Goal: Find contact information: Find contact information

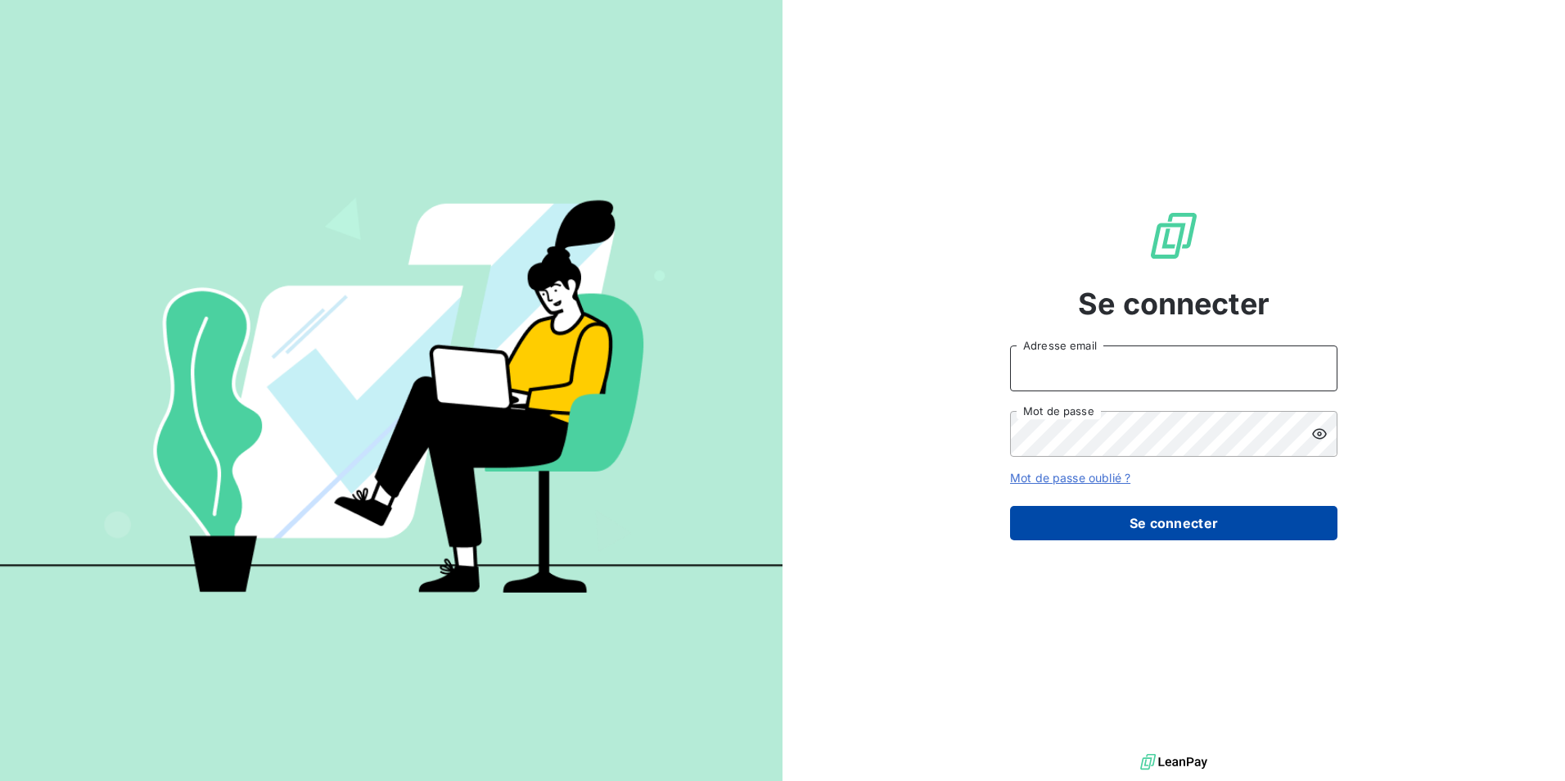
type input "[EMAIL_ADDRESS][DOMAIN_NAME]"
click at [1187, 537] on button "Se connecter" at bounding box center [1173, 523] width 327 height 34
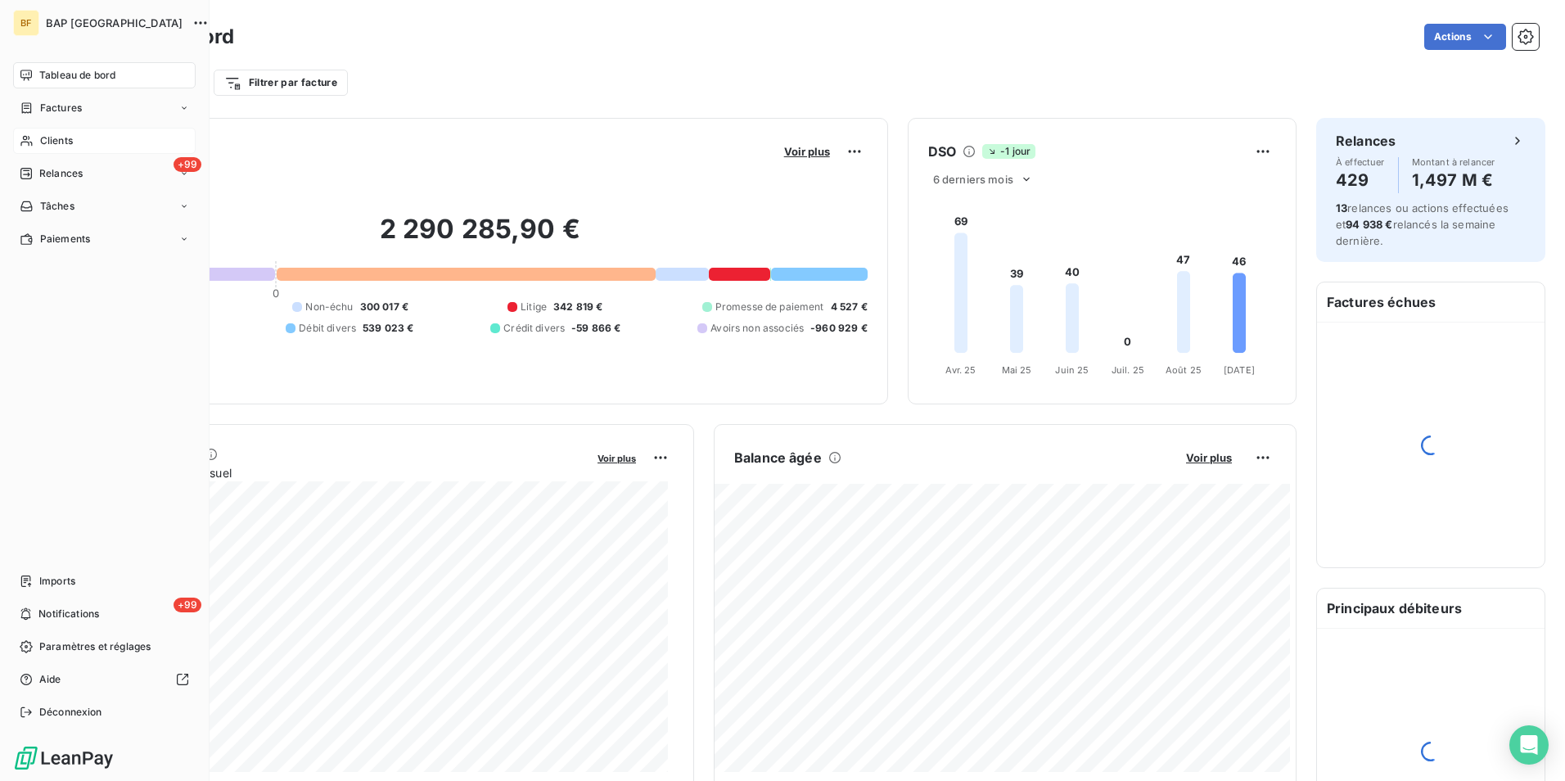
click at [35, 147] on div "Clients" at bounding box center [104, 141] width 183 height 26
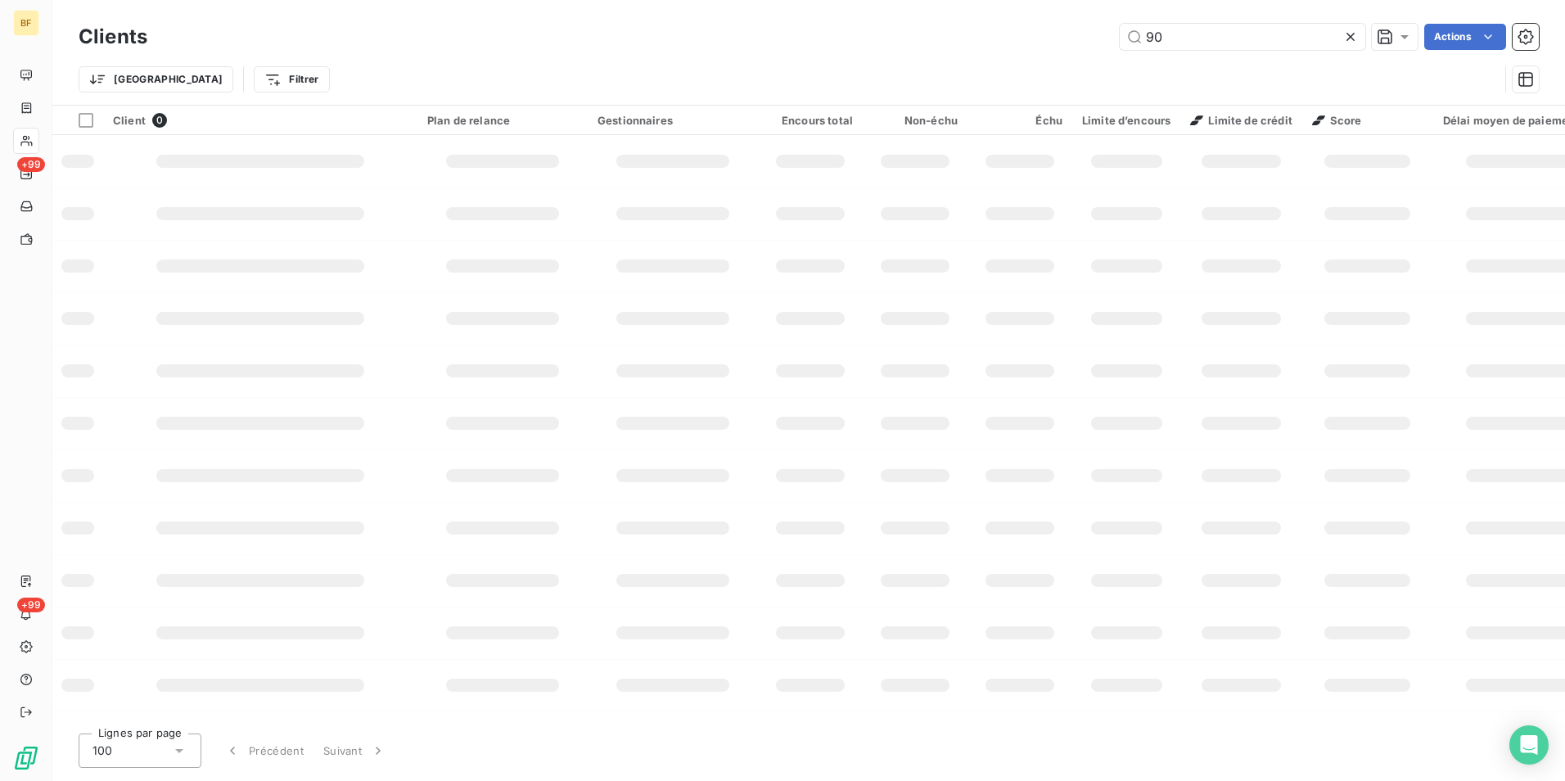
type input "9"
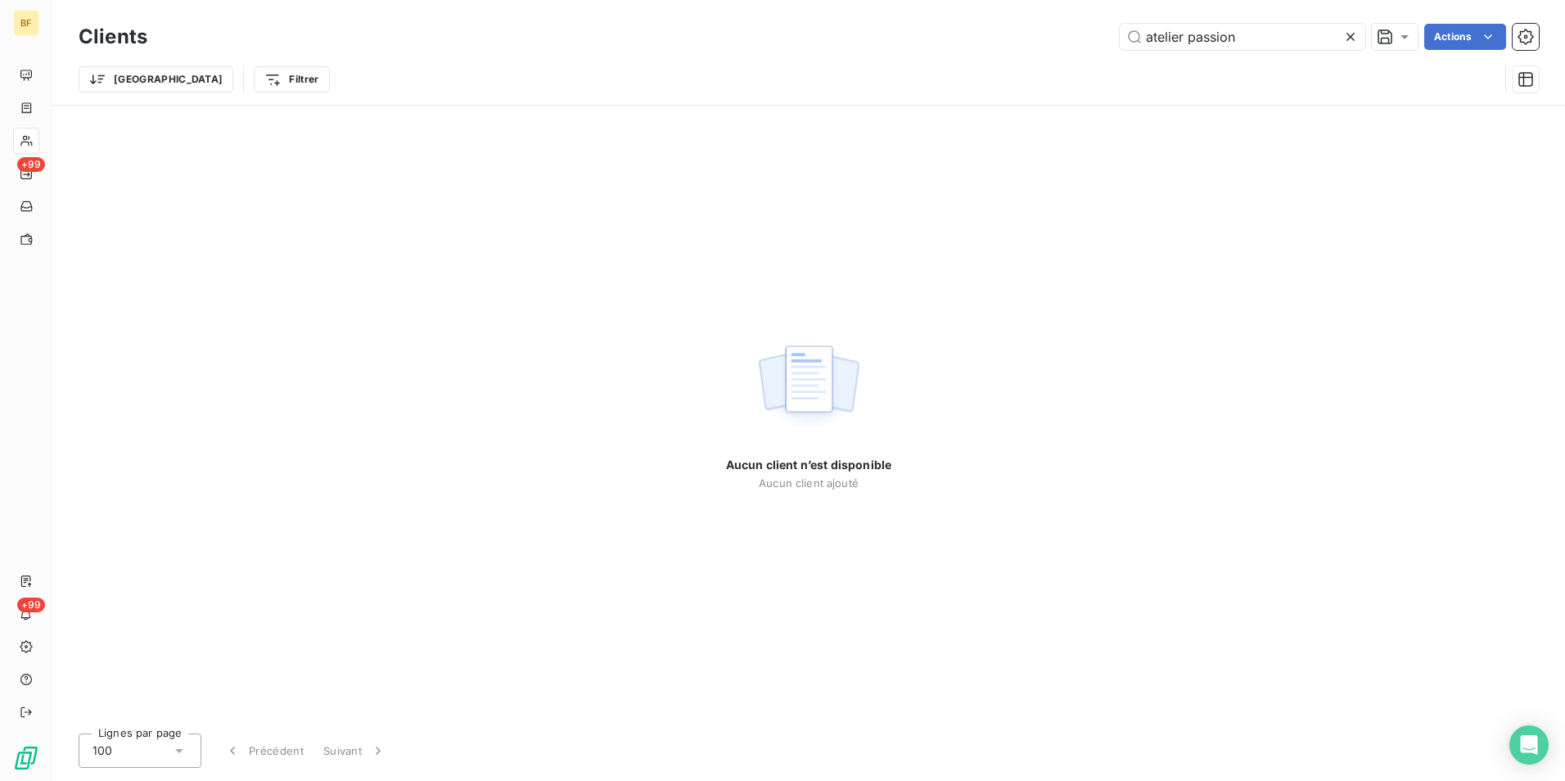
drag, startPoint x: 1244, startPoint y: 29, endPoint x: 1049, endPoint y: 17, distance: 195.2
click at [1049, 17] on div "Clients atelier passion Actions Trier Filtrer" at bounding box center [808, 52] width 1513 height 105
type input "$"
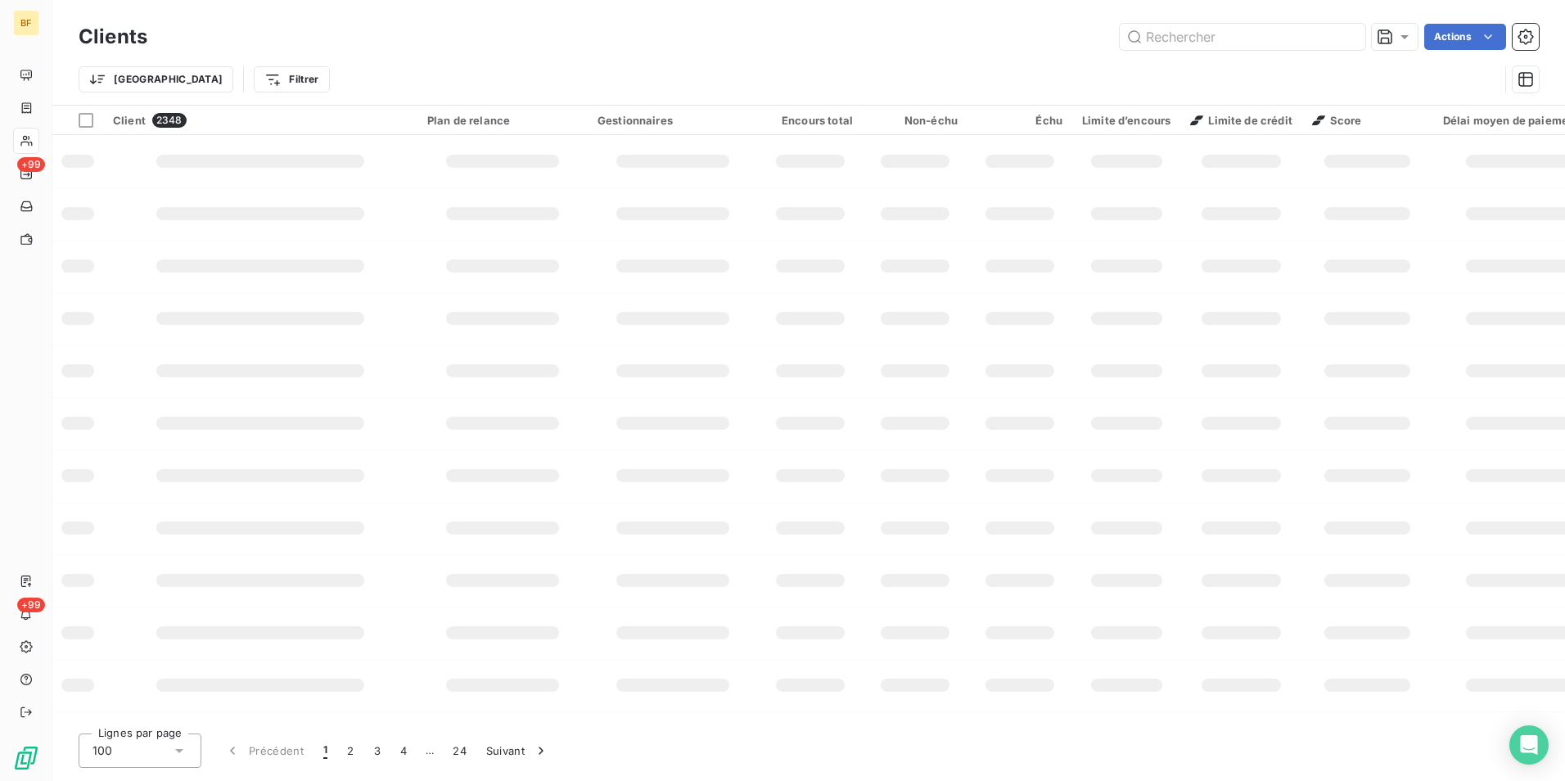
click at [934, 37] on div "Actions" at bounding box center [853, 37] width 1372 height 26
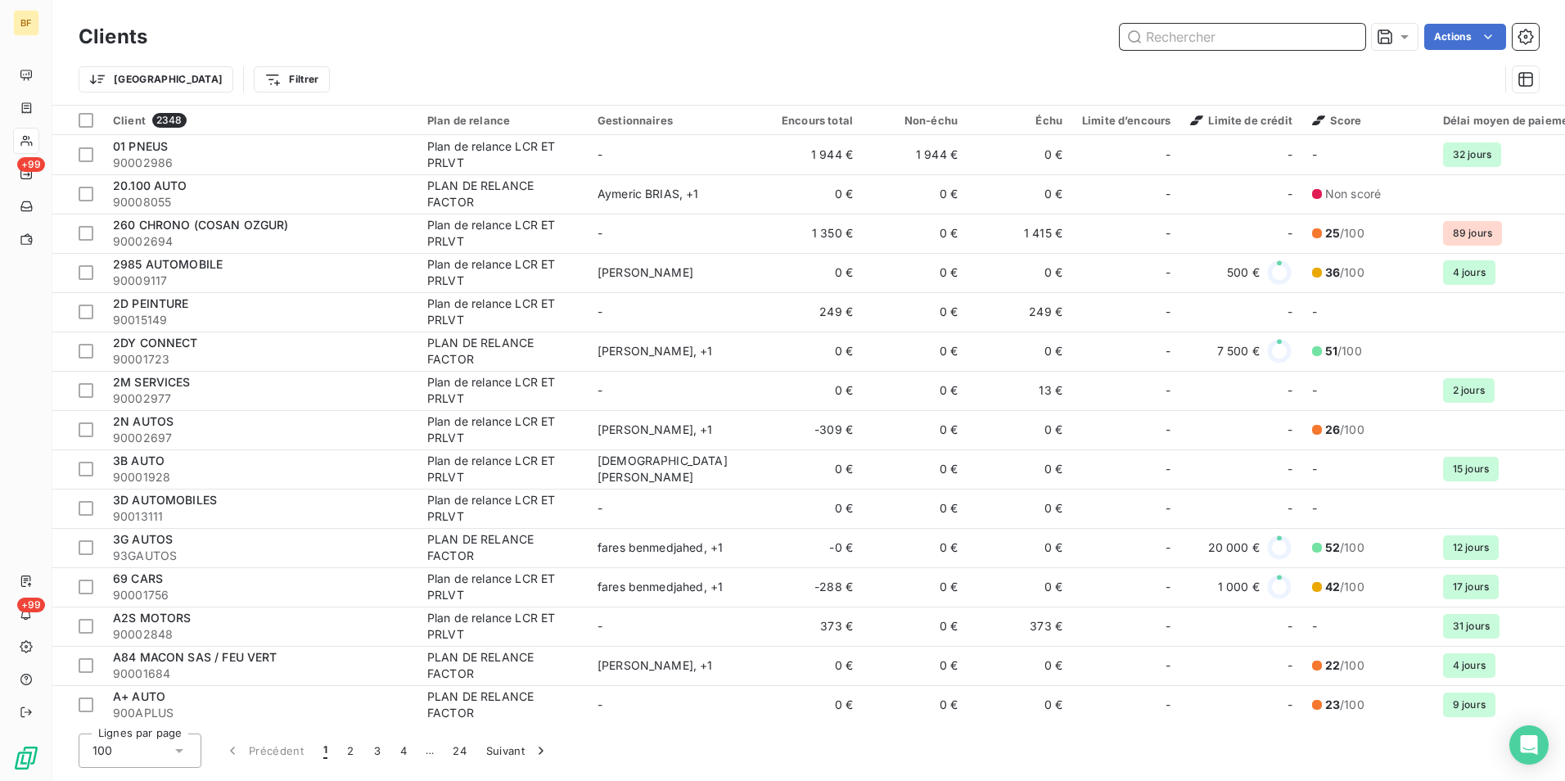
click at [1204, 42] on input "text" at bounding box center [1243, 37] width 246 height 26
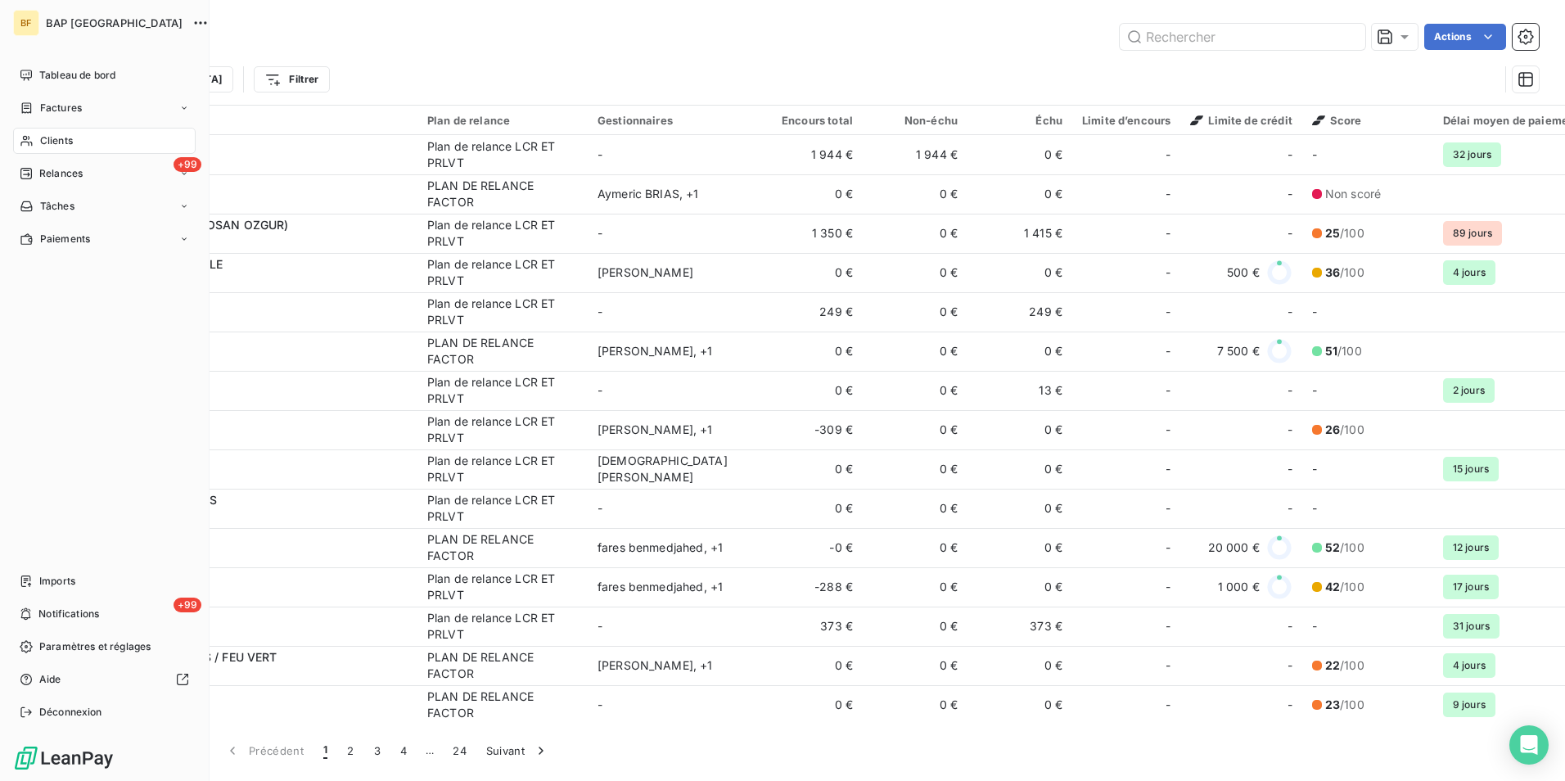
click at [27, 137] on icon at bounding box center [27, 140] width 14 height 13
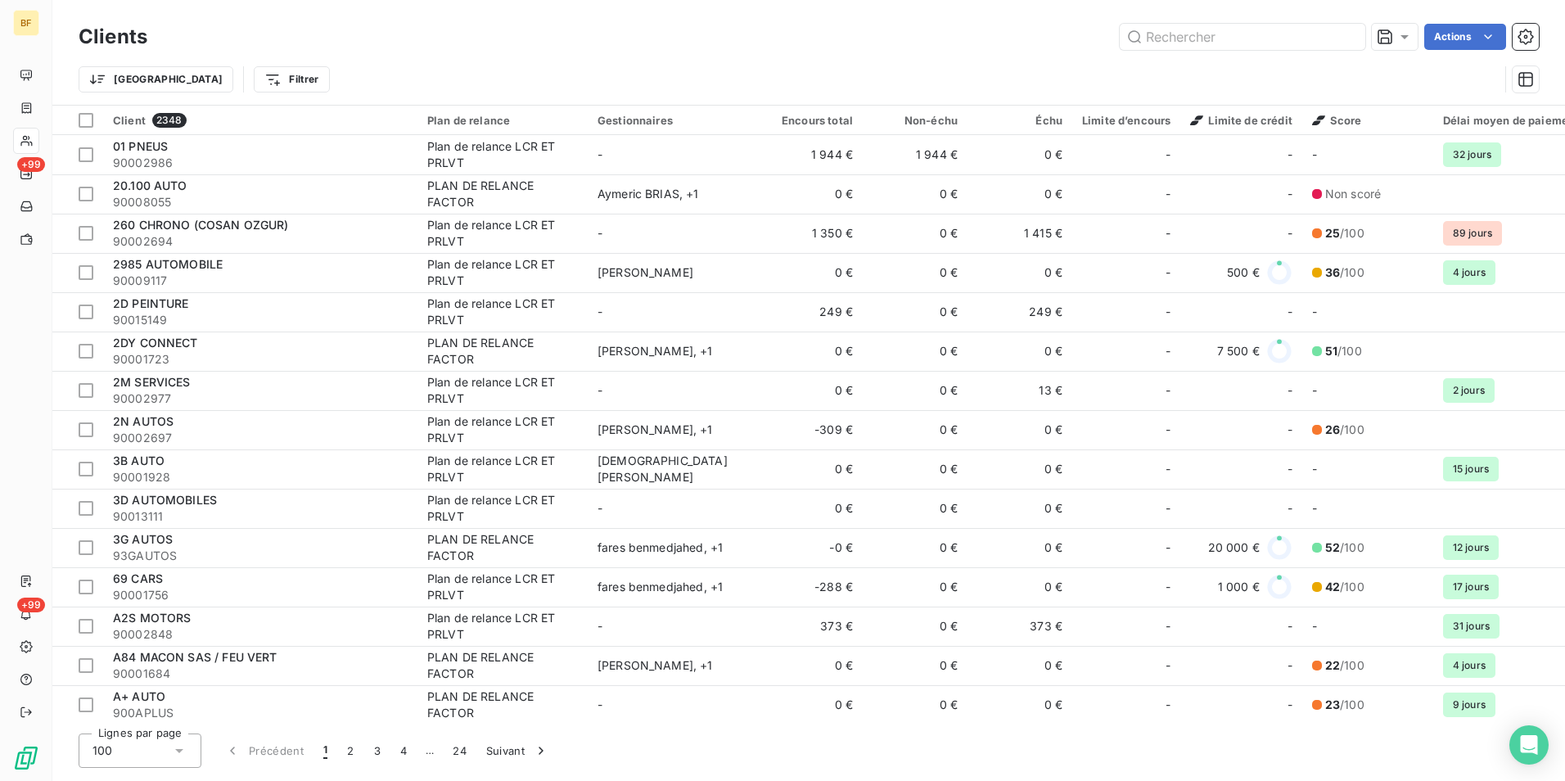
click at [1181, 56] on div "Trier Filtrer" at bounding box center [809, 79] width 1460 height 51
click at [1181, 46] on input "text" at bounding box center [1243, 37] width 246 height 26
drag, startPoint x: 1201, startPoint y: 60, endPoint x: 1199, endPoint y: 41, distance: 18.9
click at [1200, 47] on div "Clients Actions Trier Filtrer" at bounding box center [809, 62] width 1460 height 85
click at [1199, 41] on input "text" at bounding box center [1243, 37] width 246 height 26
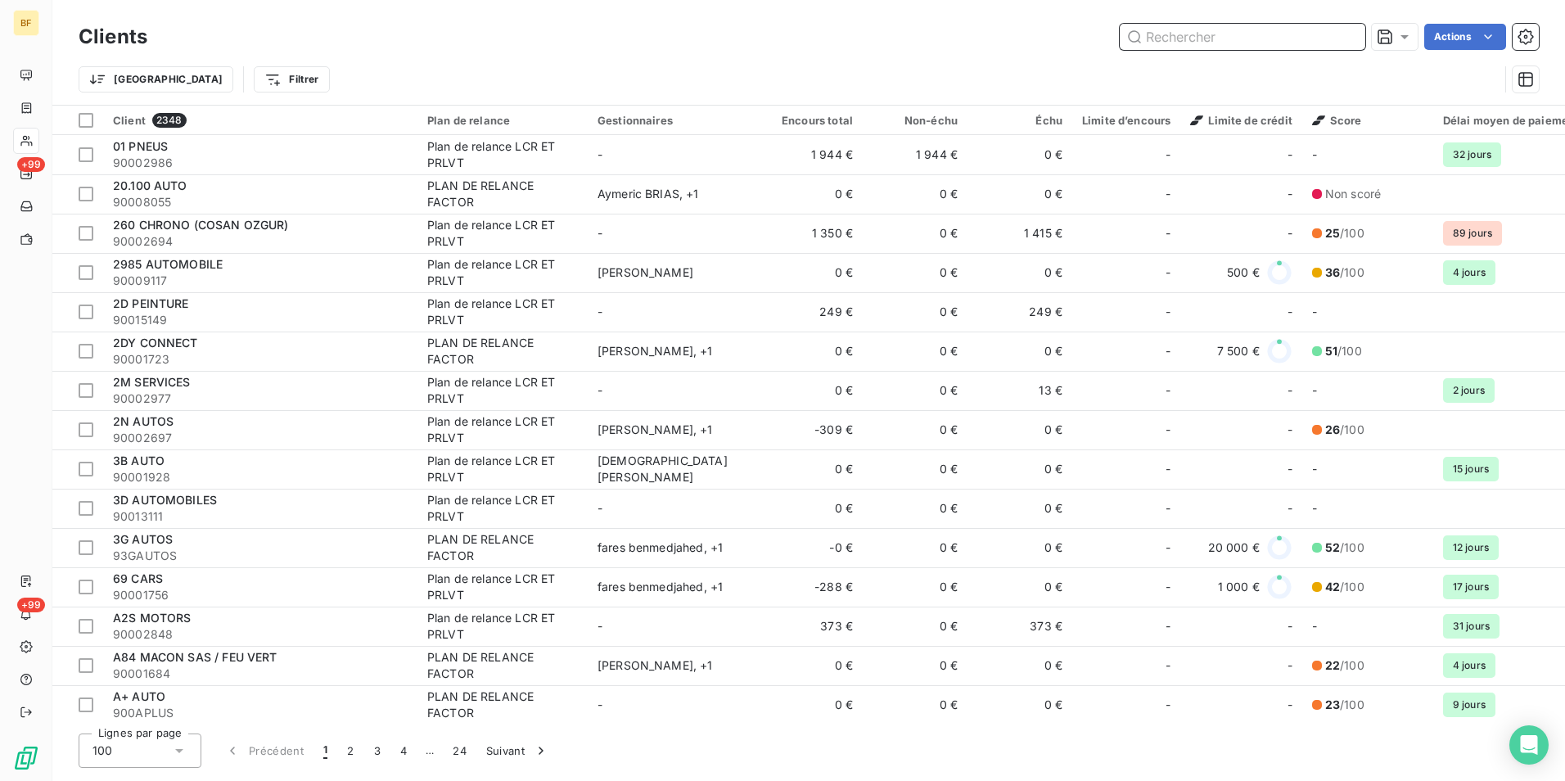
click at [1199, 41] on input "text" at bounding box center [1243, 37] width 246 height 26
click at [1150, 50] on div "Clients Actions" at bounding box center [809, 37] width 1460 height 34
click at [1152, 37] on input "text" at bounding box center [1243, 37] width 246 height 26
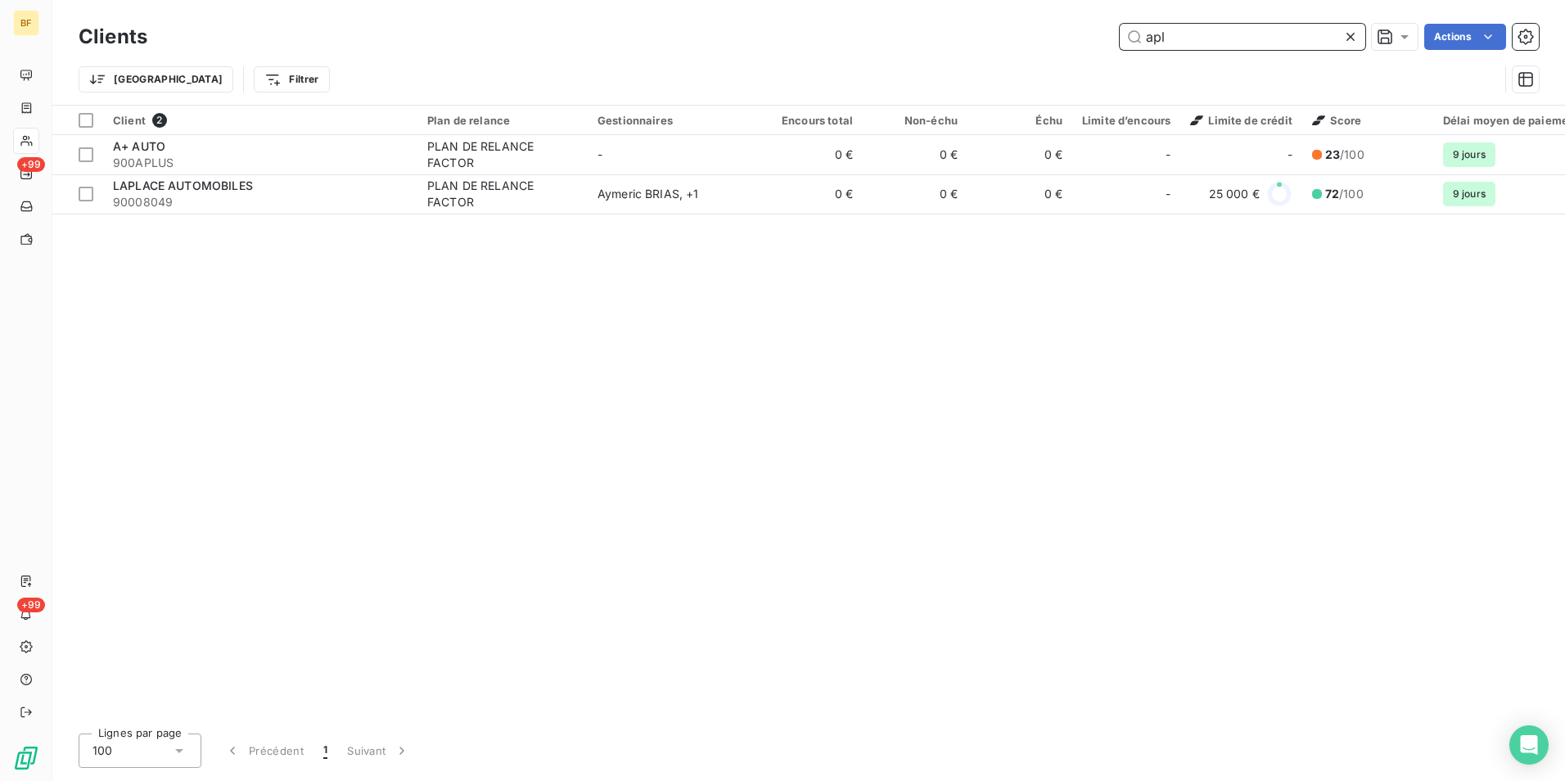
drag, startPoint x: 1215, startPoint y: 39, endPoint x: 1149, endPoint y: 31, distance: 66.0
click at [1149, 31] on input "apl" at bounding box center [1243, 37] width 246 height 26
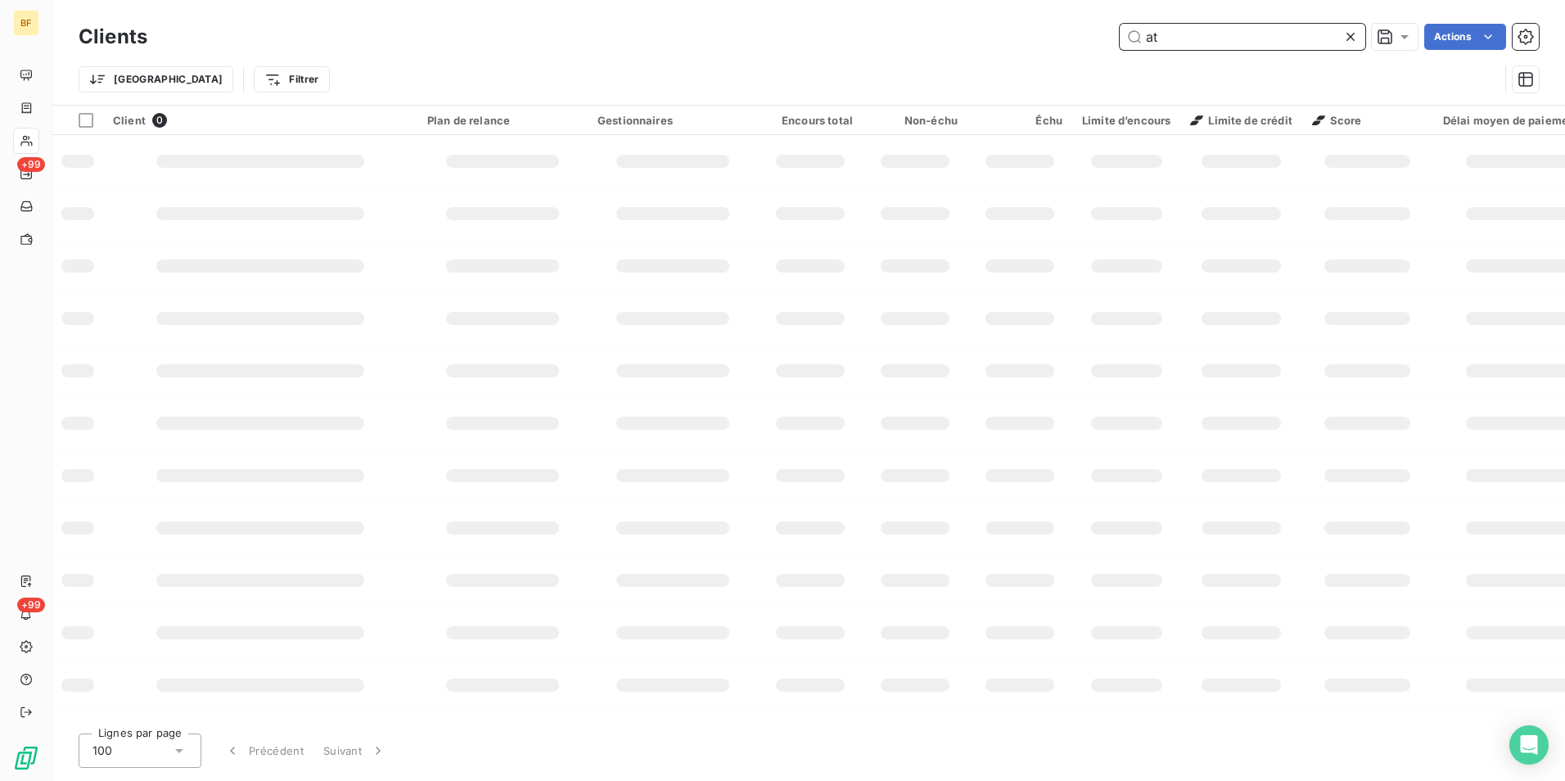
type input "a"
type input "90005118"
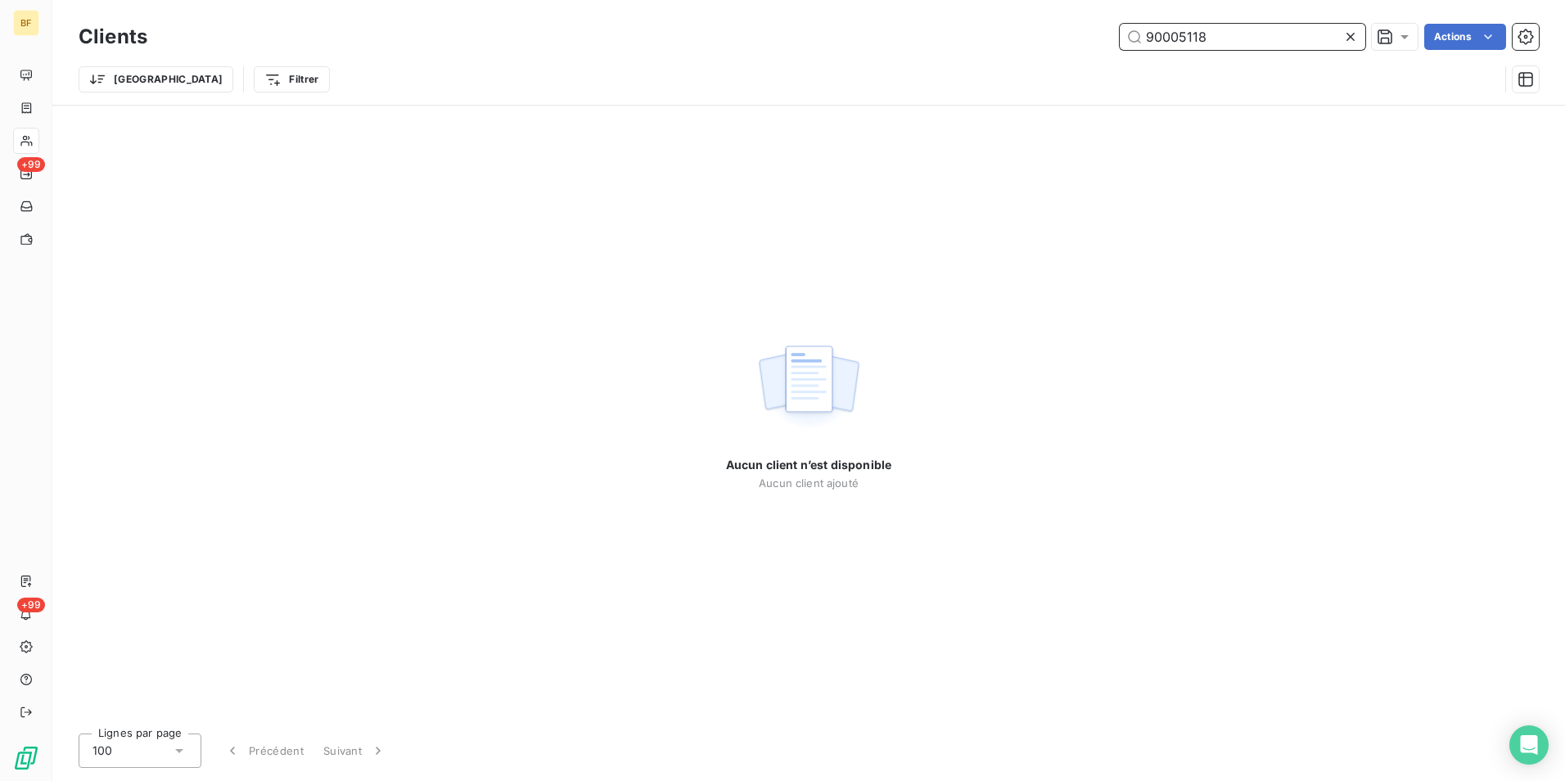
drag, startPoint x: 1215, startPoint y: 34, endPoint x: 1077, endPoint y: 19, distance: 138.3
click at [1077, 19] on div "Clients 90005118 Actions Trier Filtrer" at bounding box center [808, 52] width 1513 height 105
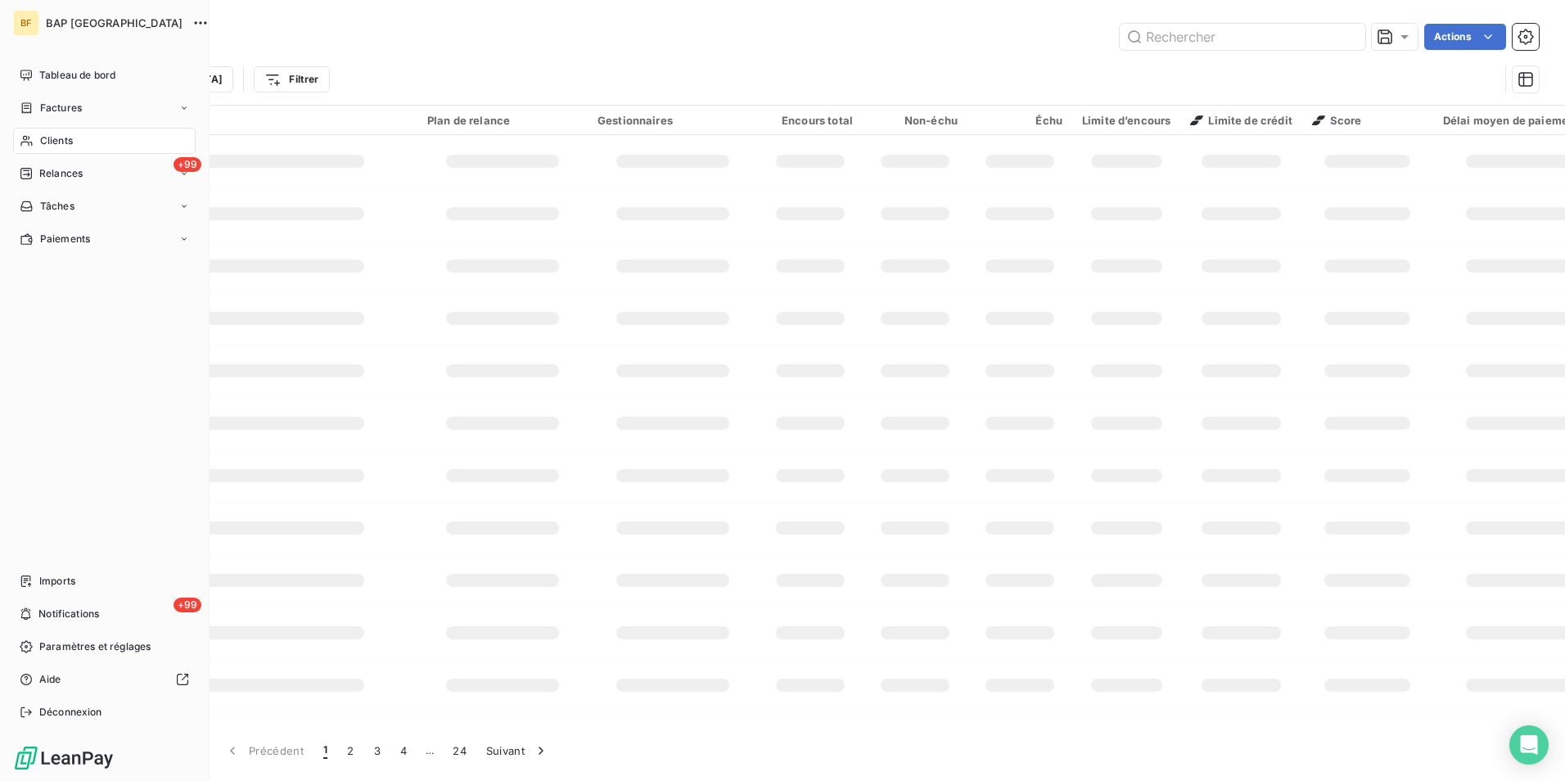
click at [40, 138] on span "Clients" at bounding box center [56, 140] width 33 height 15
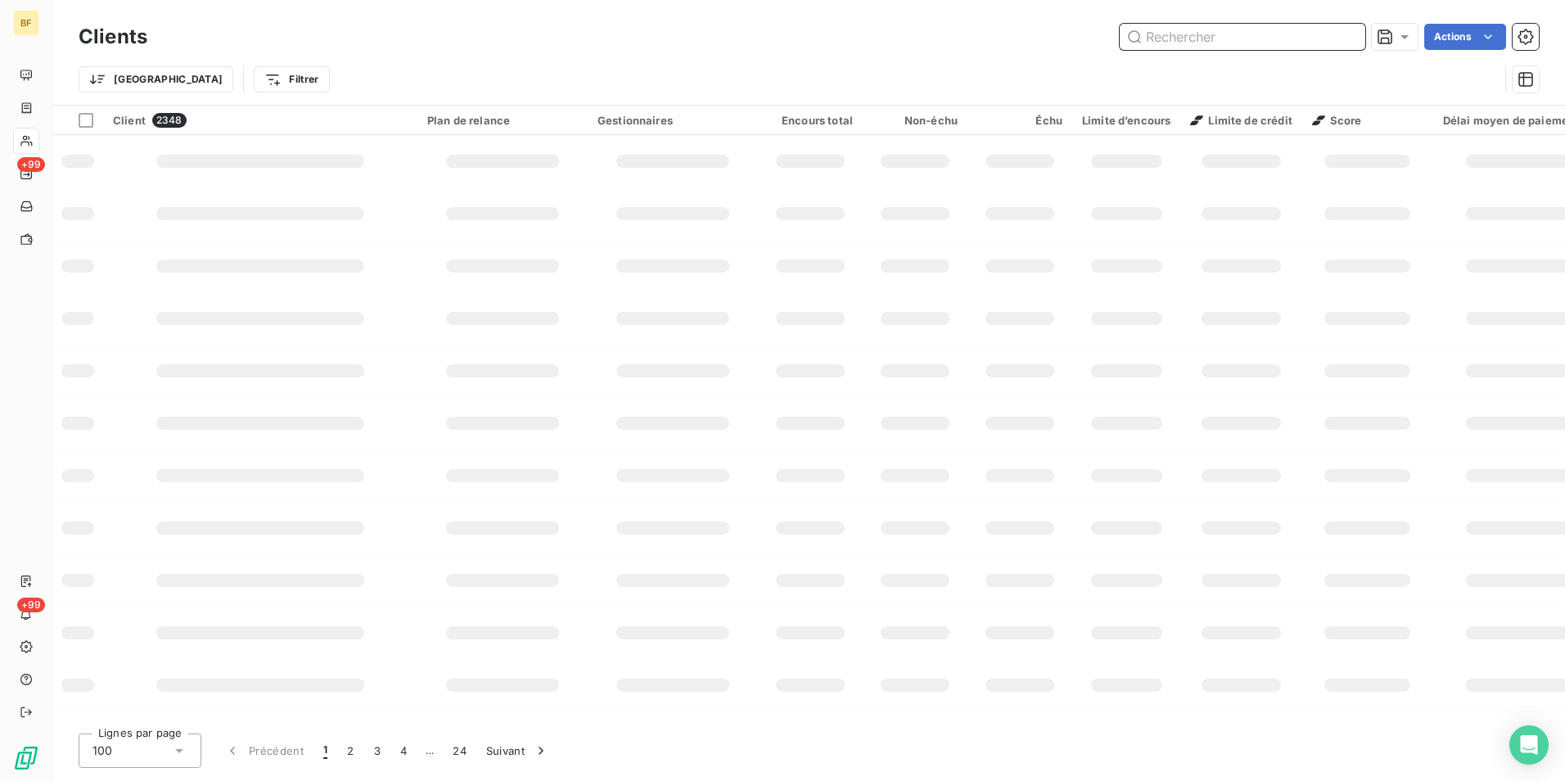
click at [1292, 31] on input "text" at bounding box center [1243, 37] width 246 height 26
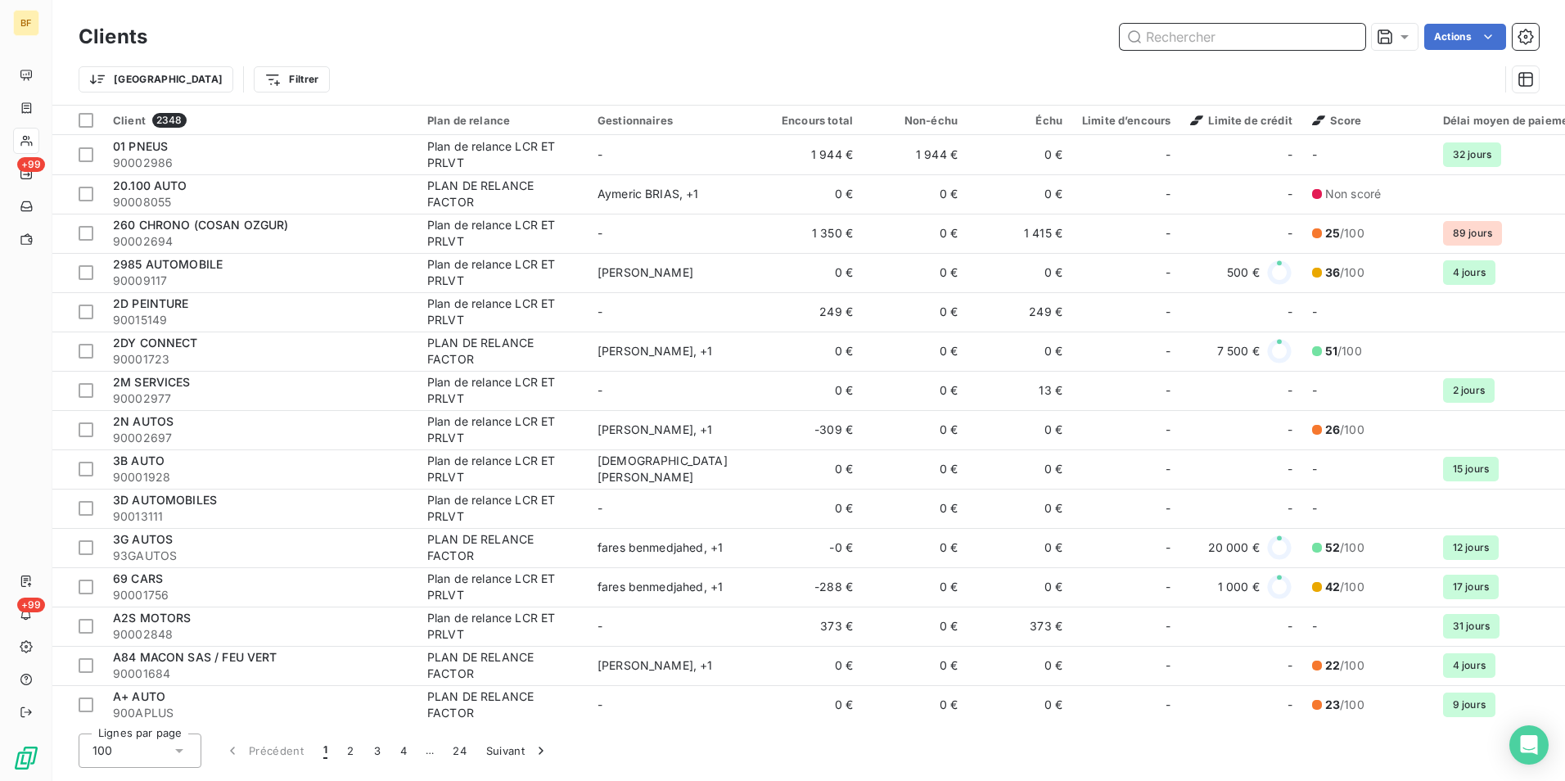
click at [1216, 31] on input "text" at bounding box center [1243, 37] width 246 height 26
click at [1204, 34] on input "text" at bounding box center [1243, 37] width 246 height 26
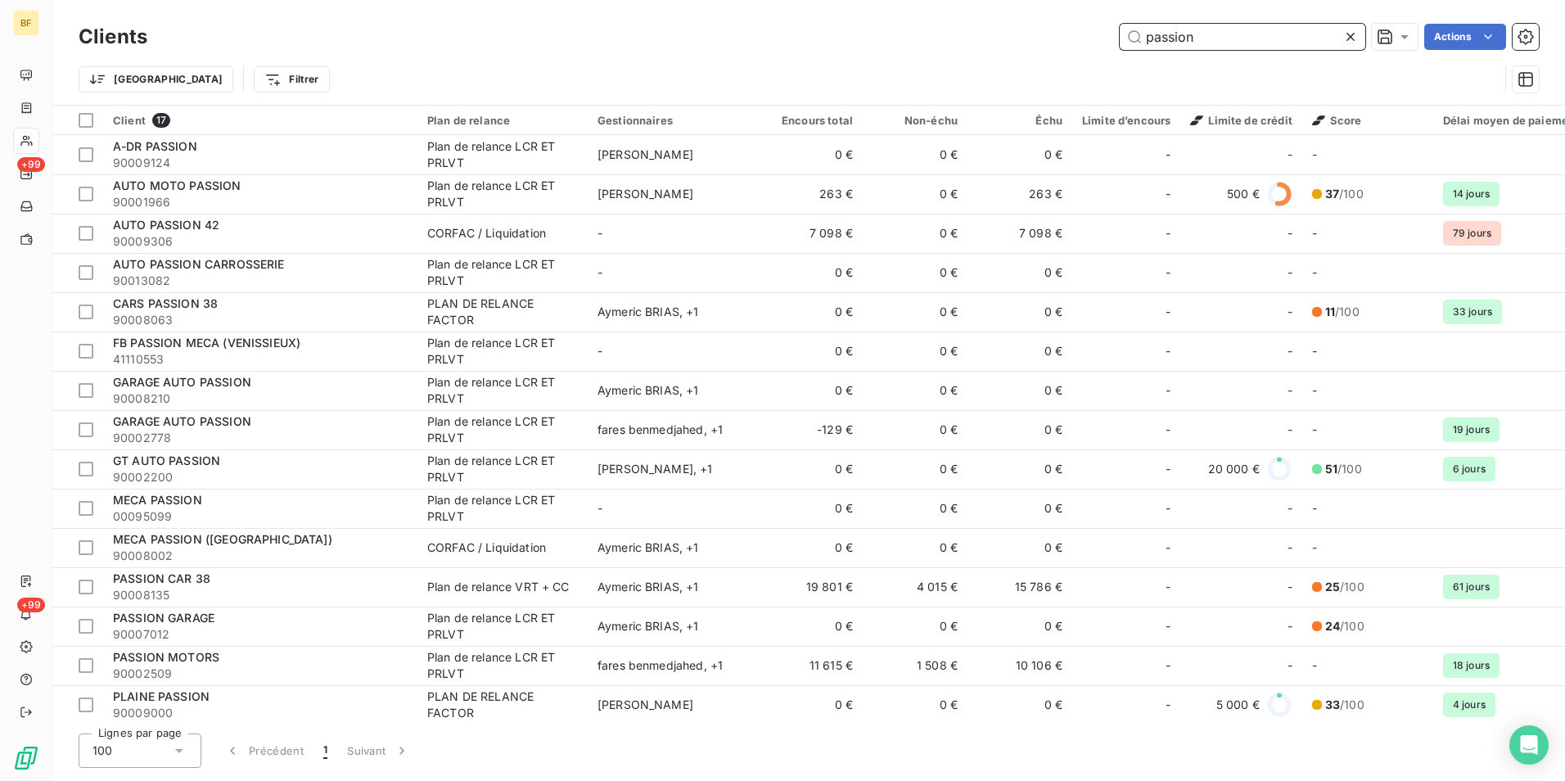
drag, startPoint x: 1248, startPoint y: 33, endPoint x: 1095, endPoint y: 25, distance: 153.3
click at [1095, 25] on div "passion Actions" at bounding box center [853, 37] width 1372 height 26
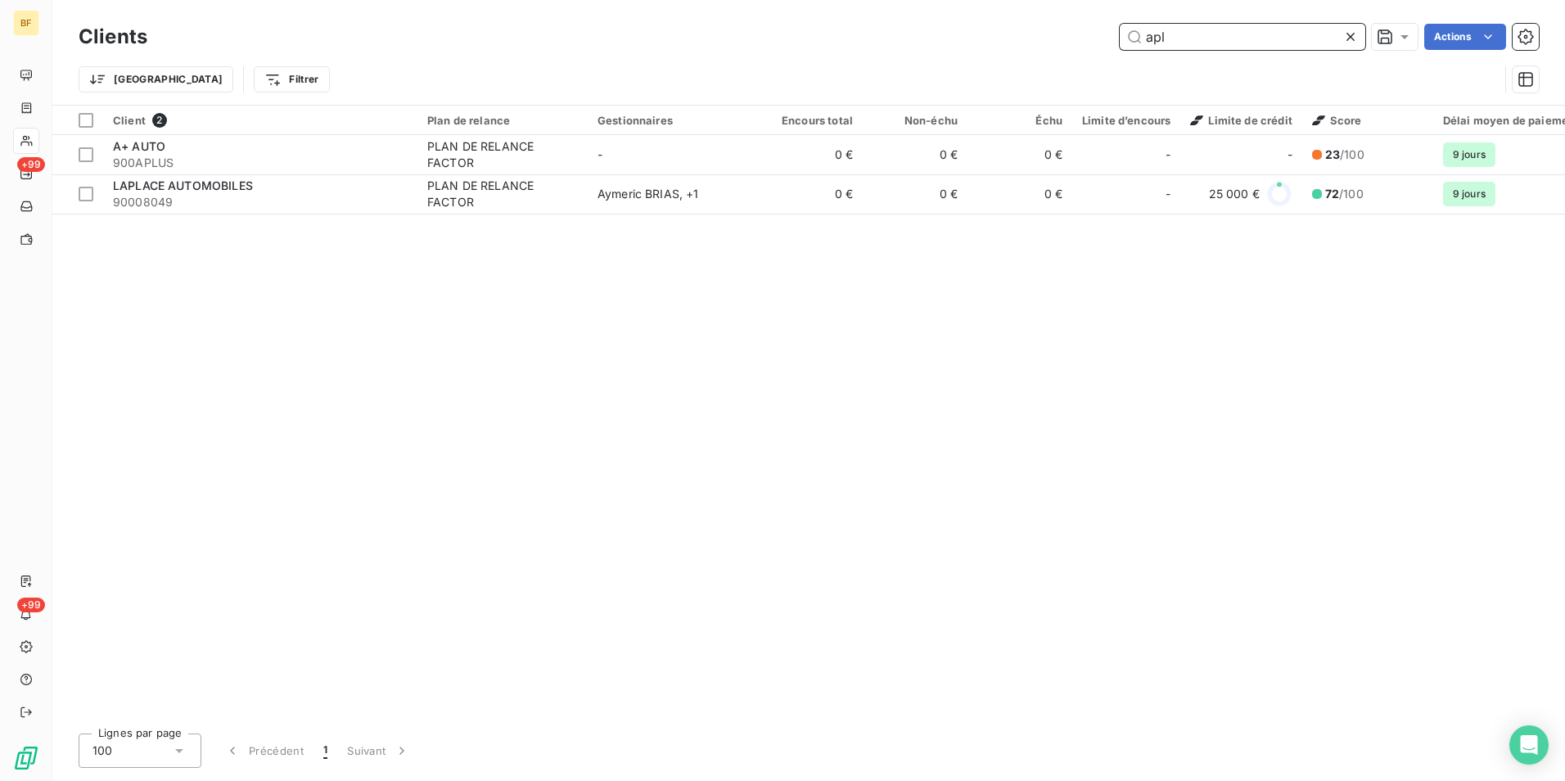
type input "apl"
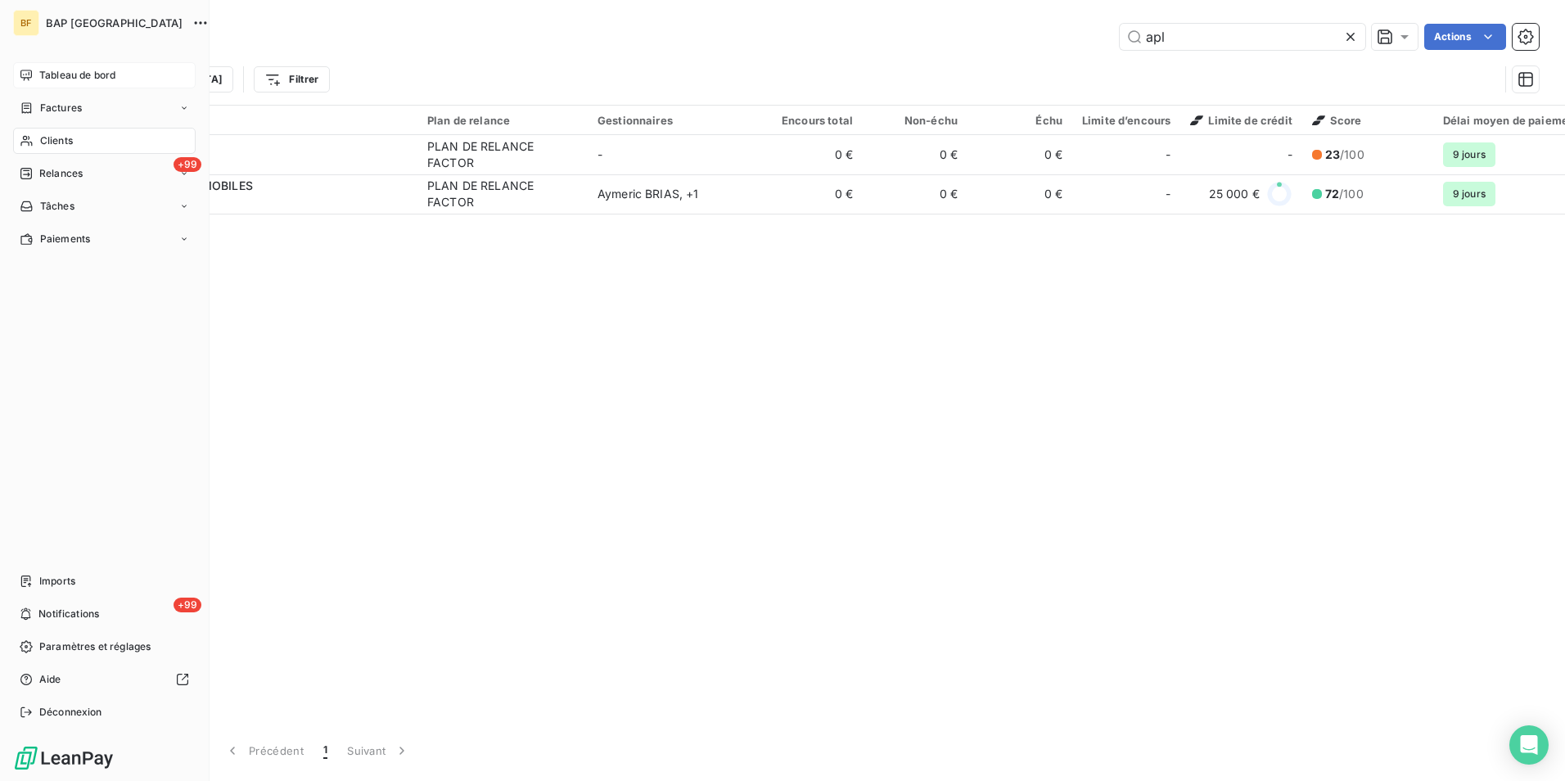
click at [33, 83] on div "Tableau de bord" at bounding box center [104, 75] width 183 height 26
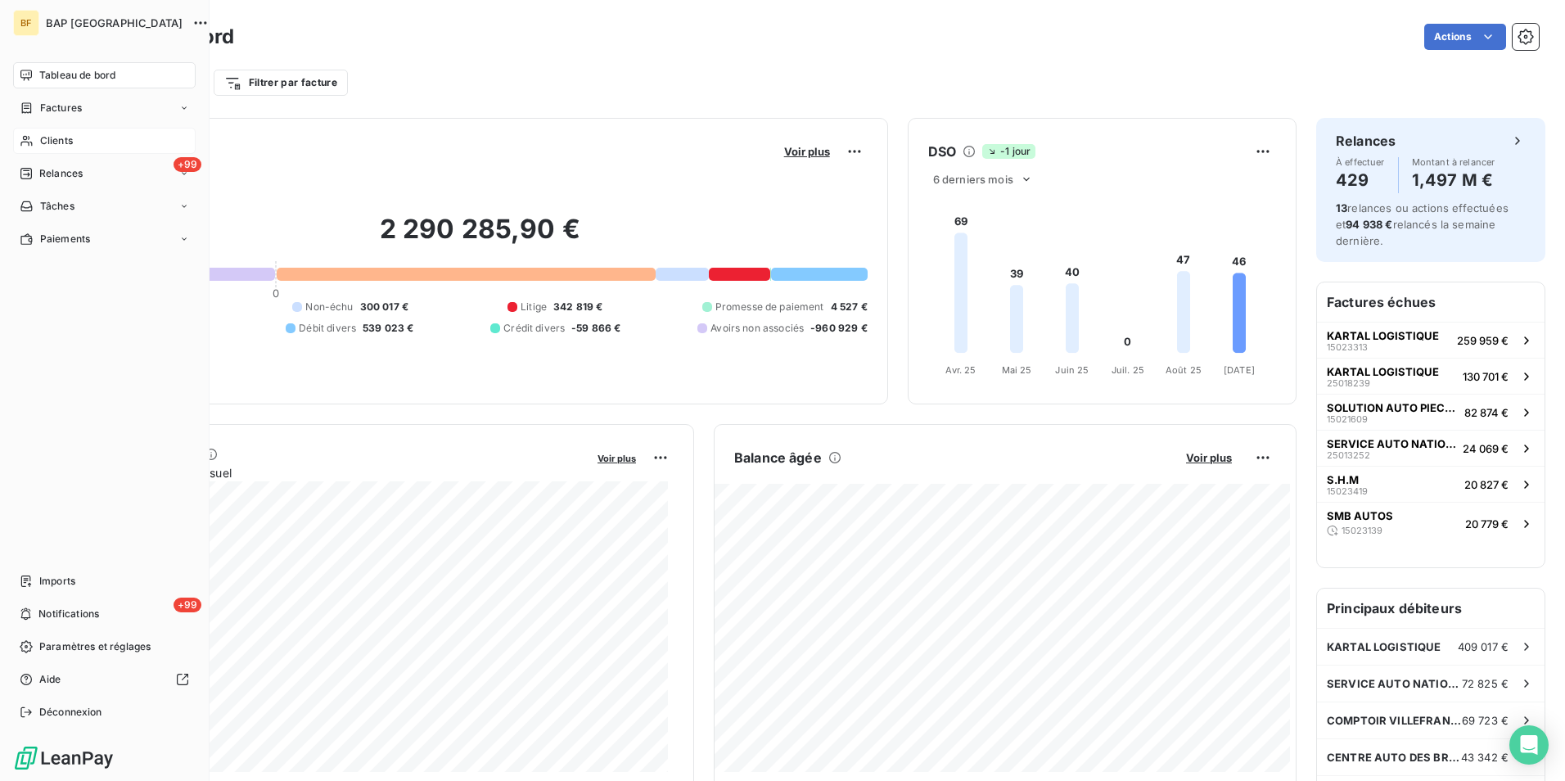
click at [42, 129] on div "Clients" at bounding box center [104, 141] width 183 height 26
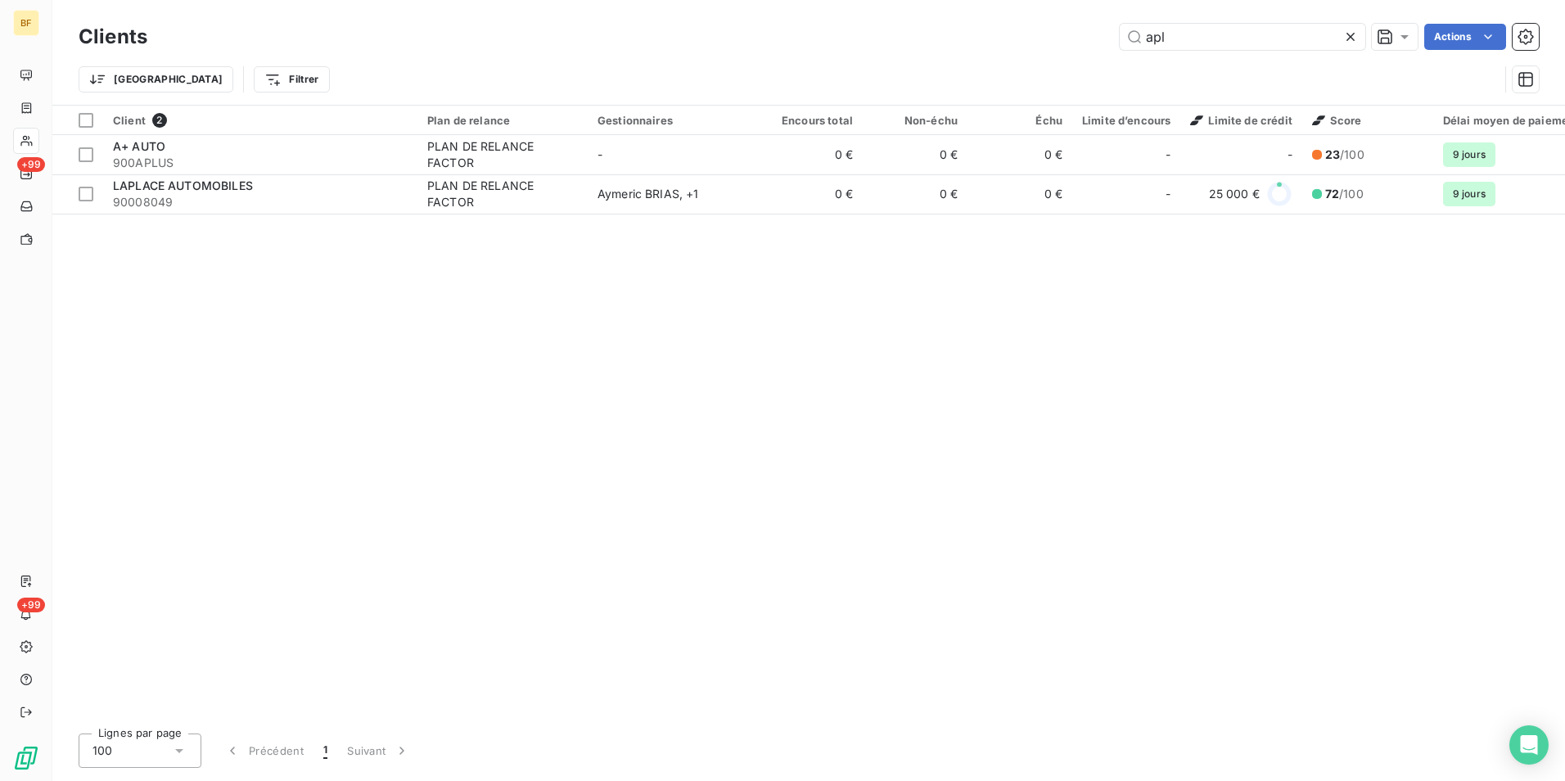
drag, startPoint x: 1199, startPoint y: 34, endPoint x: 1086, endPoint y: 16, distance: 113.7
click at [1086, 16] on div "Clients apl Actions Trier Filtrer" at bounding box center [808, 52] width 1513 height 105
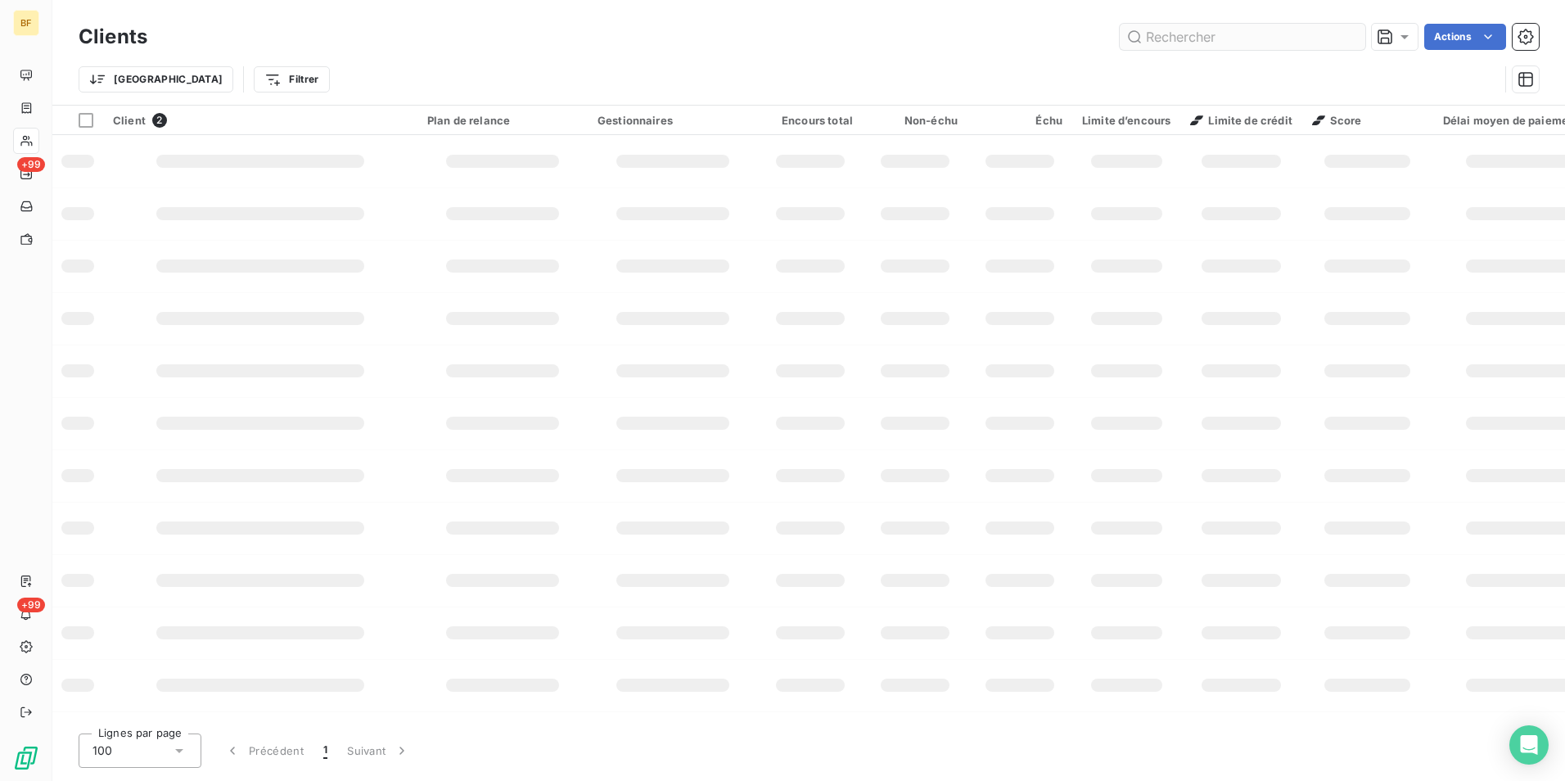
click at [1166, 38] on input "text" at bounding box center [1243, 37] width 246 height 26
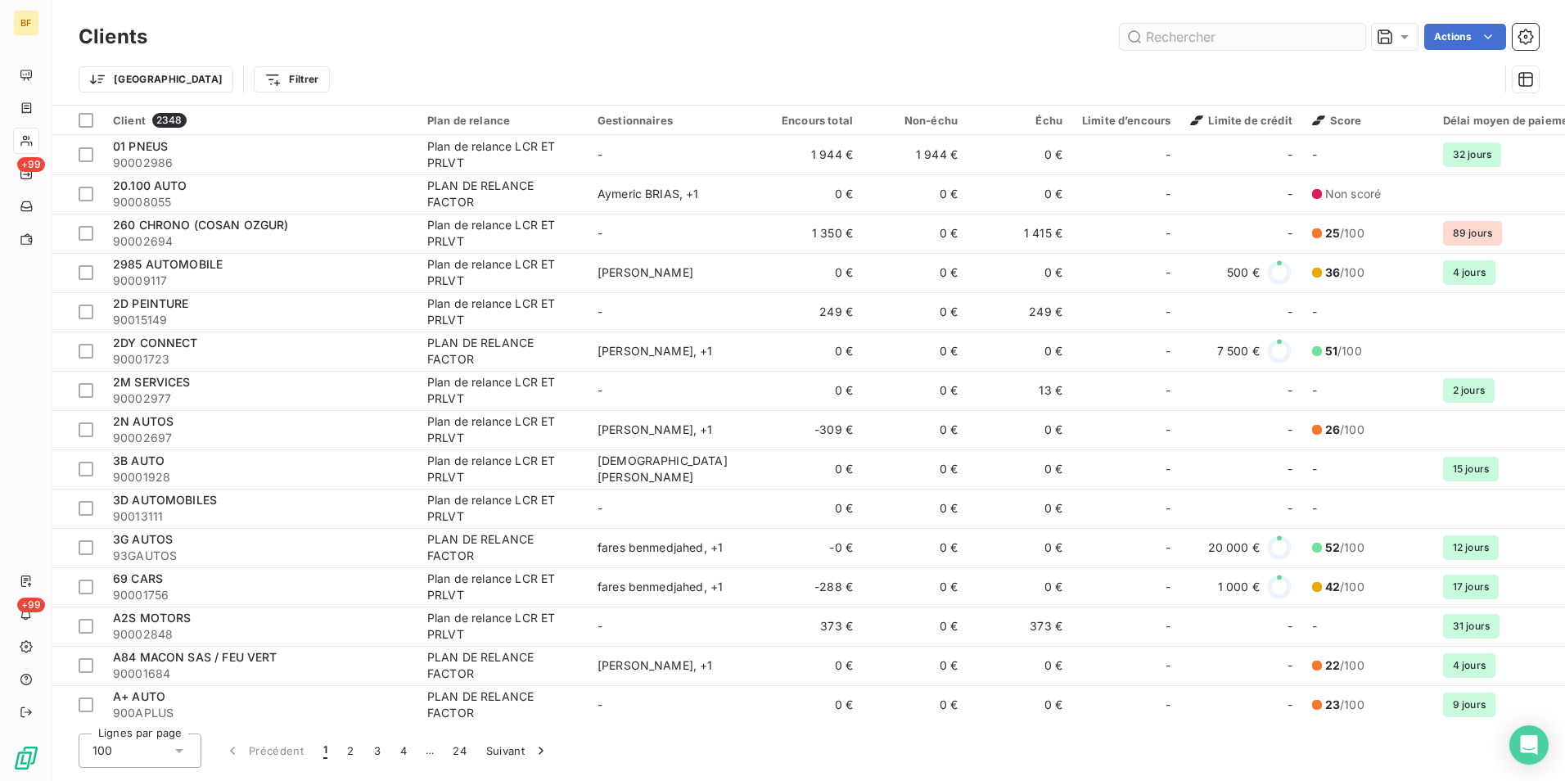
click at [1185, 38] on input "text" at bounding box center [1243, 37] width 246 height 26
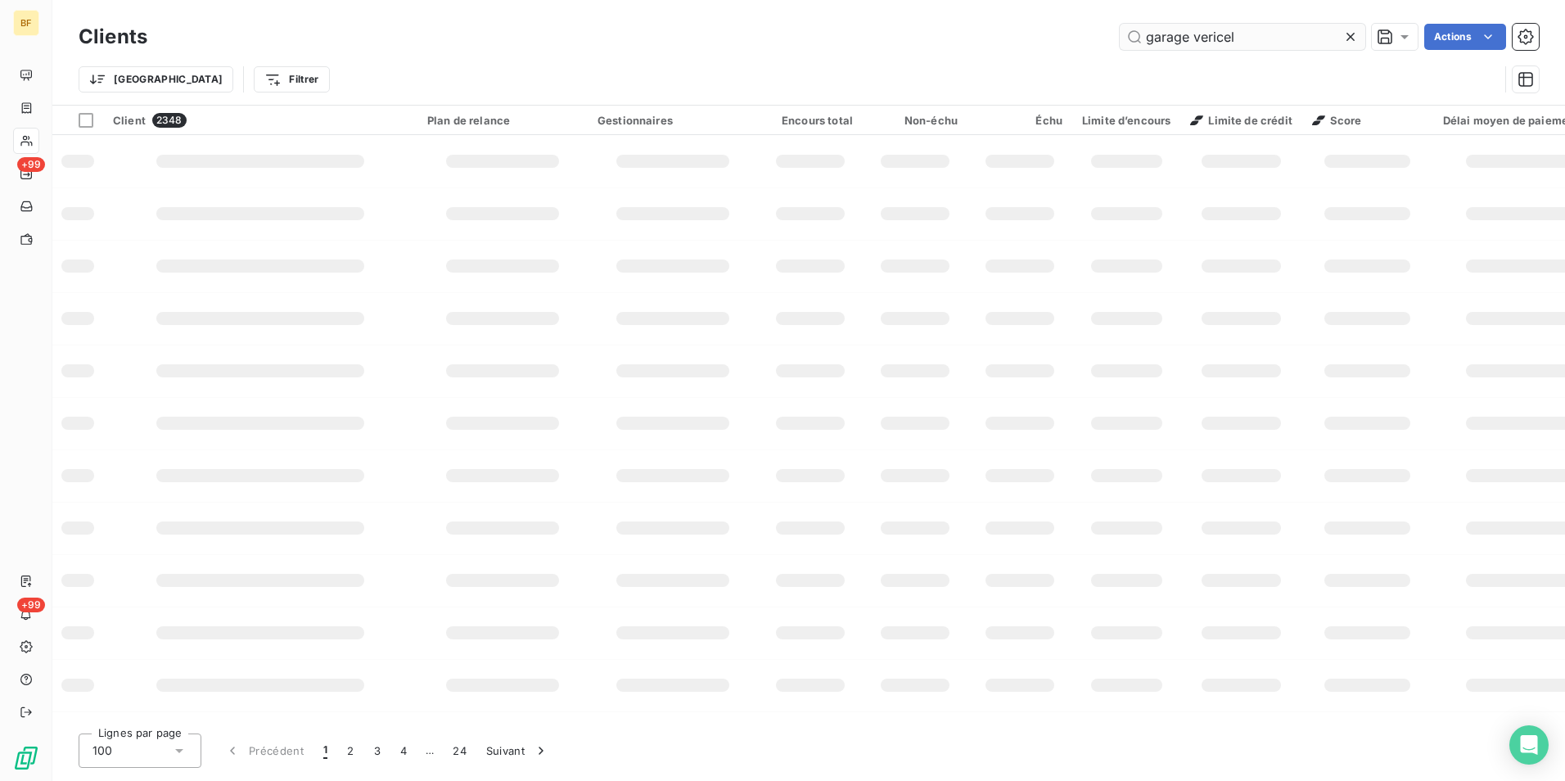
type input "garage vericel"
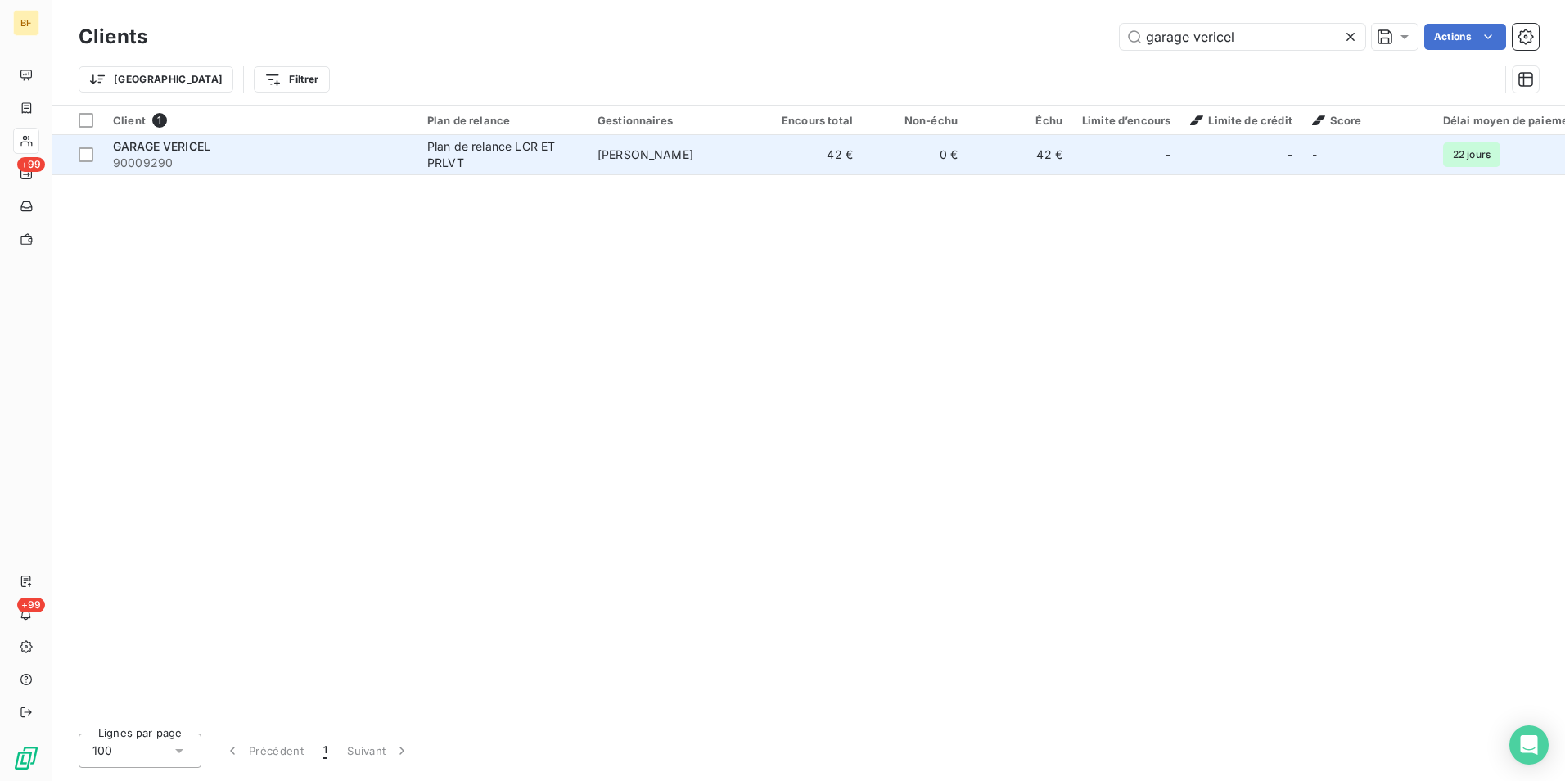
click at [445, 156] on div "Plan de relance LCR ET PRLVT" at bounding box center [502, 154] width 151 height 33
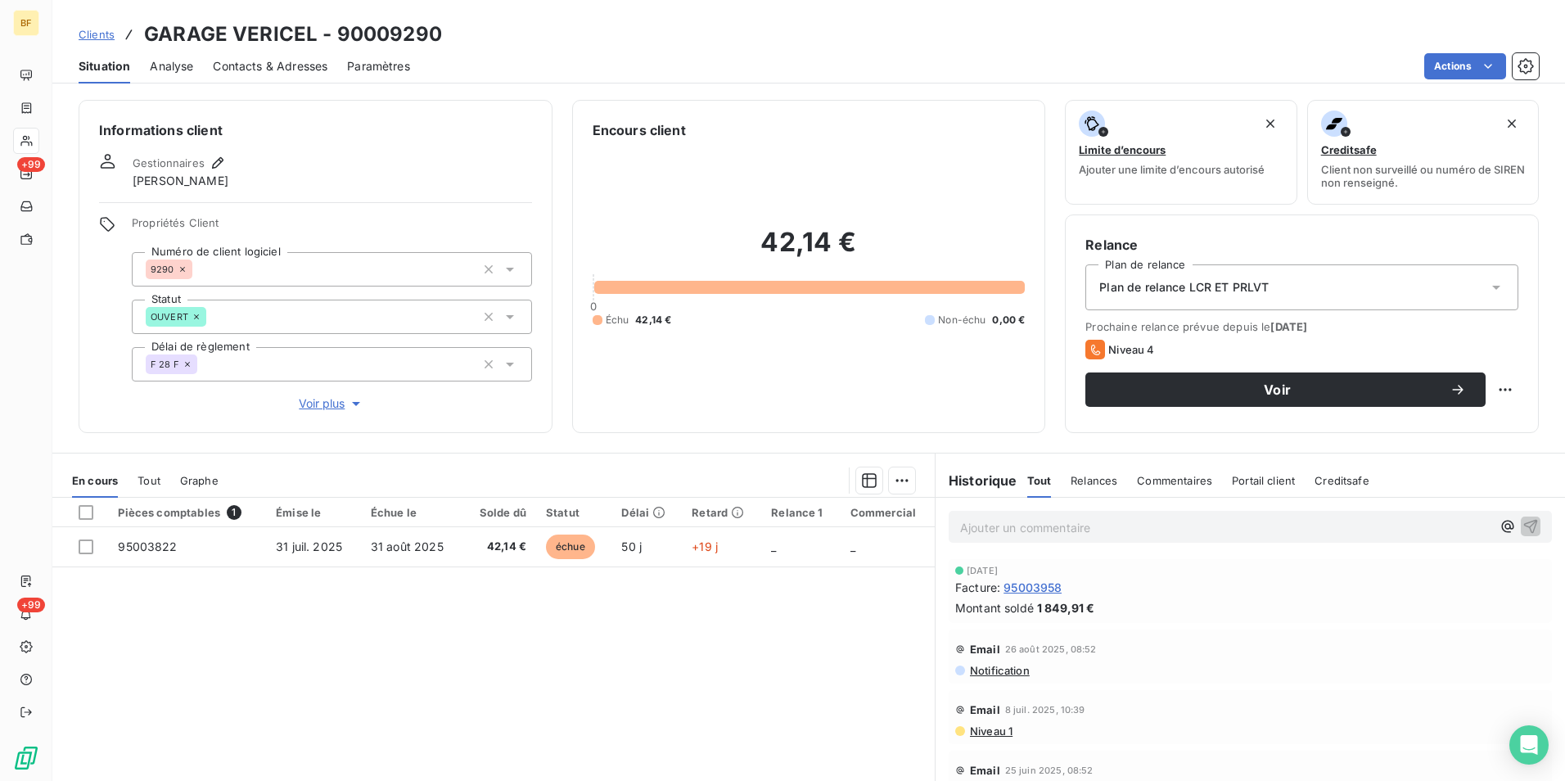
click at [302, 73] on span "Contacts & Adresses" at bounding box center [270, 66] width 115 height 16
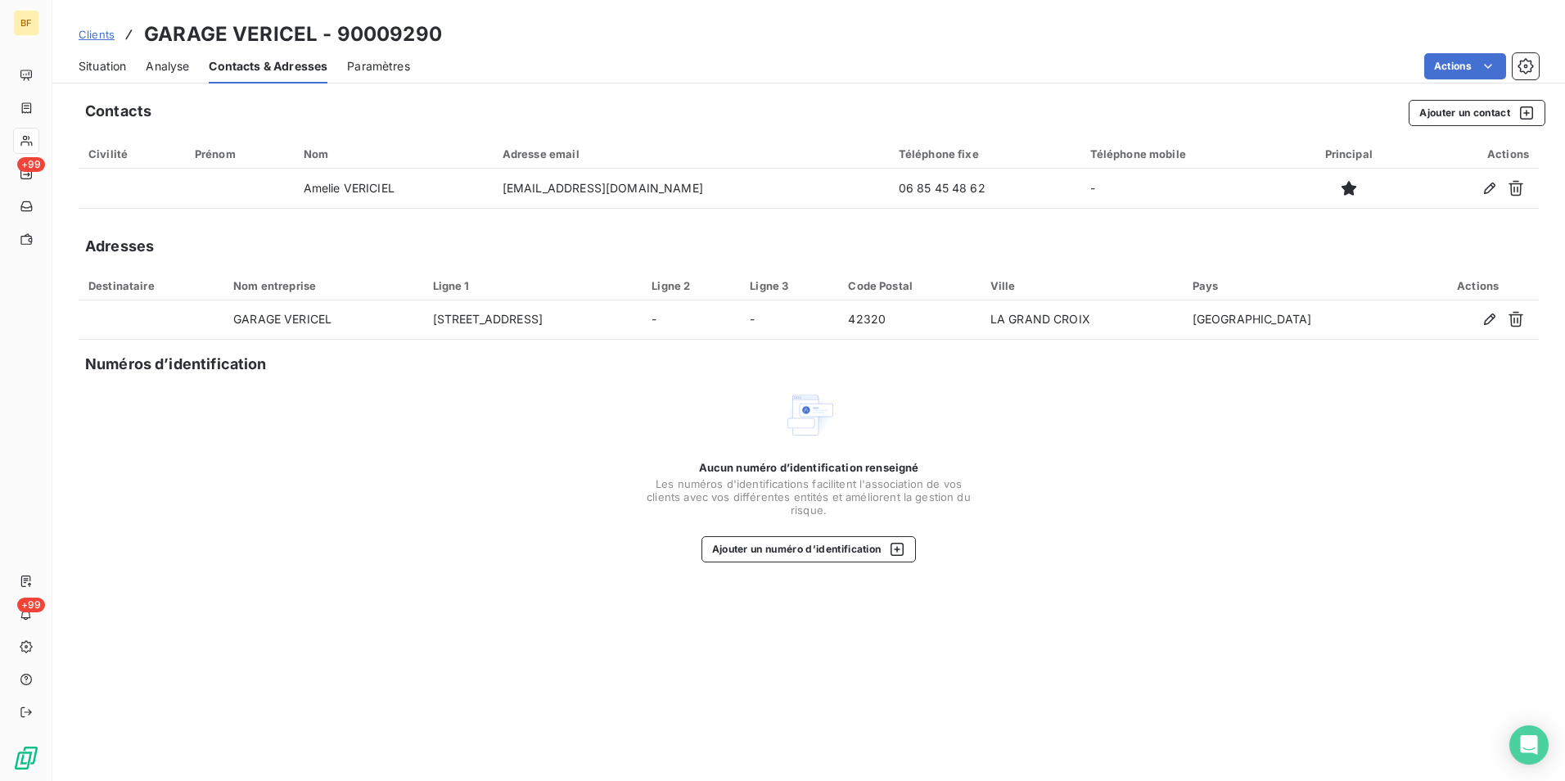
click at [104, 65] on span "Situation" at bounding box center [102, 66] width 47 height 16
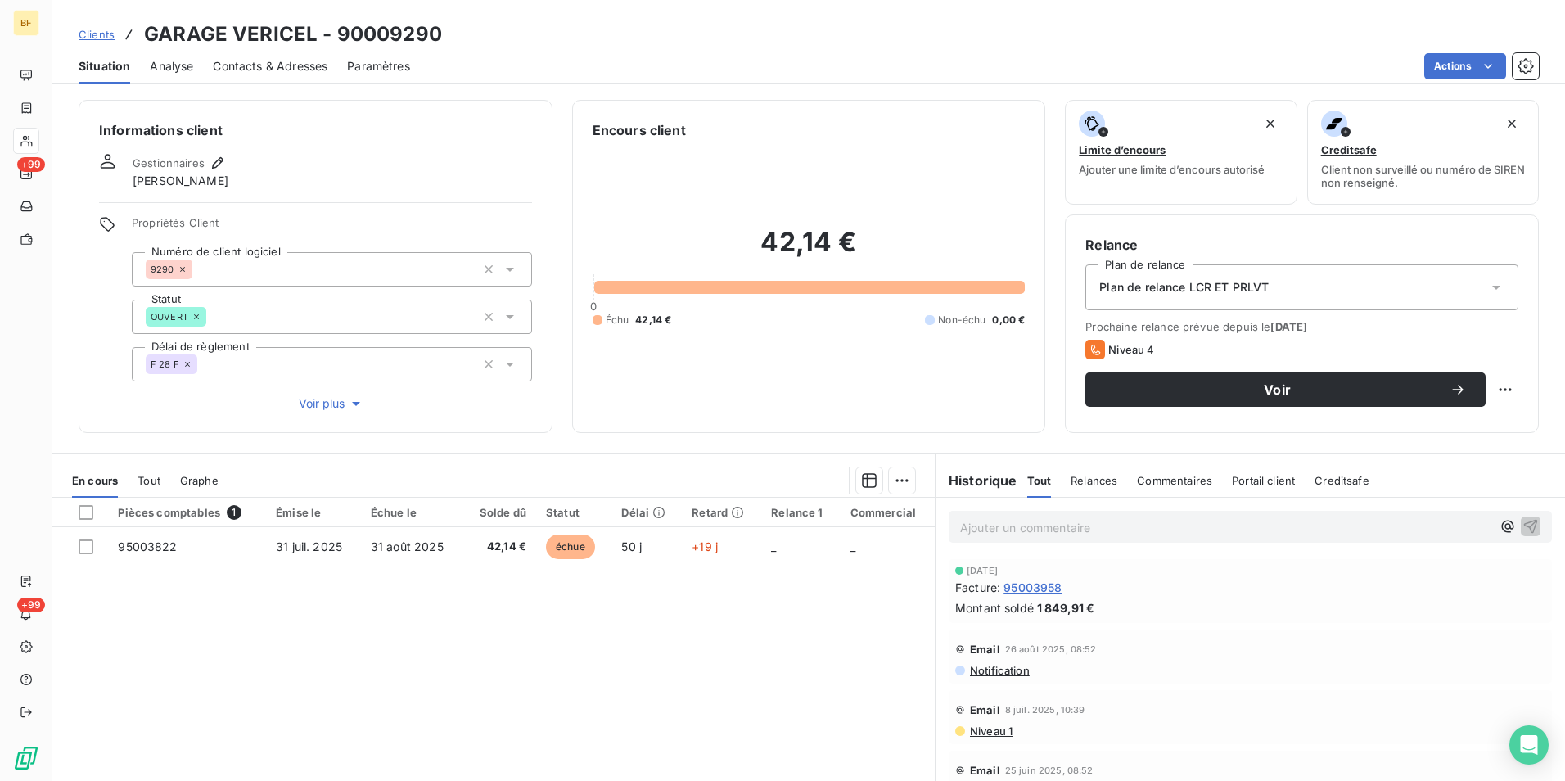
click at [151, 475] on span "Tout" at bounding box center [149, 480] width 23 height 13
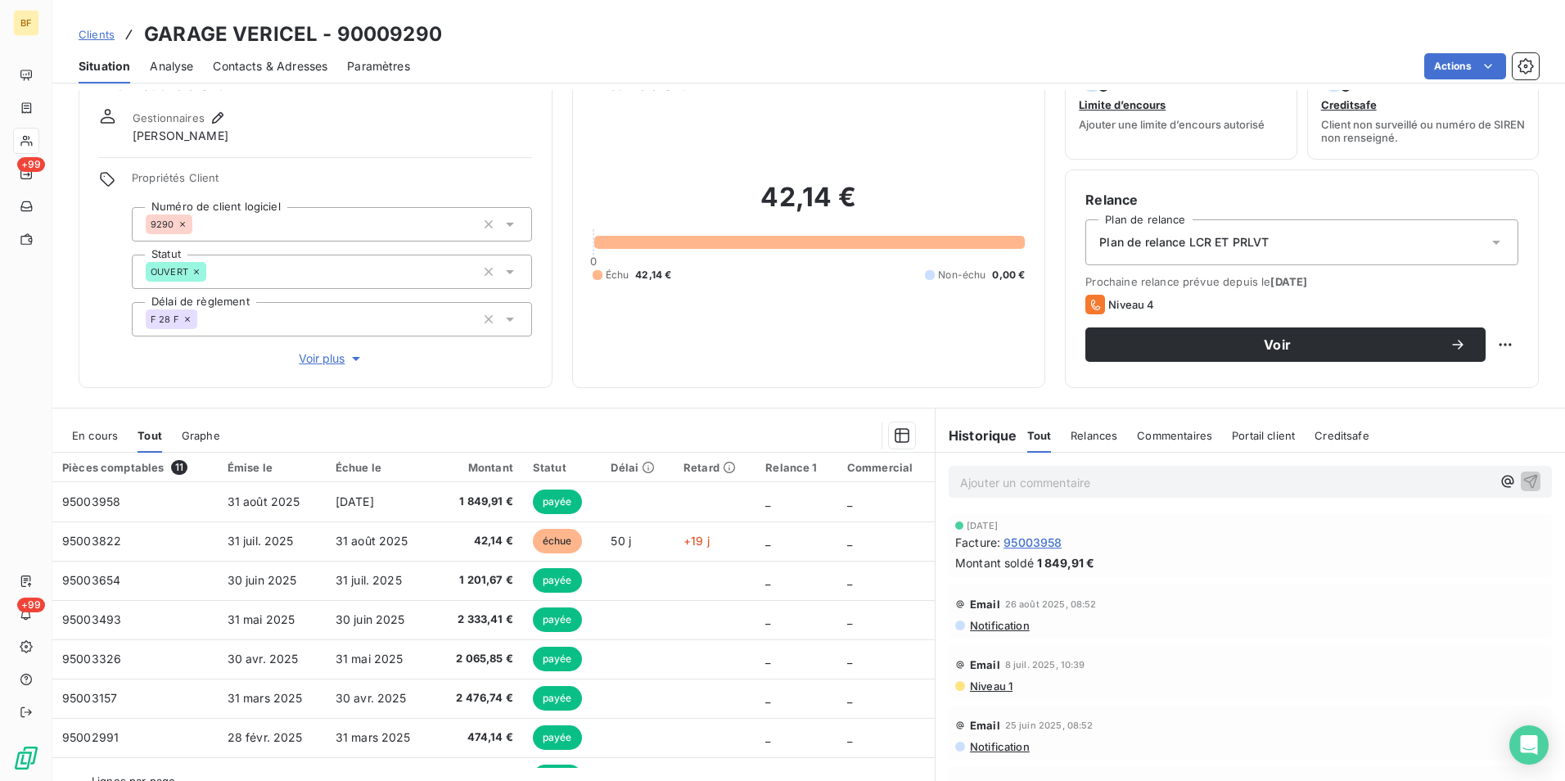
scroll to position [81, 0]
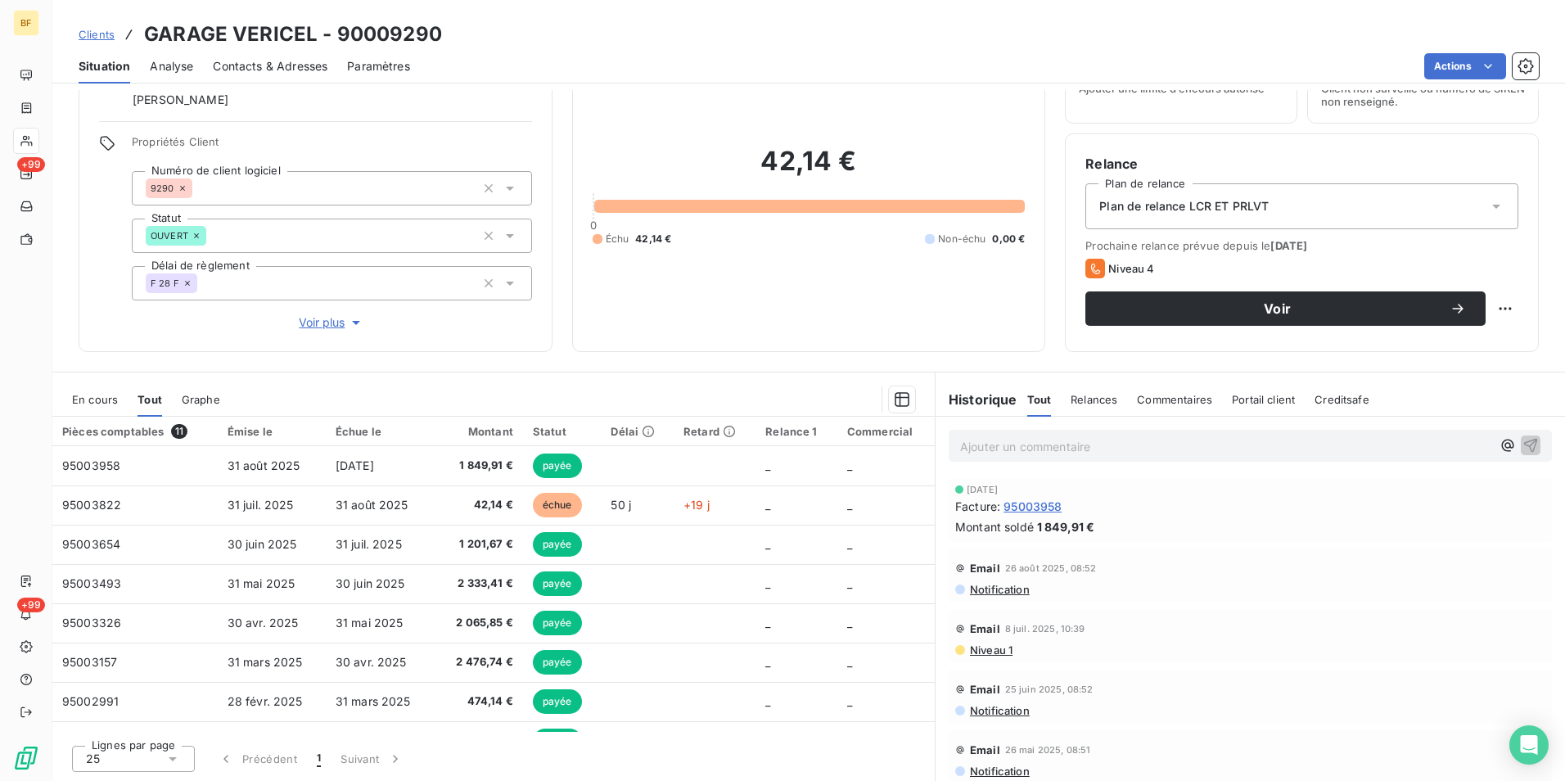
click at [93, 404] on span "En cours" at bounding box center [95, 399] width 46 height 13
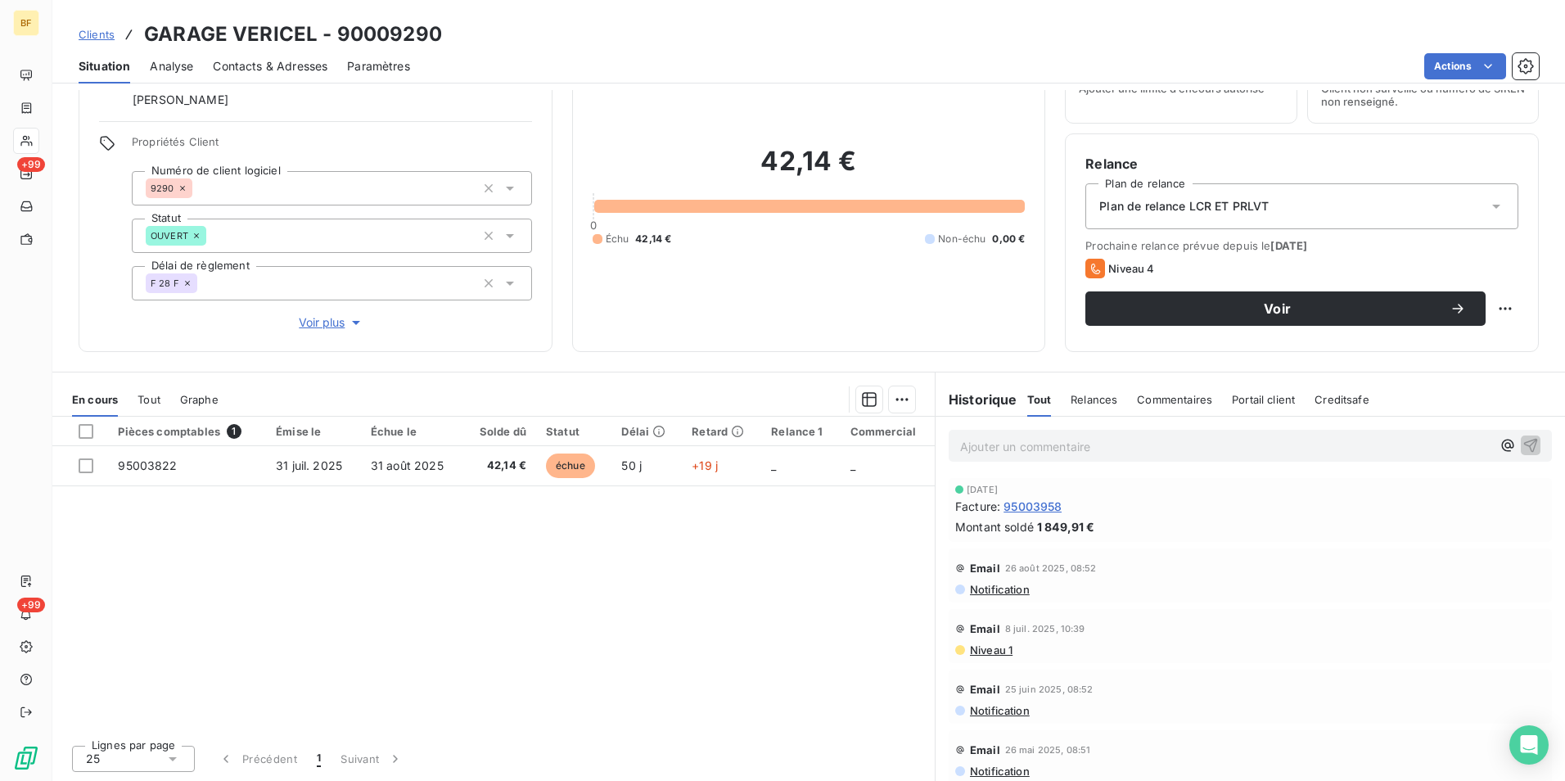
click at [153, 400] on span "Tout" at bounding box center [149, 399] width 23 height 13
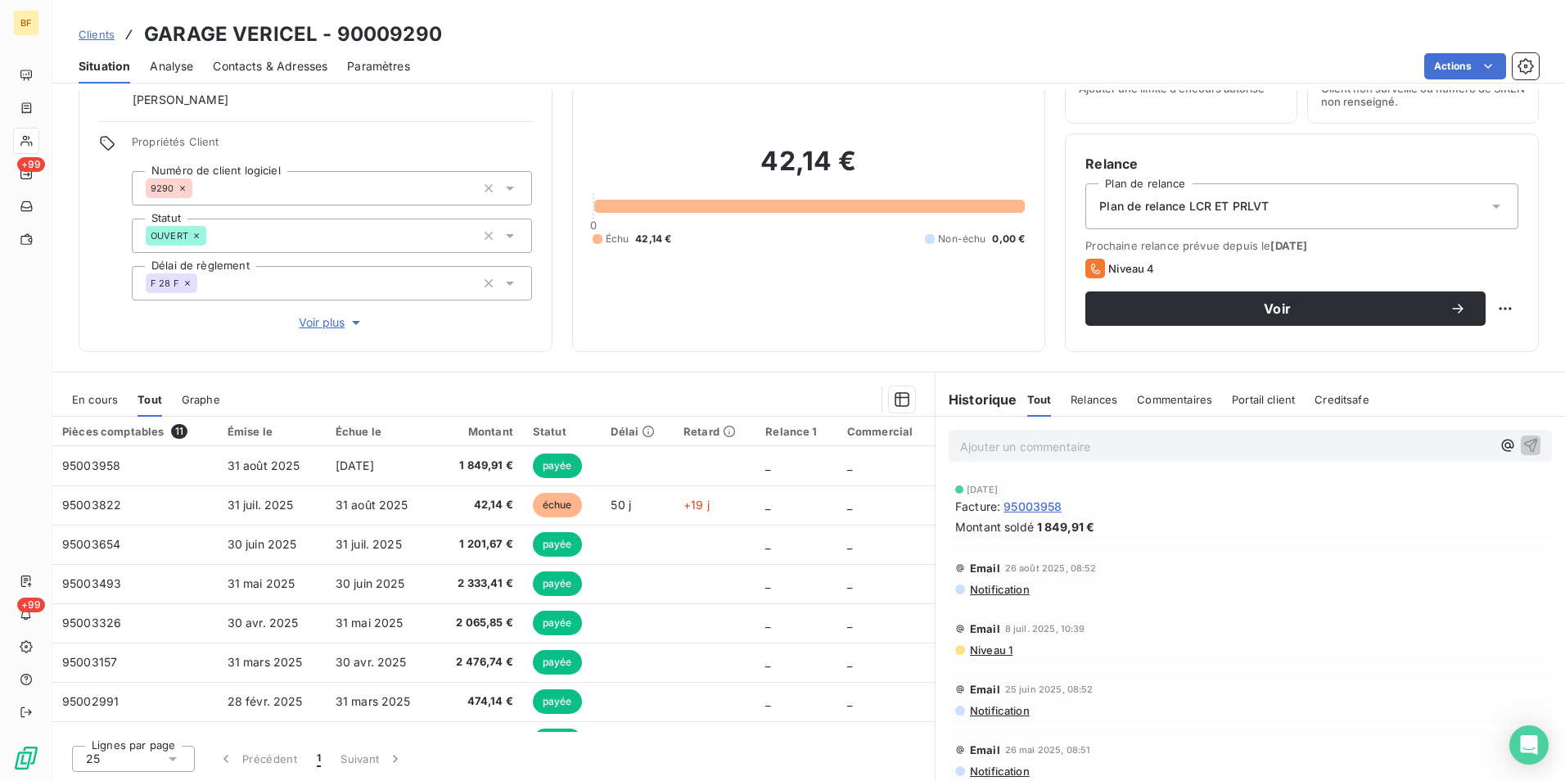
click at [288, 68] on span "Contacts & Adresses" at bounding box center [270, 66] width 115 height 16
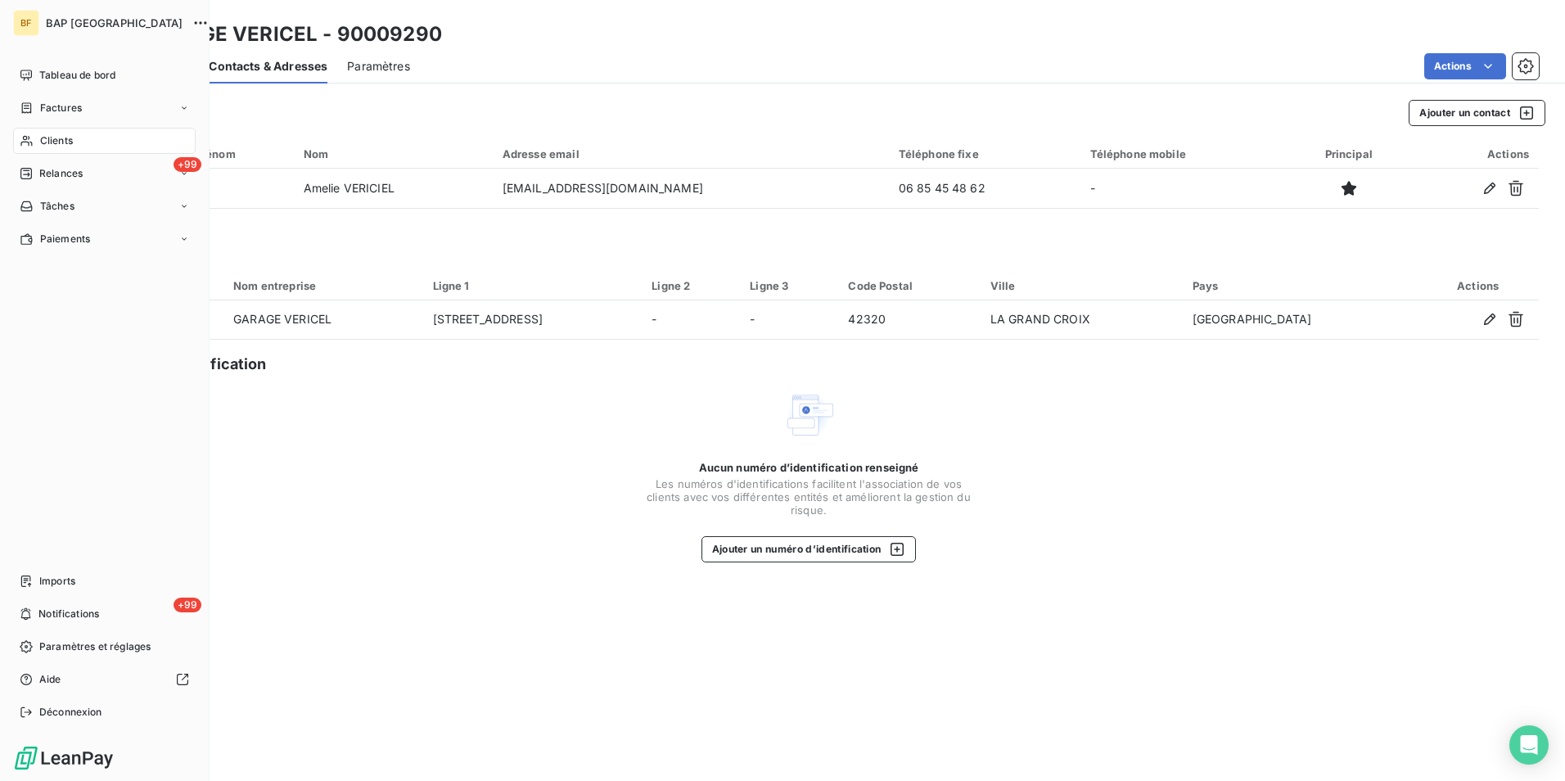
click at [38, 140] on div "Clients" at bounding box center [104, 141] width 183 height 26
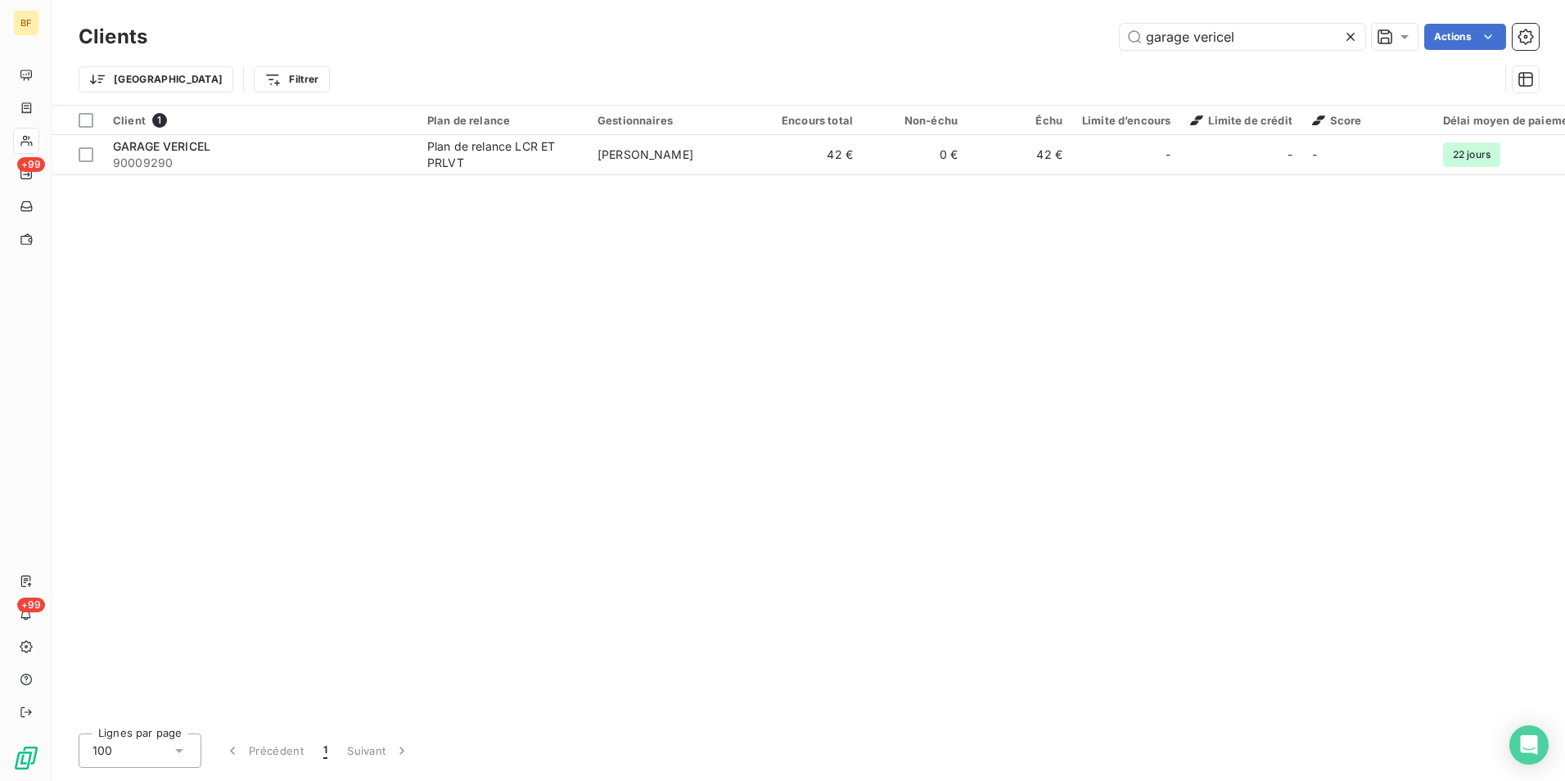
drag, startPoint x: 1130, startPoint y: 17, endPoint x: 1097, endPoint y: 13, distance: 33.0
click at [1097, 13] on div "Clients garage vericel Actions Trier Filtrer" at bounding box center [808, 52] width 1513 height 105
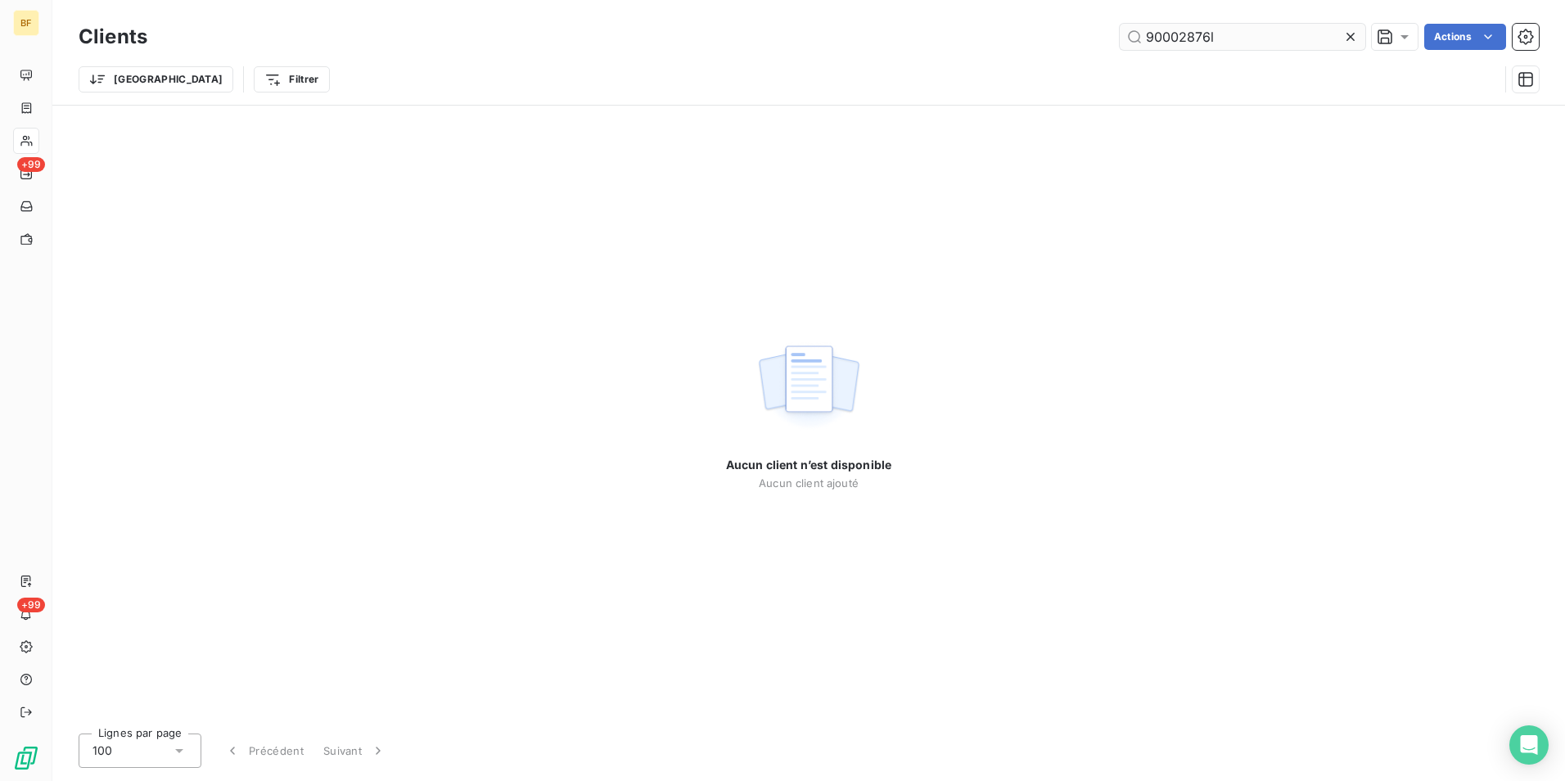
click at [1296, 38] on input "90002876l" at bounding box center [1243, 37] width 246 height 26
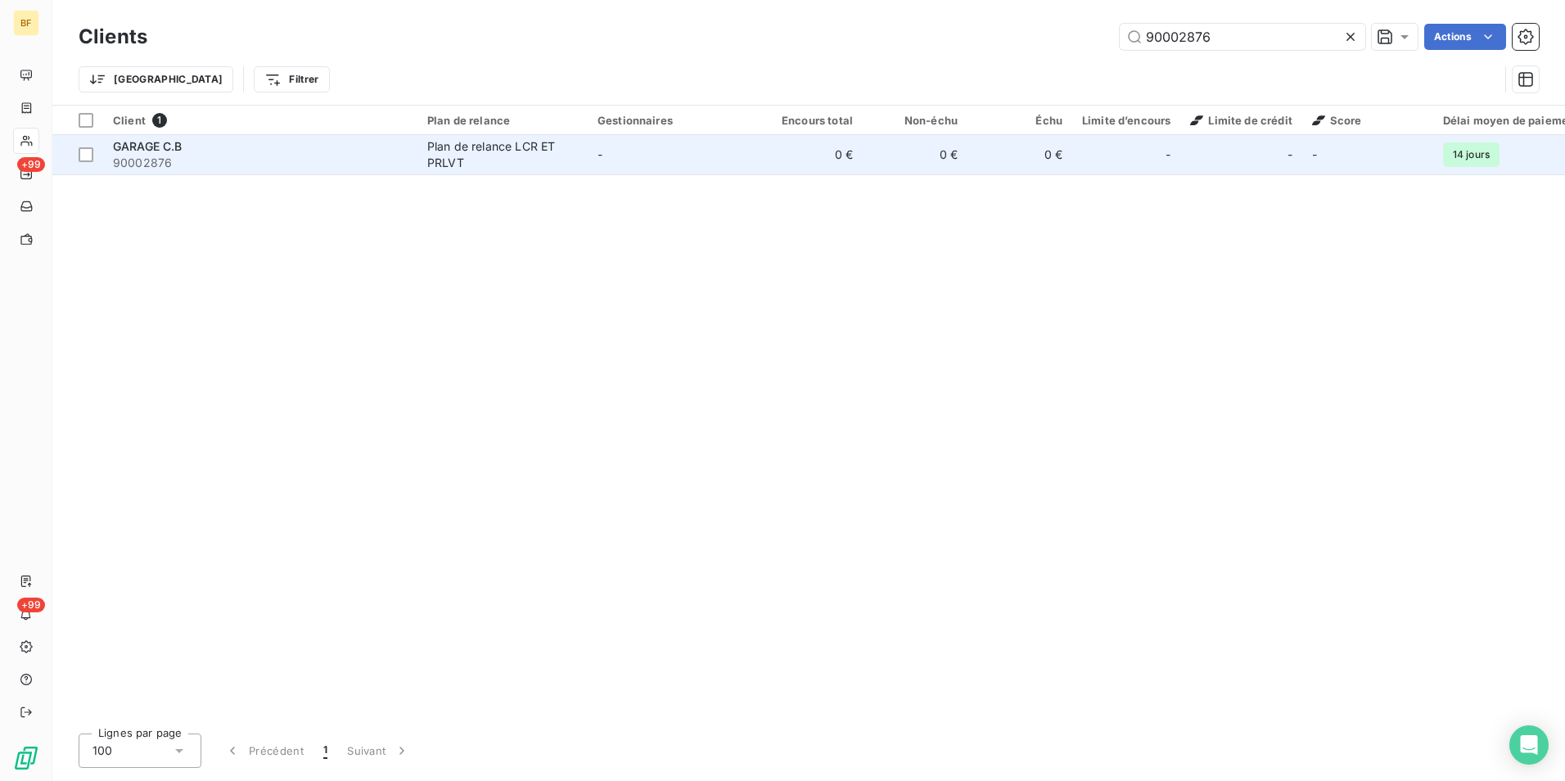
type input "90002876"
click at [419, 151] on td "Plan de relance LCR ET PRLVT" at bounding box center [503, 154] width 170 height 39
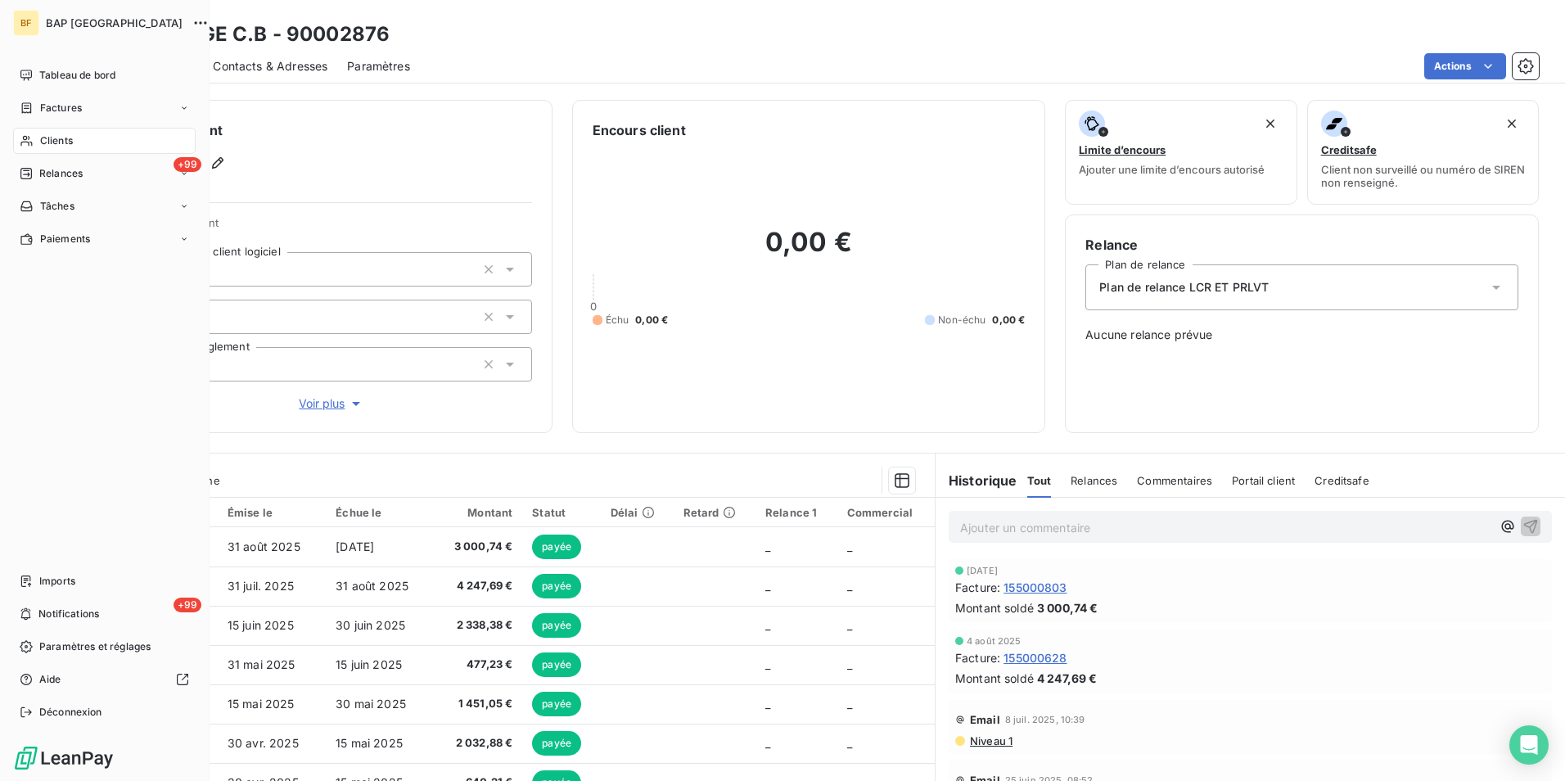
click at [43, 138] on span "Clients" at bounding box center [56, 140] width 33 height 15
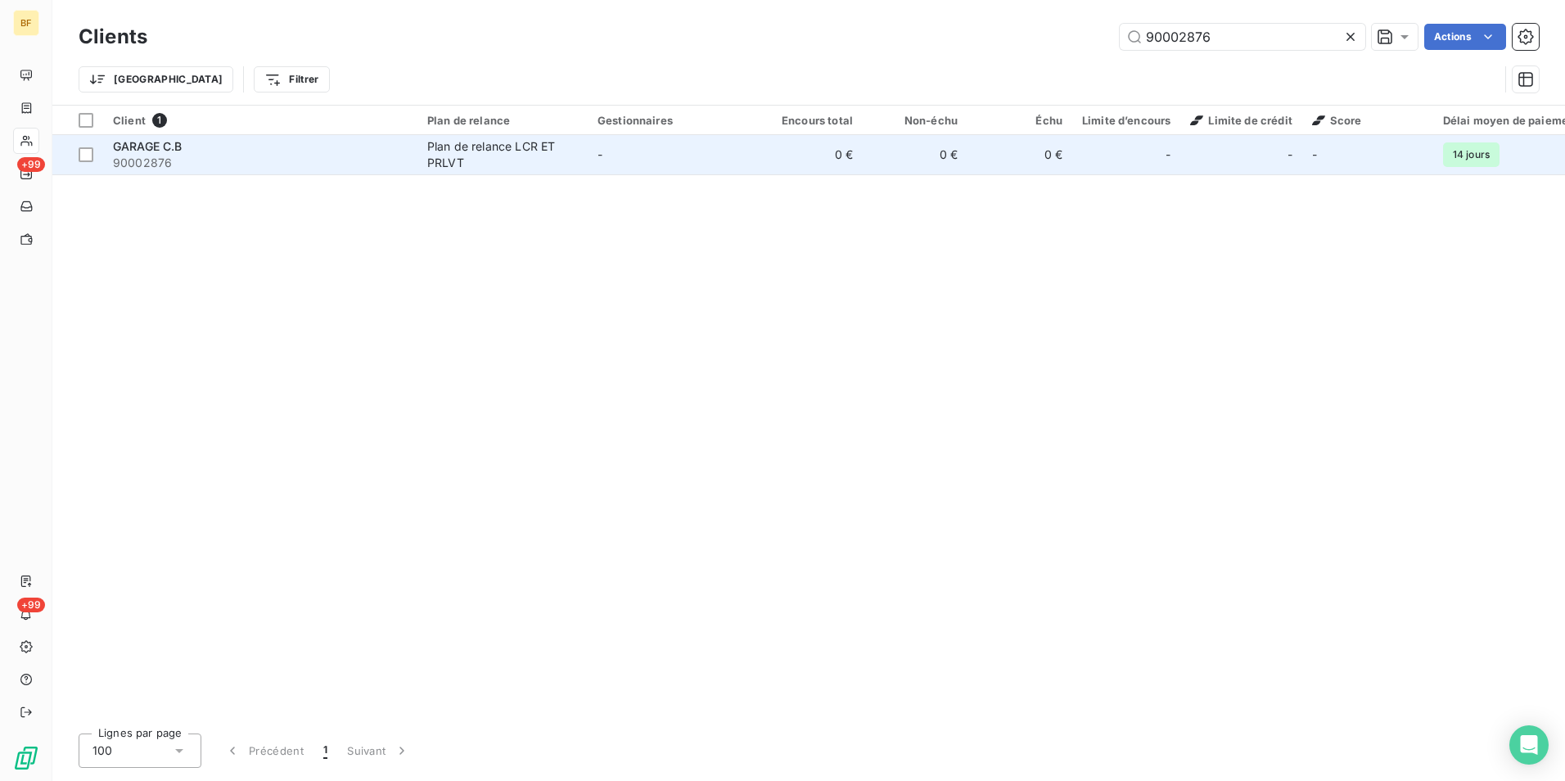
click at [369, 155] on span "90002876" at bounding box center [260, 163] width 295 height 16
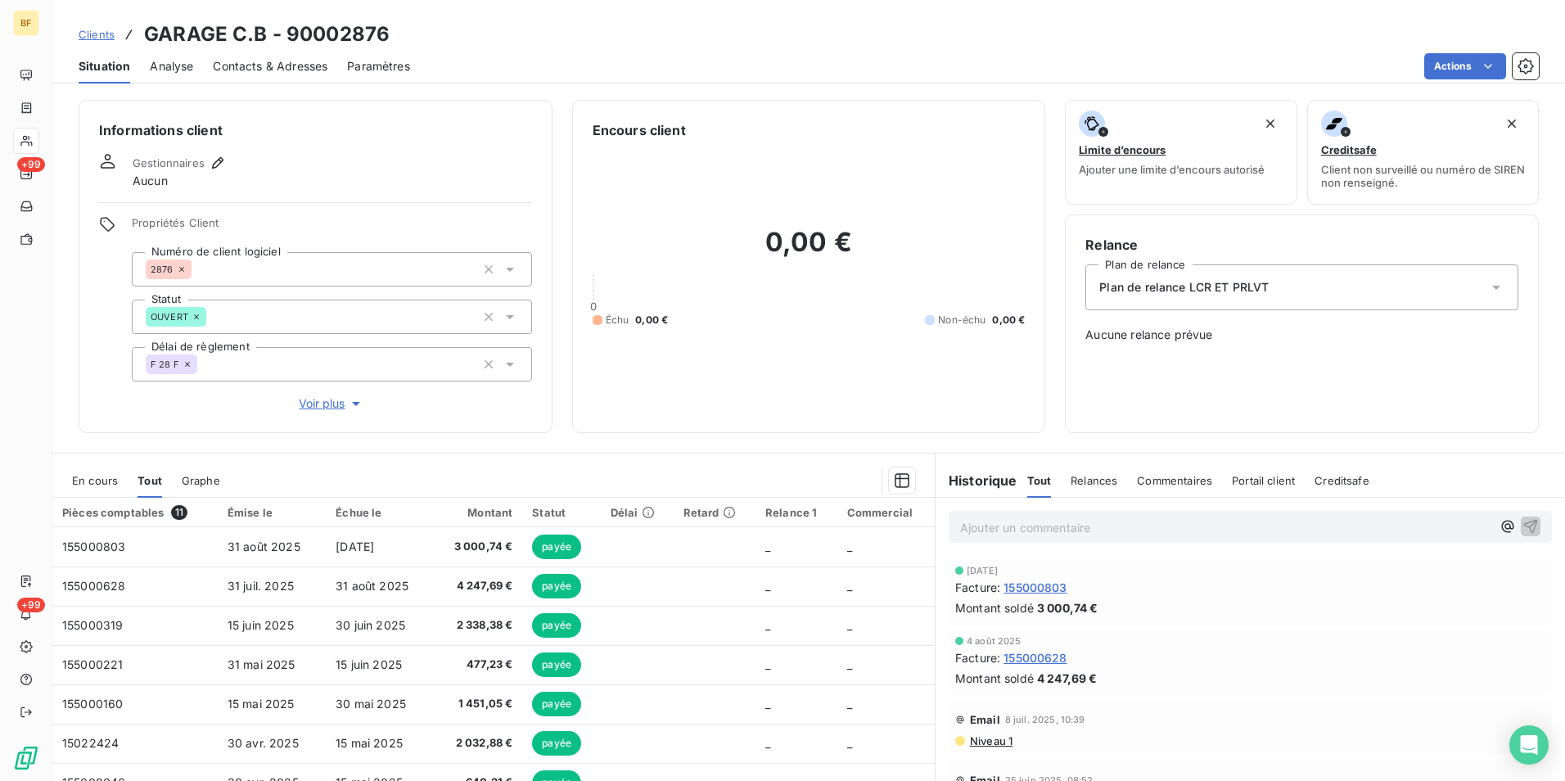
click at [276, 73] on span "Contacts & Adresses" at bounding box center [270, 66] width 115 height 16
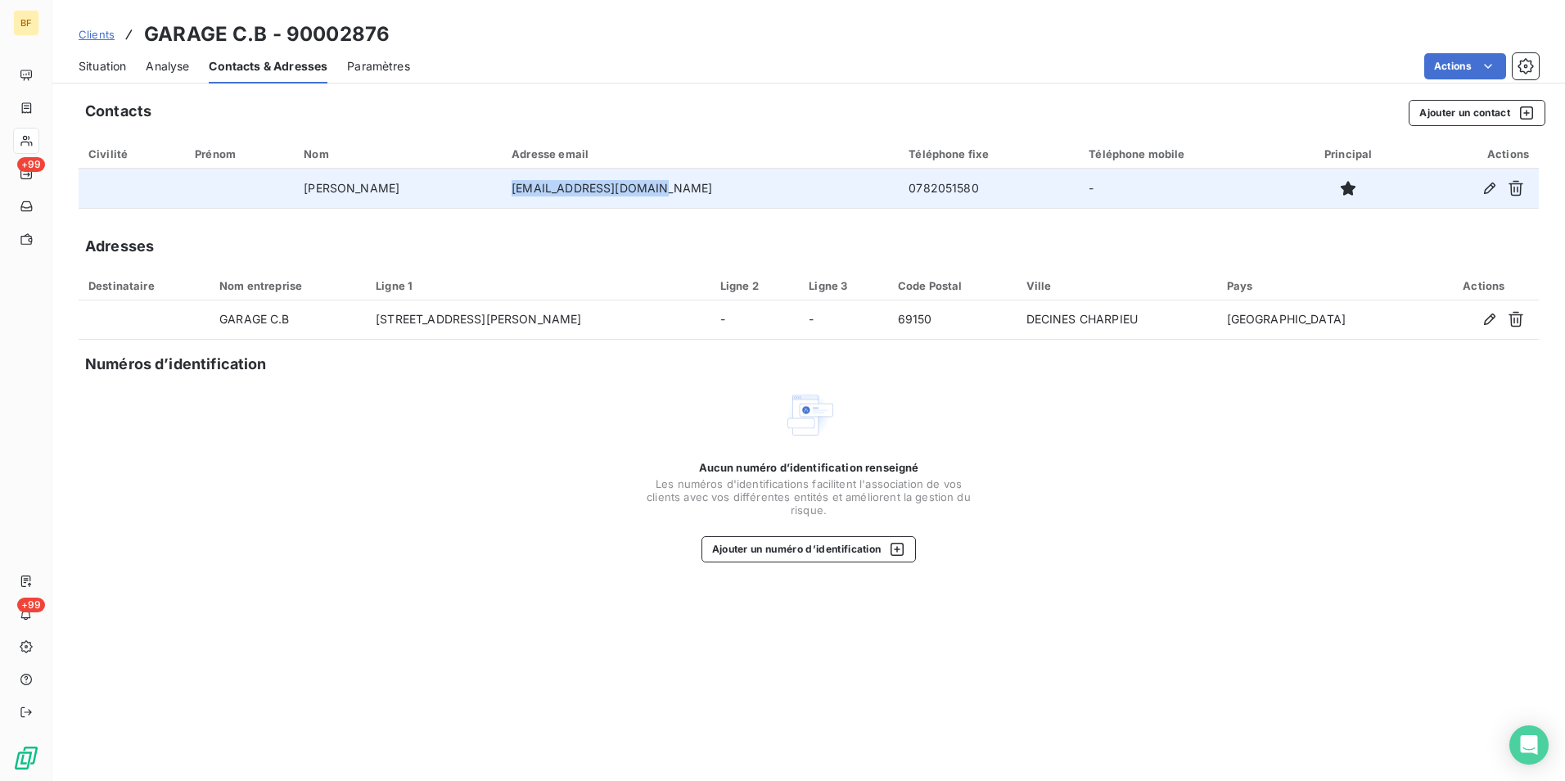
drag, startPoint x: 675, startPoint y: 193, endPoint x: 526, endPoint y: 188, distance: 149.1
click at [526, 188] on td "[EMAIL_ADDRESS][DOMAIN_NAME]" at bounding box center [700, 188] width 397 height 39
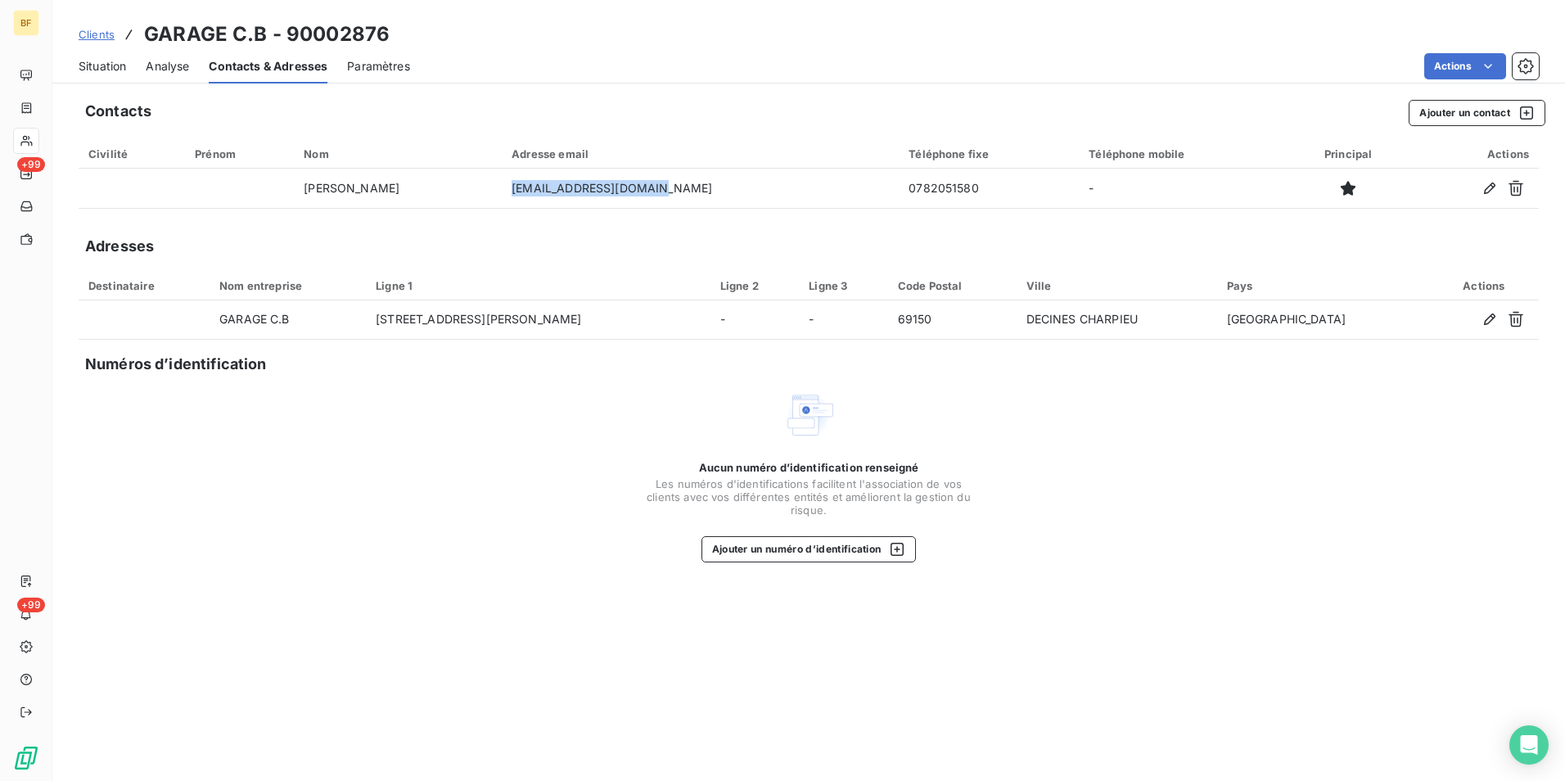
copy td "[EMAIL_ADDRESS][DOMAIN_NAME]"
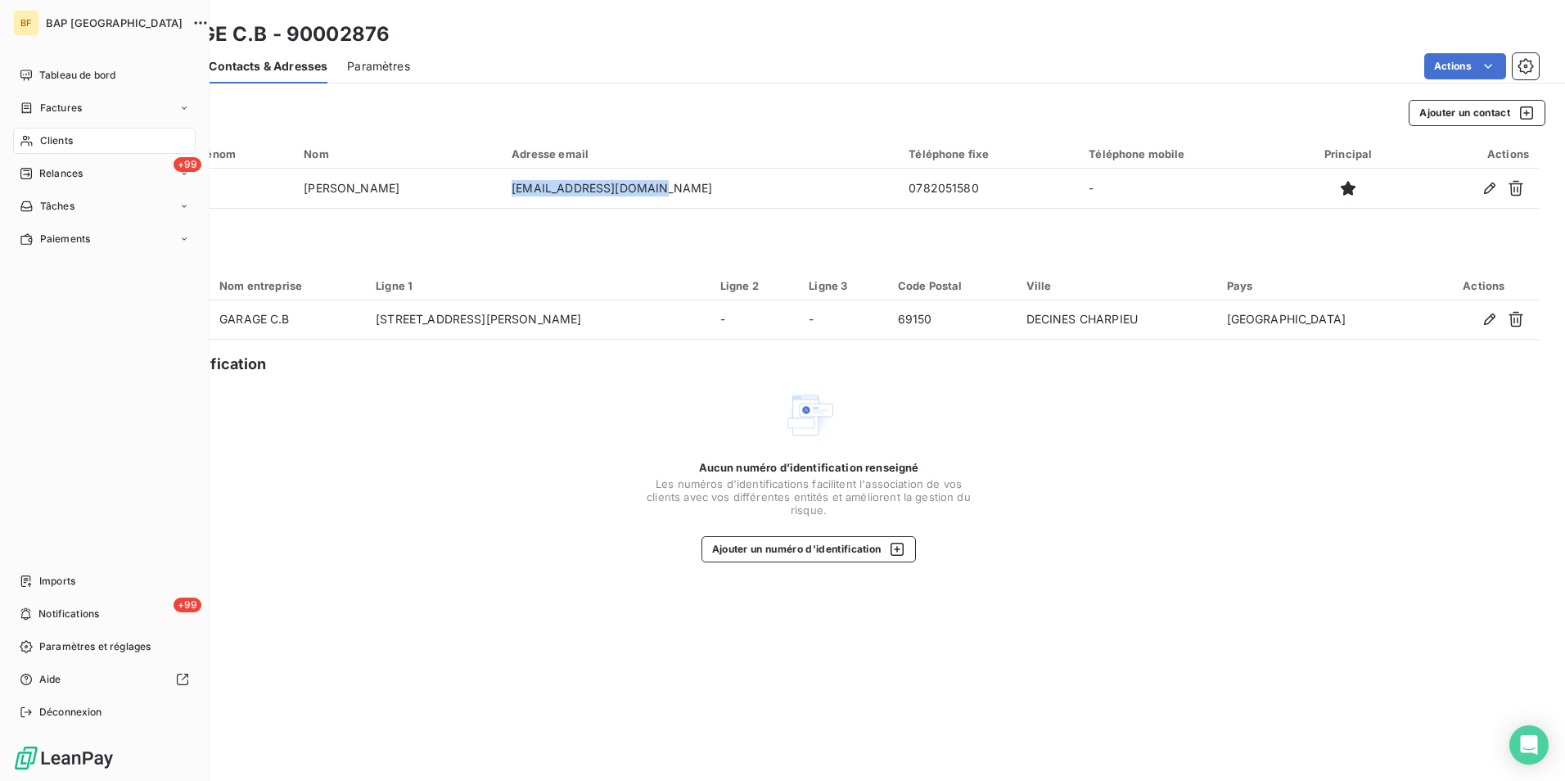
click at [67, 148] on div "Clients" at bounding box center [104, 141] width 183 height 26
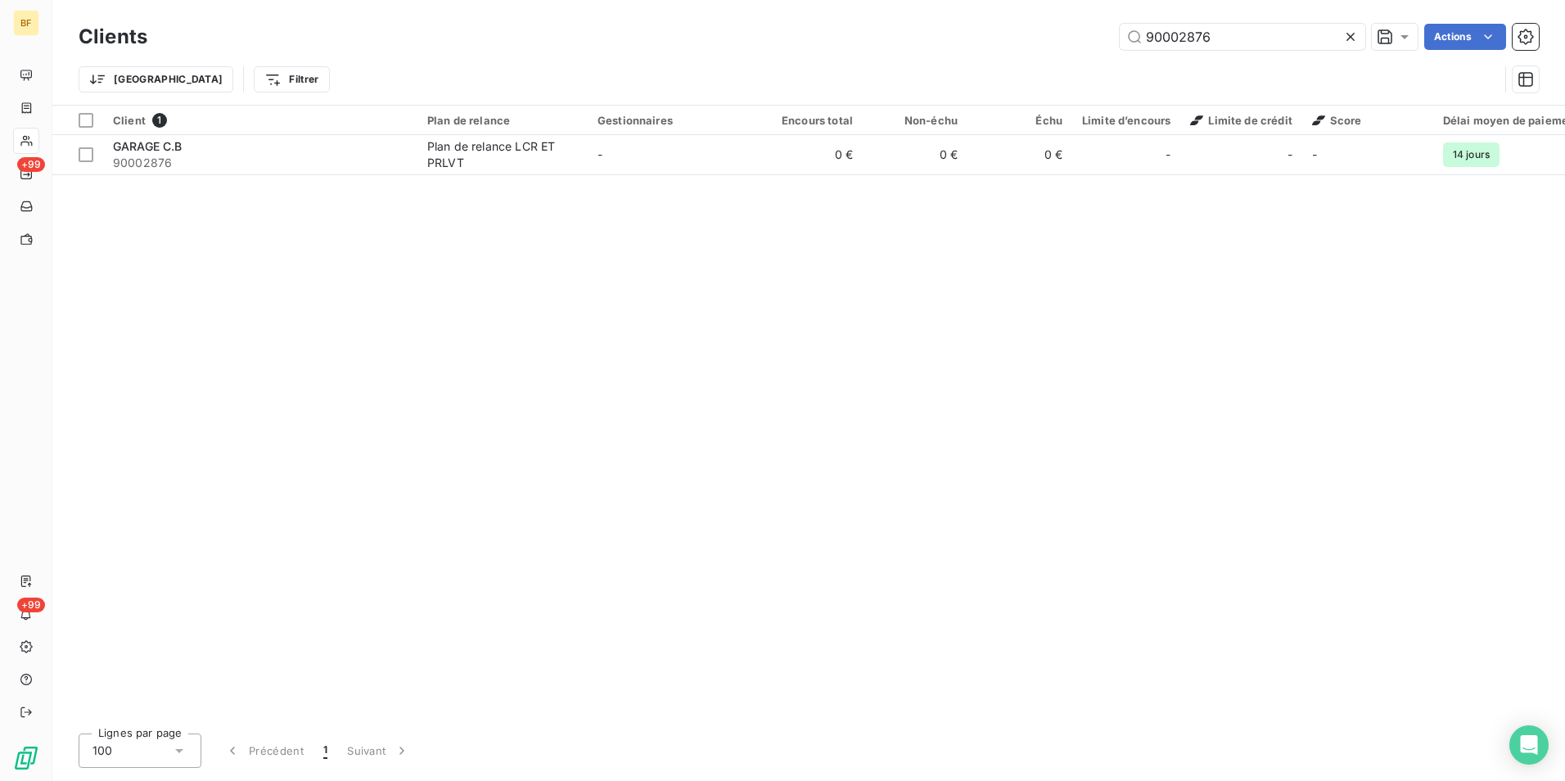
drag, startPoint x: 1271, startPoint y: 44, endPoint x: 1036, endPoint y: 31, distance: 235.3
click at [1036, 31] on div "90002876 Actions" at bounding box center [853, 37] width 1372 height 26
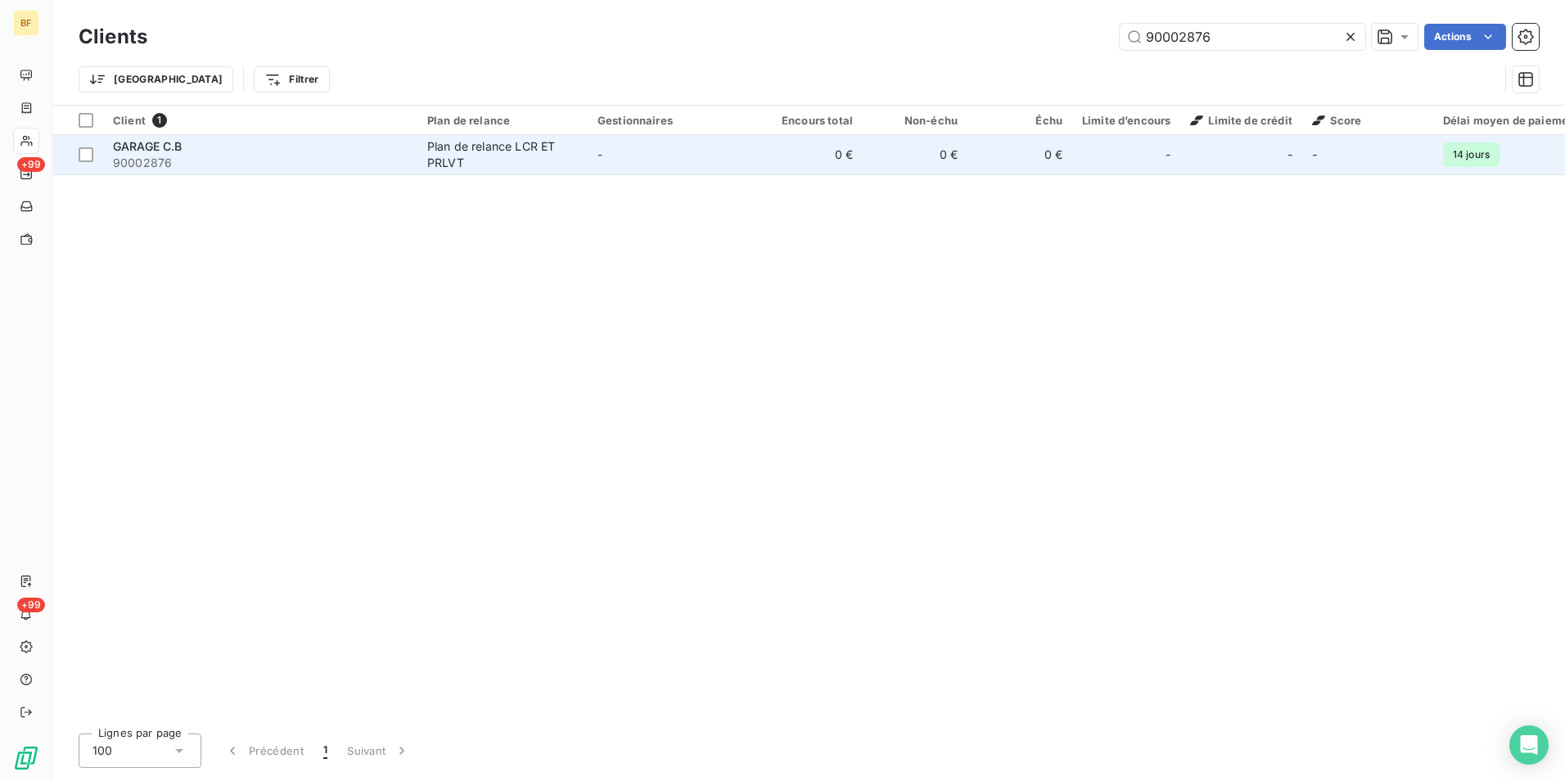
click at [493, 155] on div "Plan de relance LCR ET PRLVT" at bounding box center [502, 154] width 151 height 33
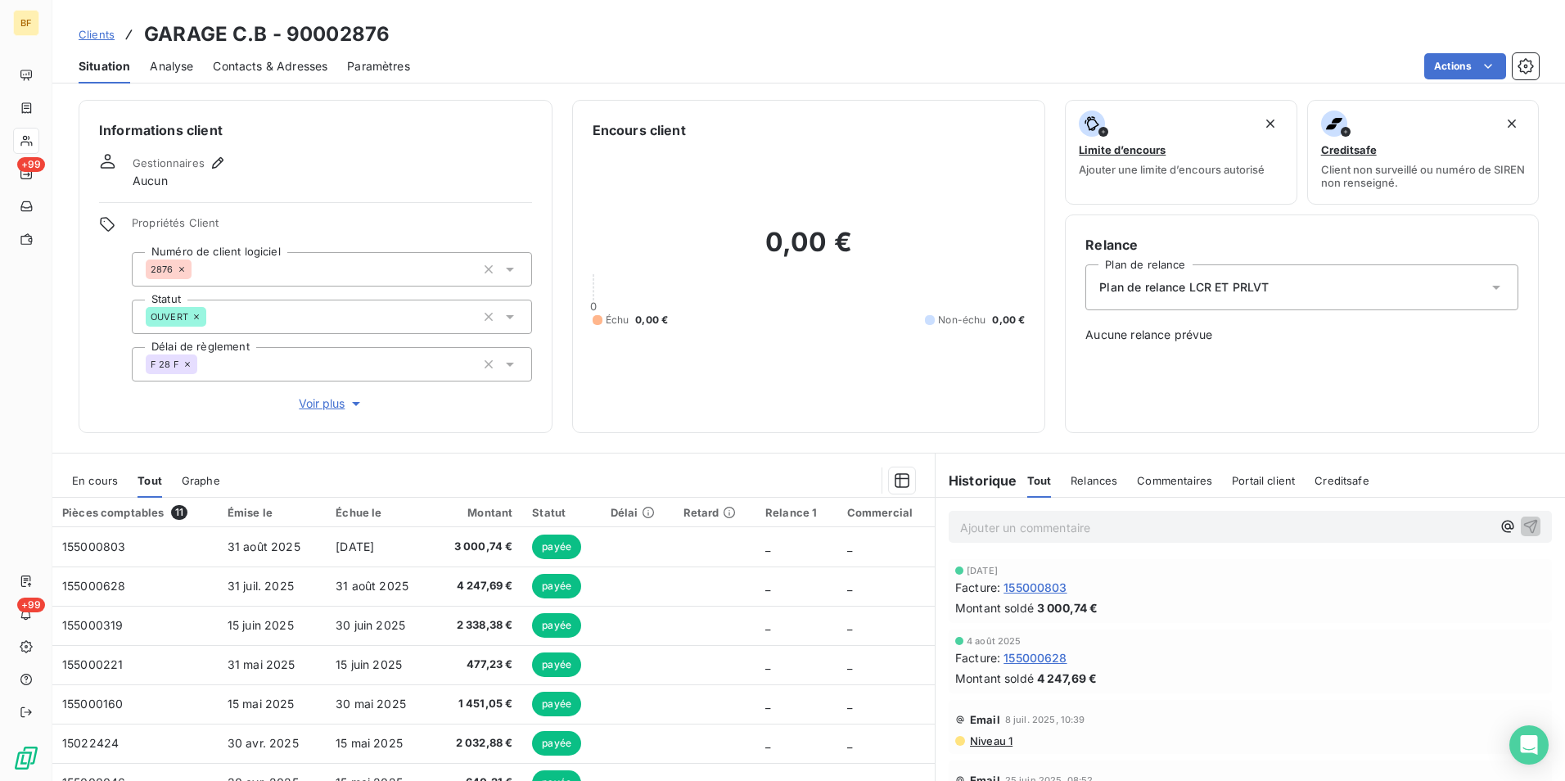
drag, startPoint x: 275, startPoint y: 63, endPoint x: 205, endPoint y: 106, distance: 82.7
click at [232, 87] on div "Clients GARAGE C.B - 90002876 Situation Analyse Contacts & Adresses Paramètres …" at bounding box center [808, 390] width 1513 height 781
click at [278, 68] on span "Contacts & Adresses" at bounding box center [270, 66] width 115 height 16
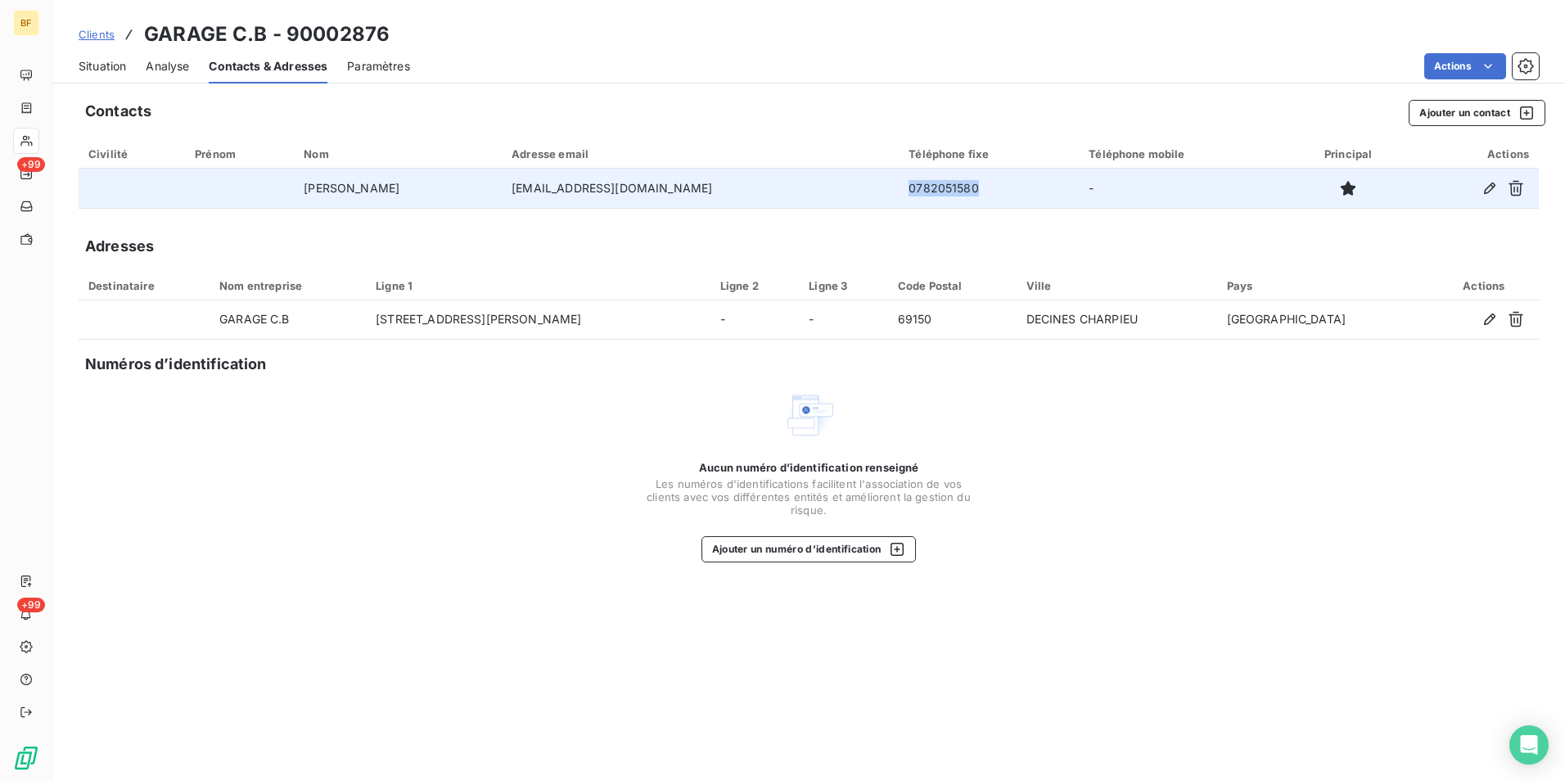
drag, startPoint x: 952, startPoint y: 185, endPoint x: 854, endPoint y: 185, distance: 98.2
click at [899, 185] on td "0782051580" at bounding box center [989, 188] width 180 height 39
copy td "0782051580"
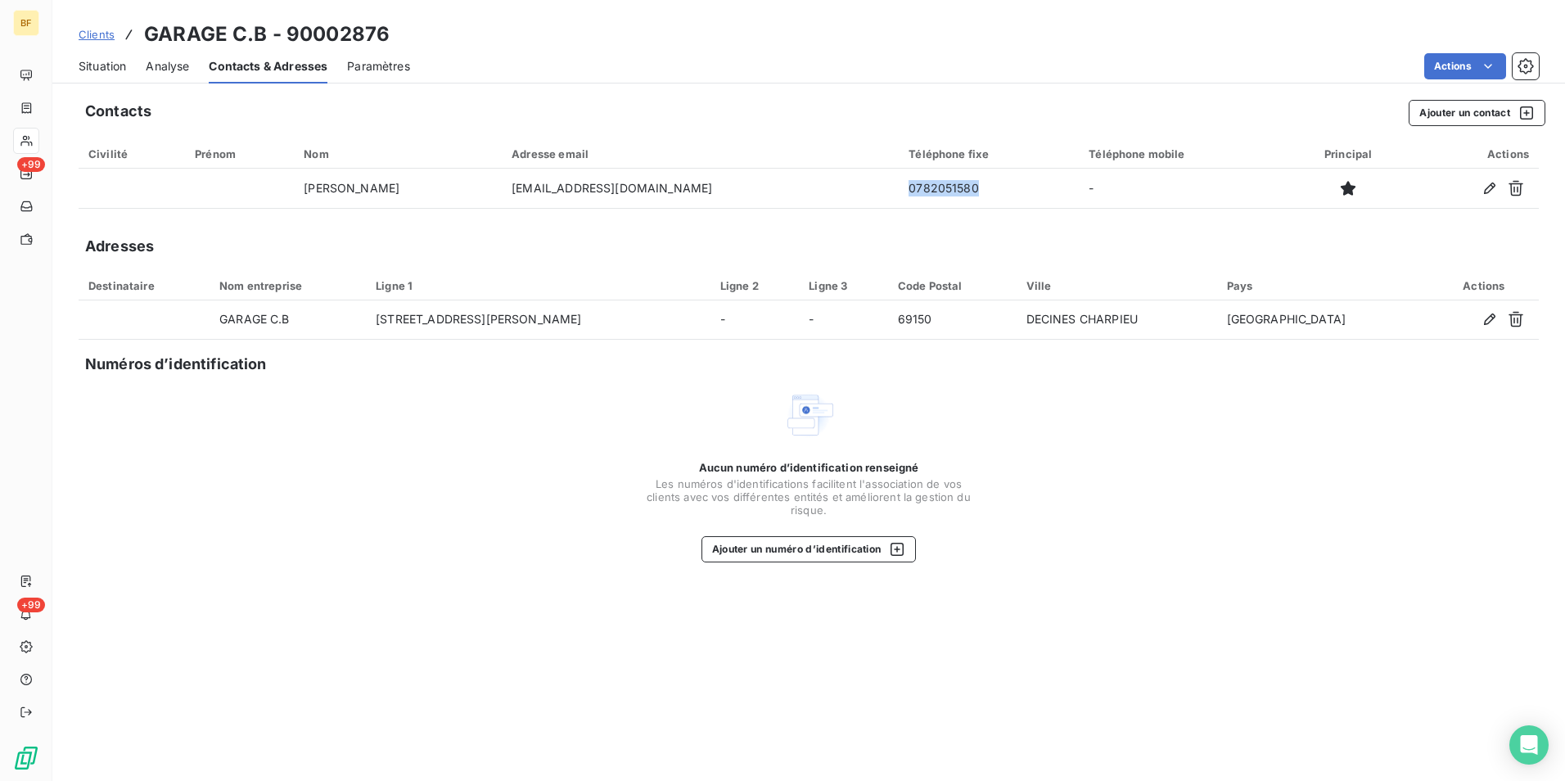
click at [99, 67] on span "Situation" at bounding box center [102, 66] width 47 height 16
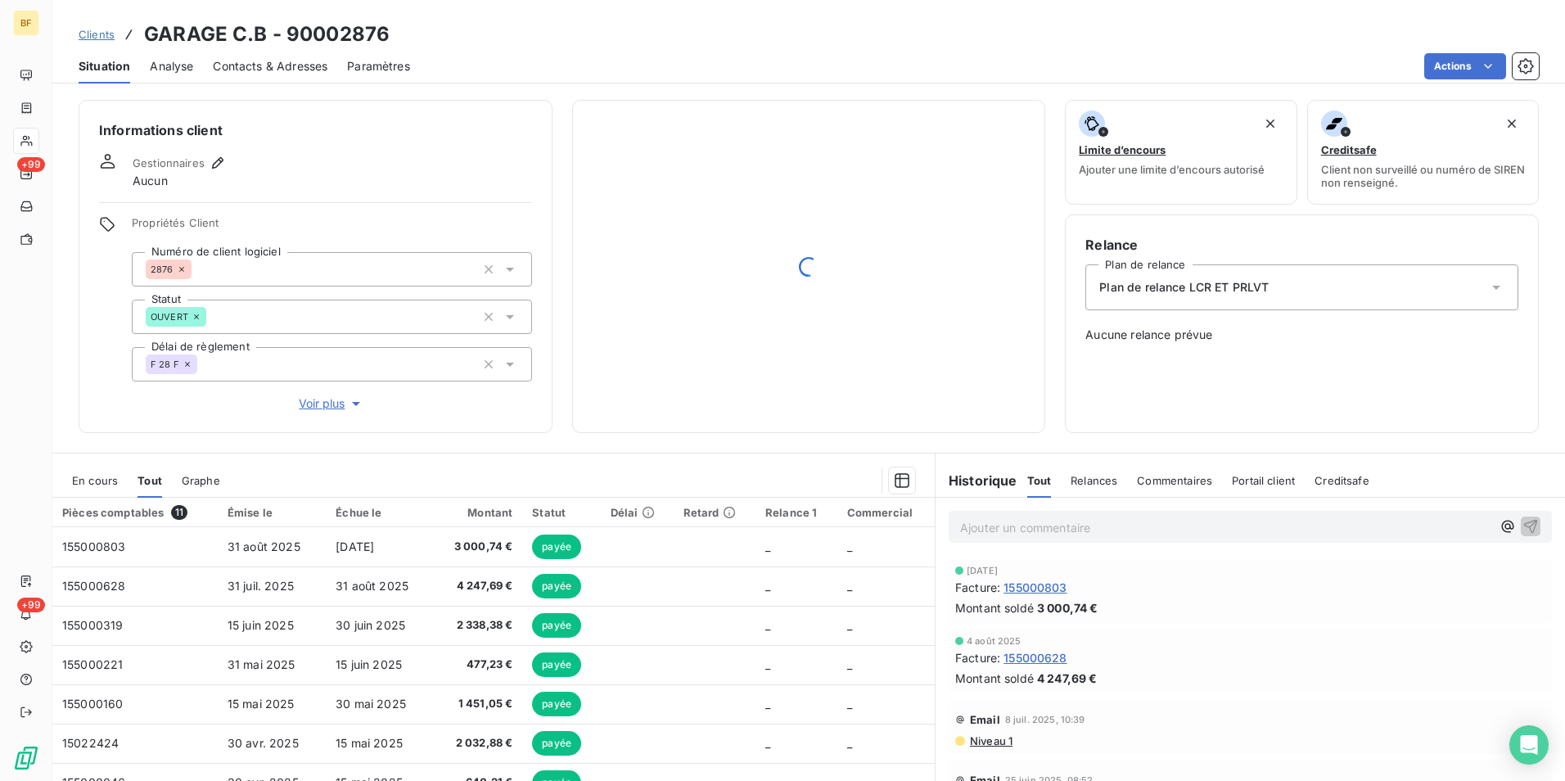
click at [264, 62] on span "Contacts & Adresses" at bounding box center [270, 66] width 115 height 16
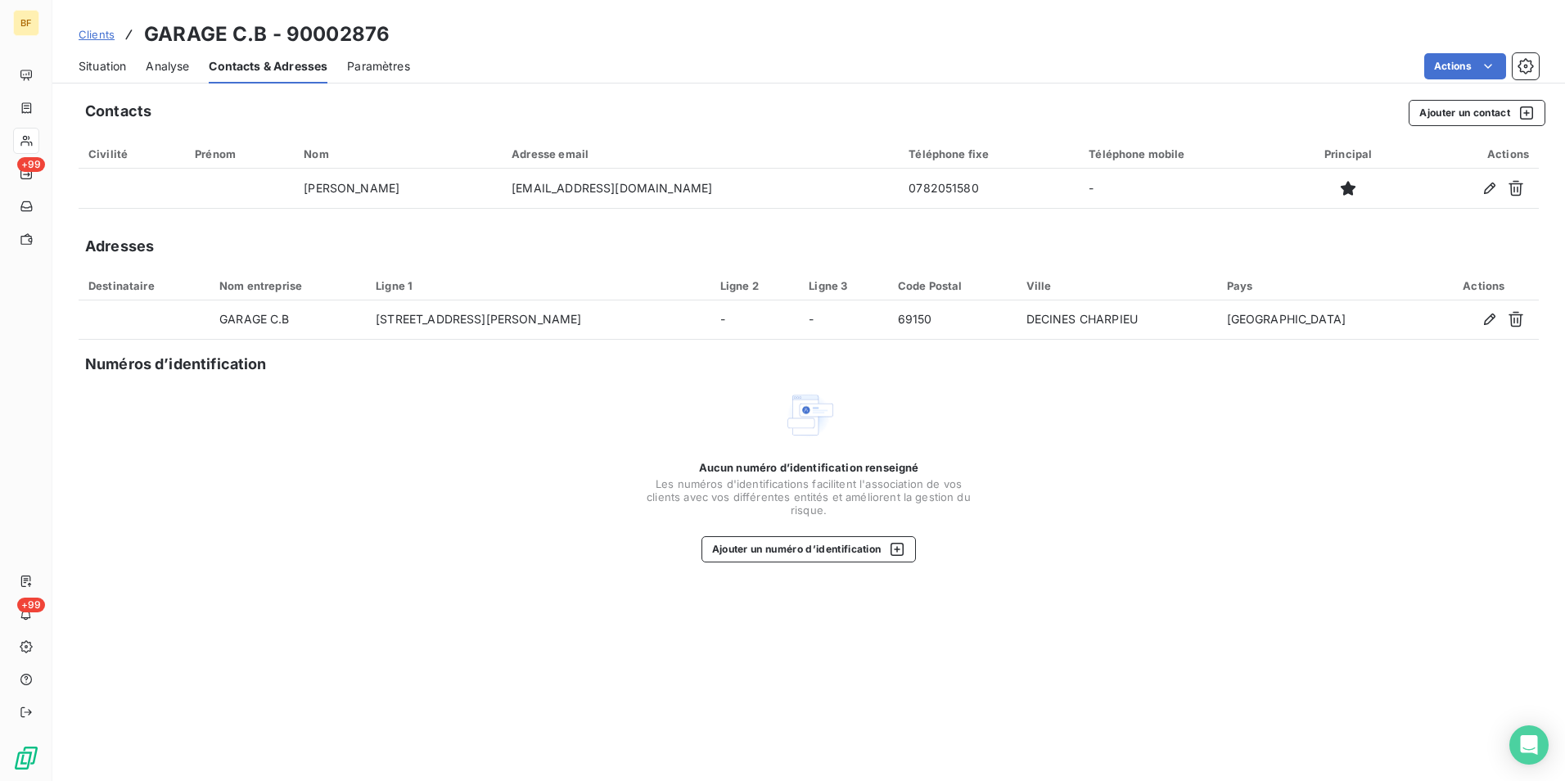
click at [115, 71] on span "Situation" at bounding box center [102, 66] width 47 height 16
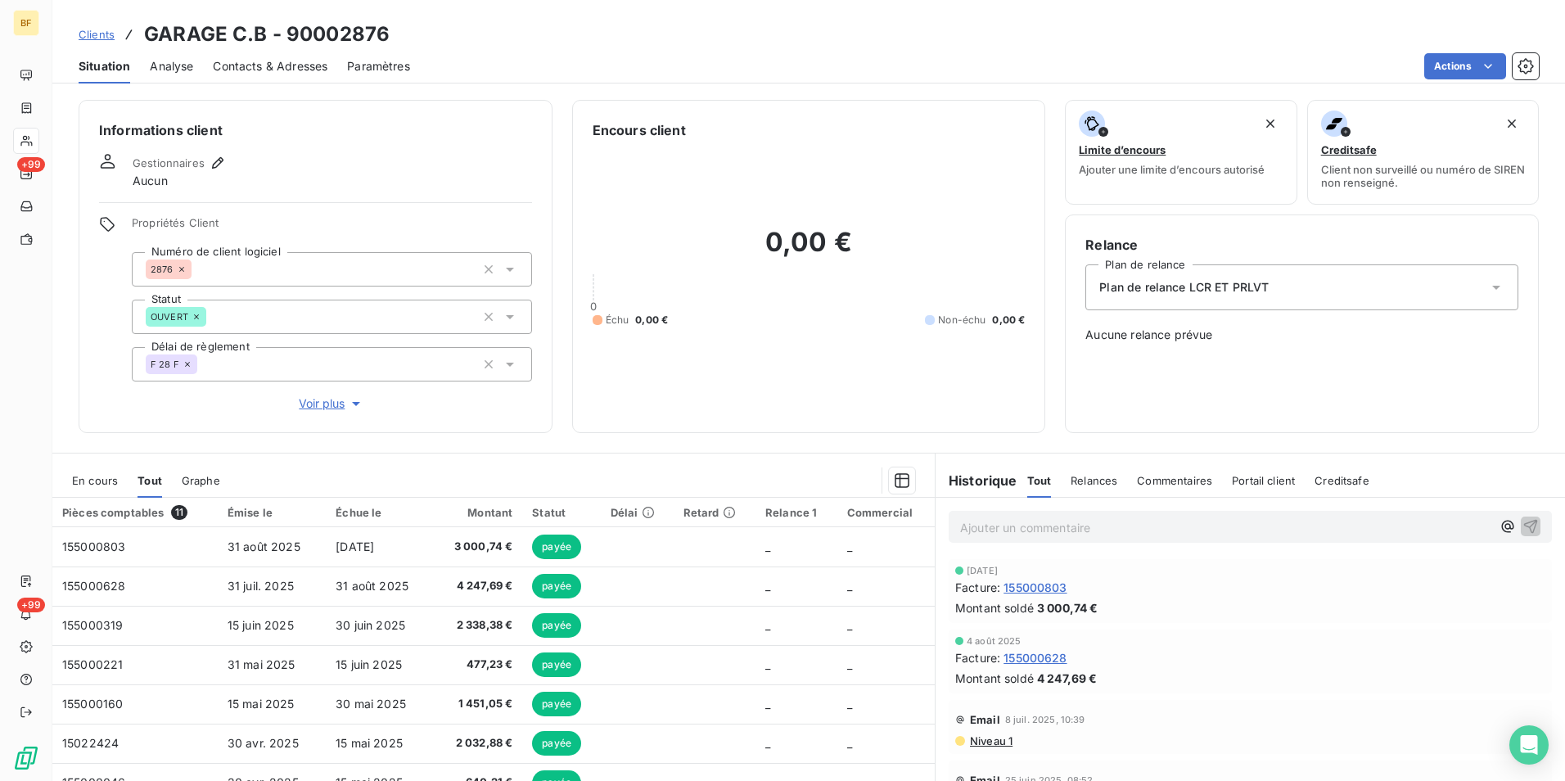
click at [296, 76] on div "Contacts & Adresses" at bounding box center [270, 66] width 115 height 34
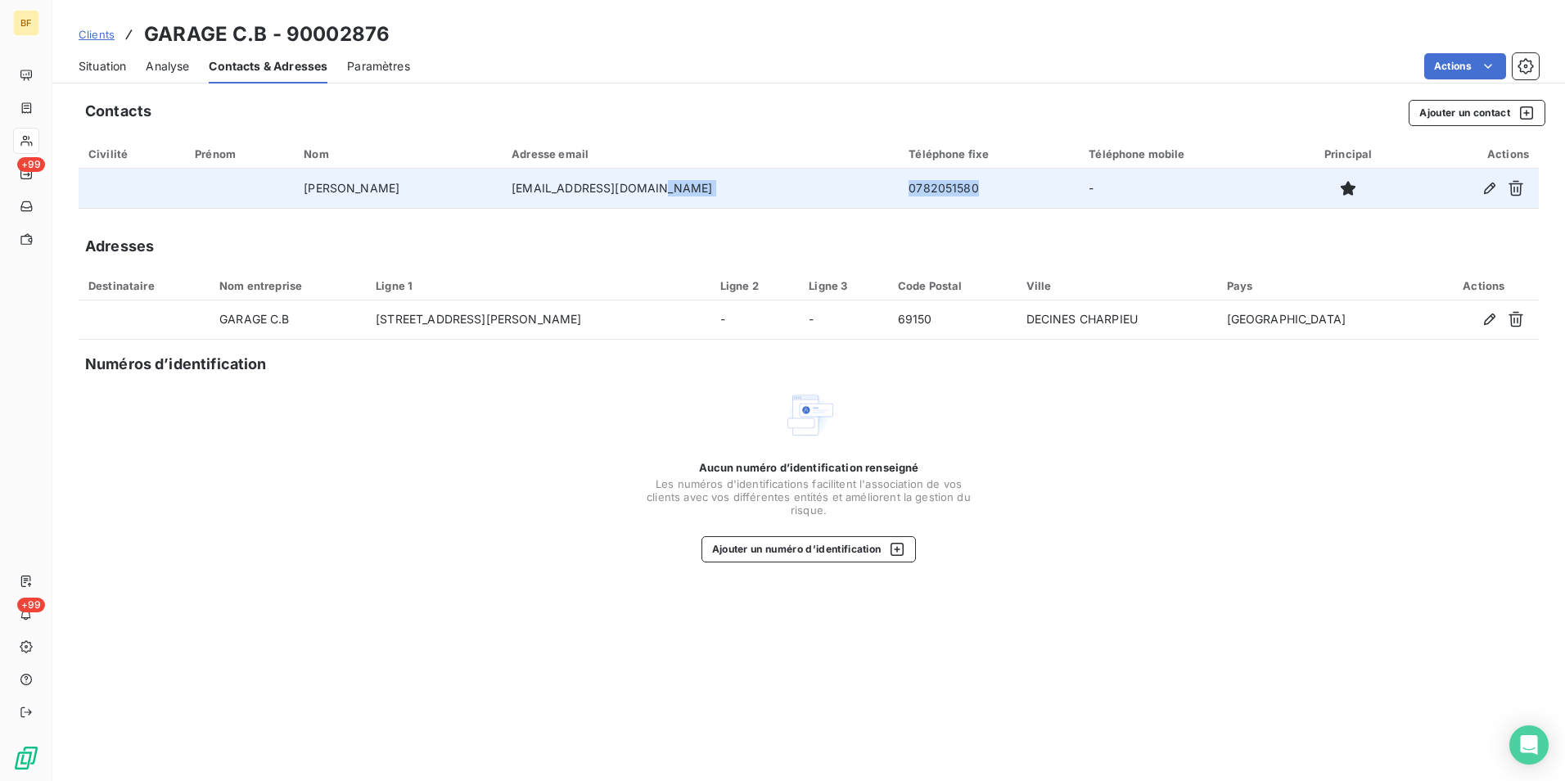
drag, startPoint x: 936, startPoint y: 190, endPoint x: 829, endPoint y: 184, distance: 106.6
click at [829, 184] on tr "[PERSON_NAME] [EMAIL_ADDRESS][DOMAIN_NAME] 0782051580 -" at bounding box center [809, 188] width 1460 height 39
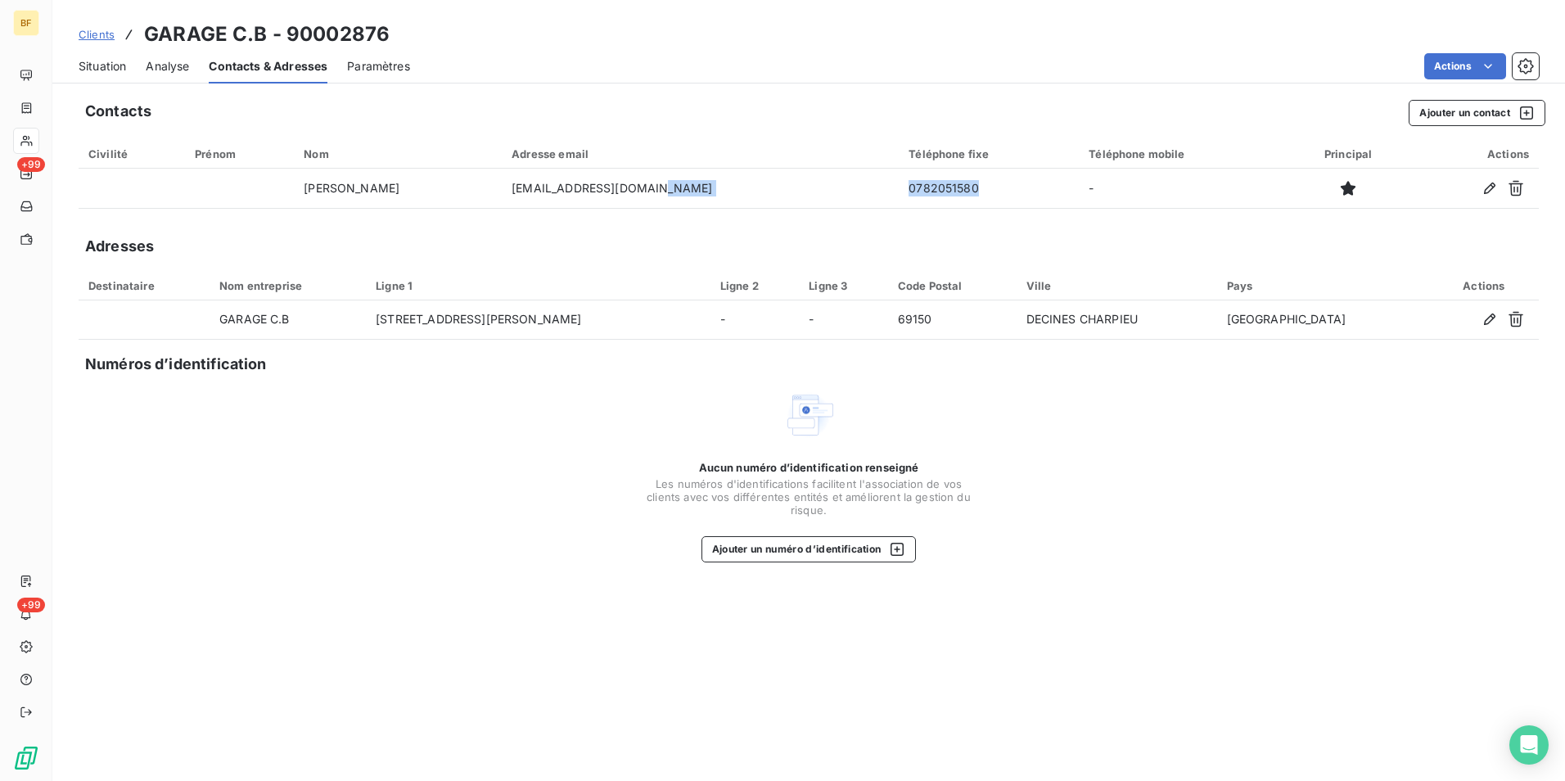
copy tr "0782051580"
click at [111, 60] on span "Situation" at bounding box center [102, 66] width 47 height 16
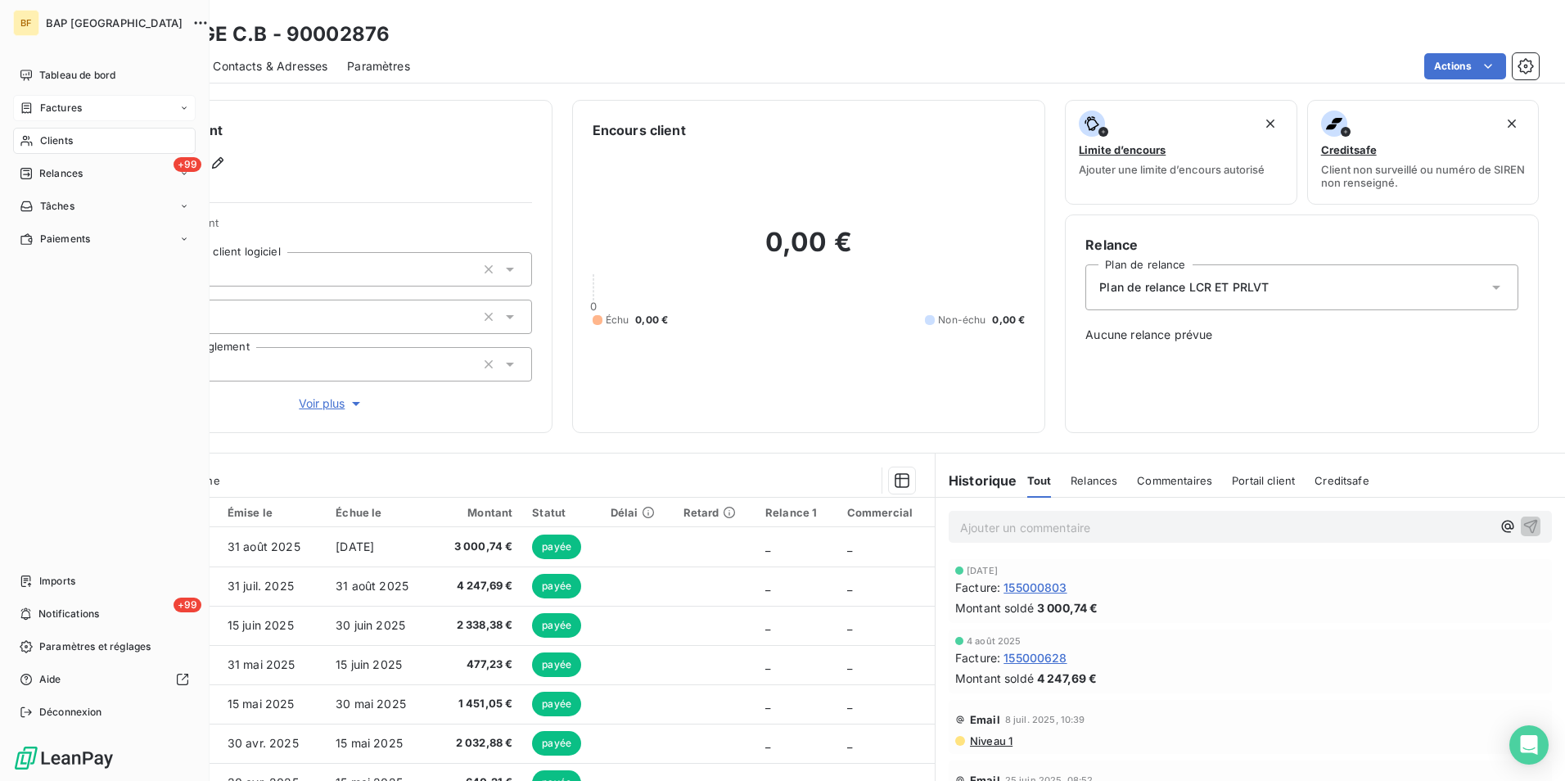
click at [64, 112] on span "Factures" at bounding box center [61, 108] width 42 height 15
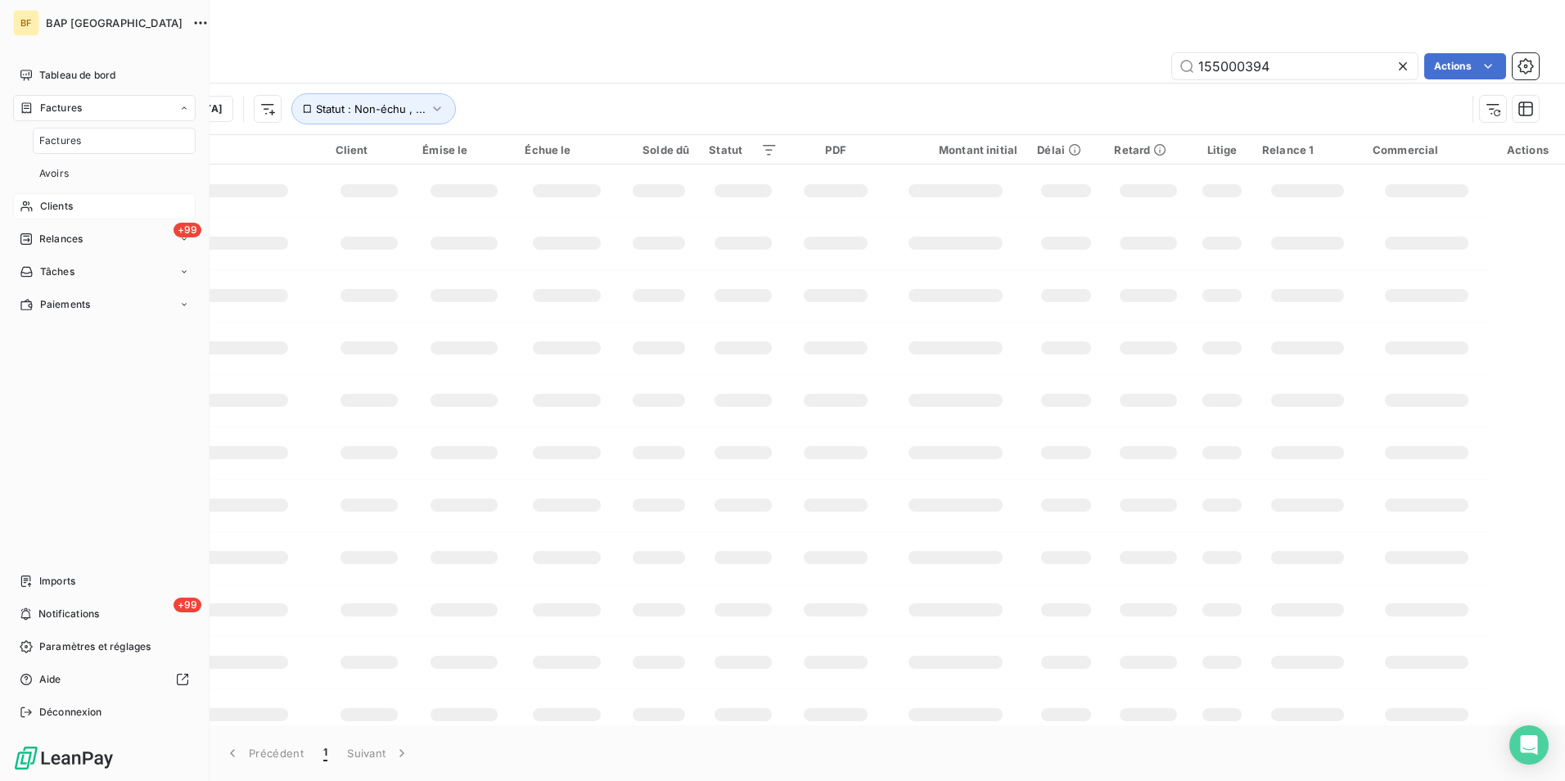
click at [60, 212] on span "Clients" at bounding box center [56, 206] width 33 height 15
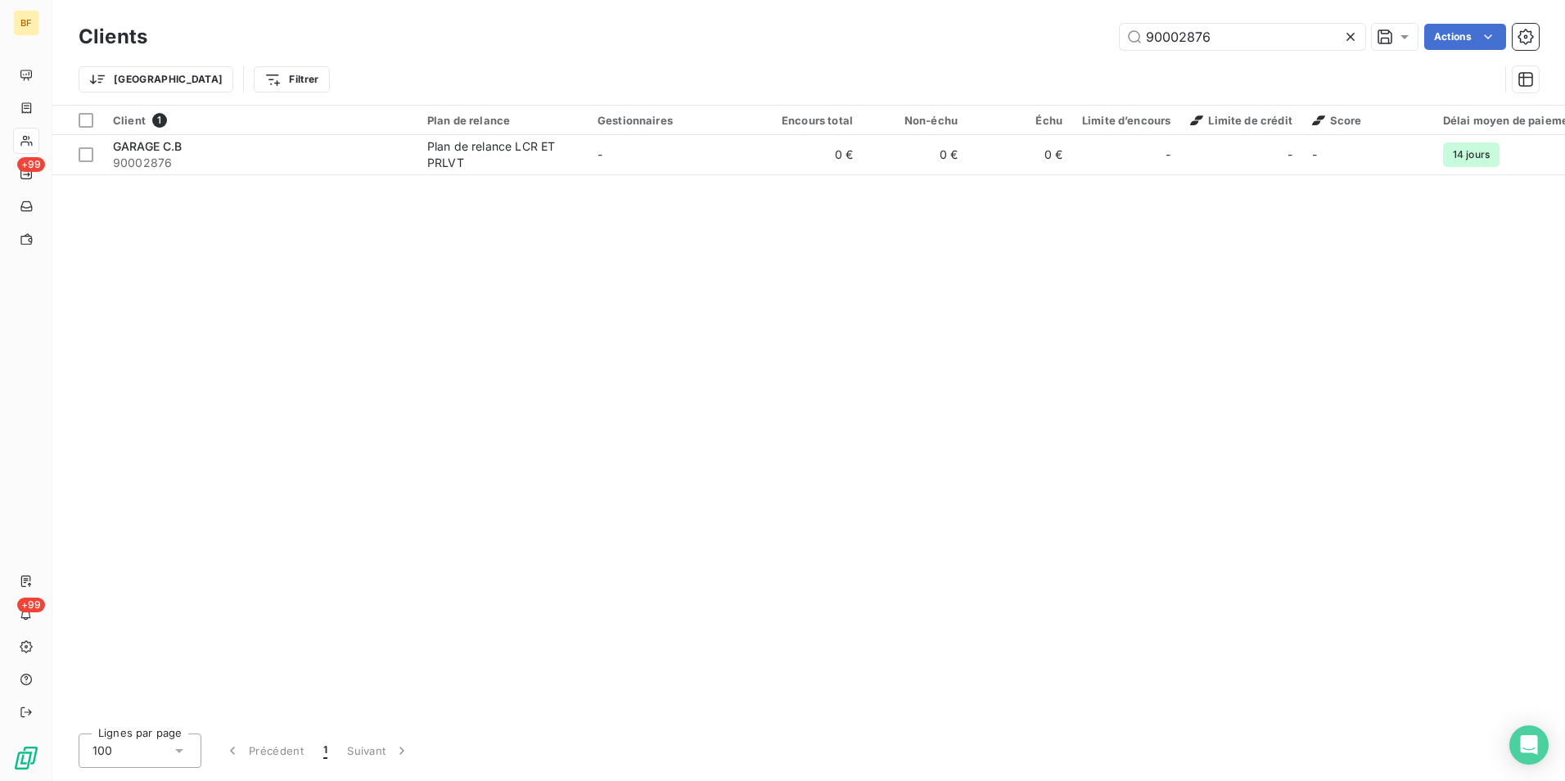
drag, startPoint x: 1240, startPoint y: 22, endPoint x: 1072, endPoint y: 33, distance: 168.2
click at [1072, 33] on div "Clients 90002876 Actions" at bounding box center [809, 37] width 1460 height 34
click at [1227, 34] on input "90002876" at bounding box center [1243, 37] width 246 height 26
drag, startPoint x: 1239, startPoint y: 34, endPoint x: 1068, endPoint y: 34, distance: 171.9
click at [1068, 34] on div "90002876 Actions" at bounding box center [853, 37] width 1372 height 26
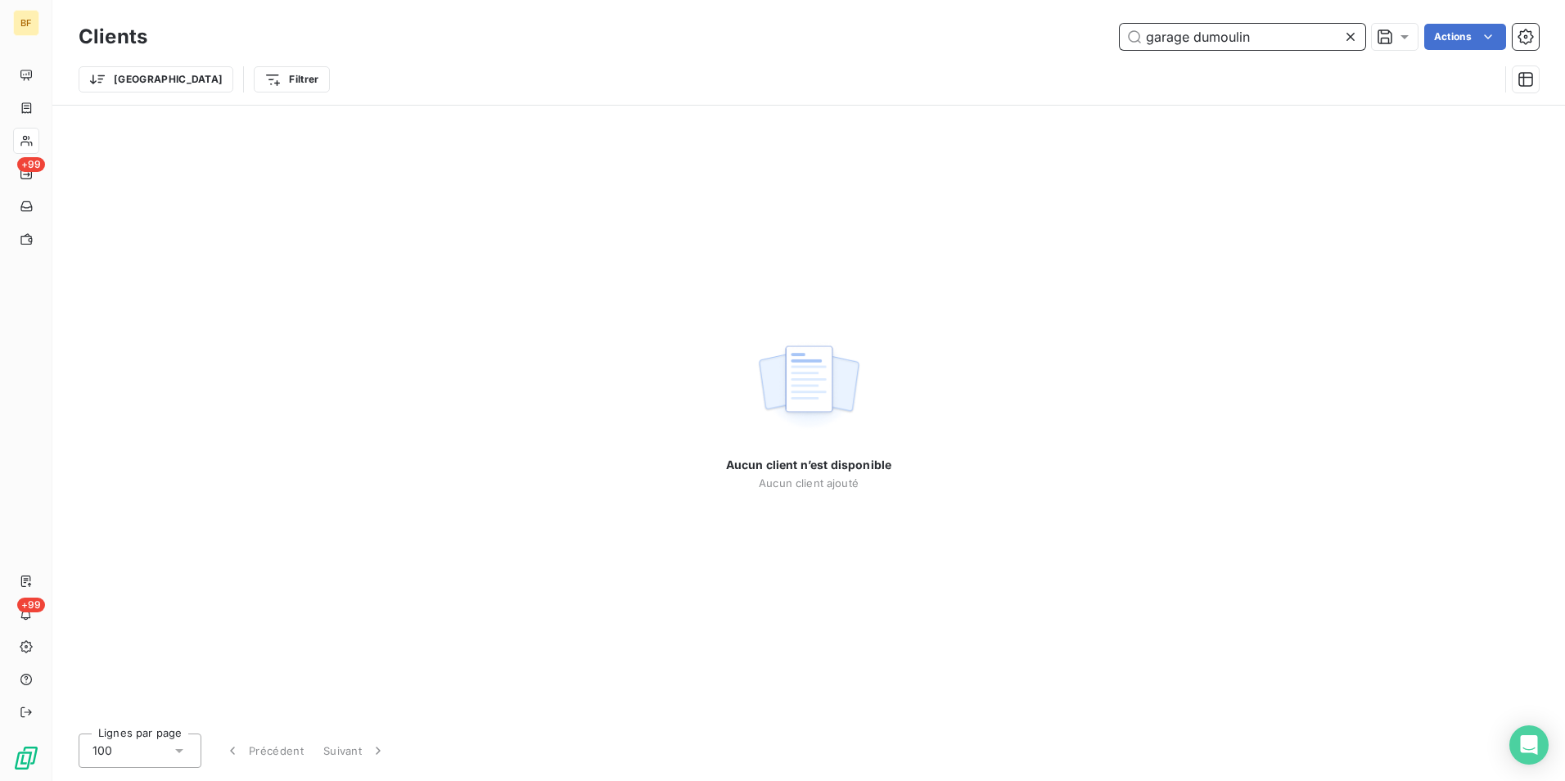
drag, startPoint x: 1192, startPoint y: 39, endPoint x: 1095, endPoint y: 29, distance: 97.1
click at [1095, 29] on div "garage dumoulin Actions" at bounding box center [853, 37] width 1372 height 26
drag, startPoint x: 1221, startPoint y: 25, endPoint x: 1135, endPoint y: 23, distance: 86.8
click at [1135, 23] on div "Clients dumoulin Actions" at bounding box center [809, 37] width 1460 height 34
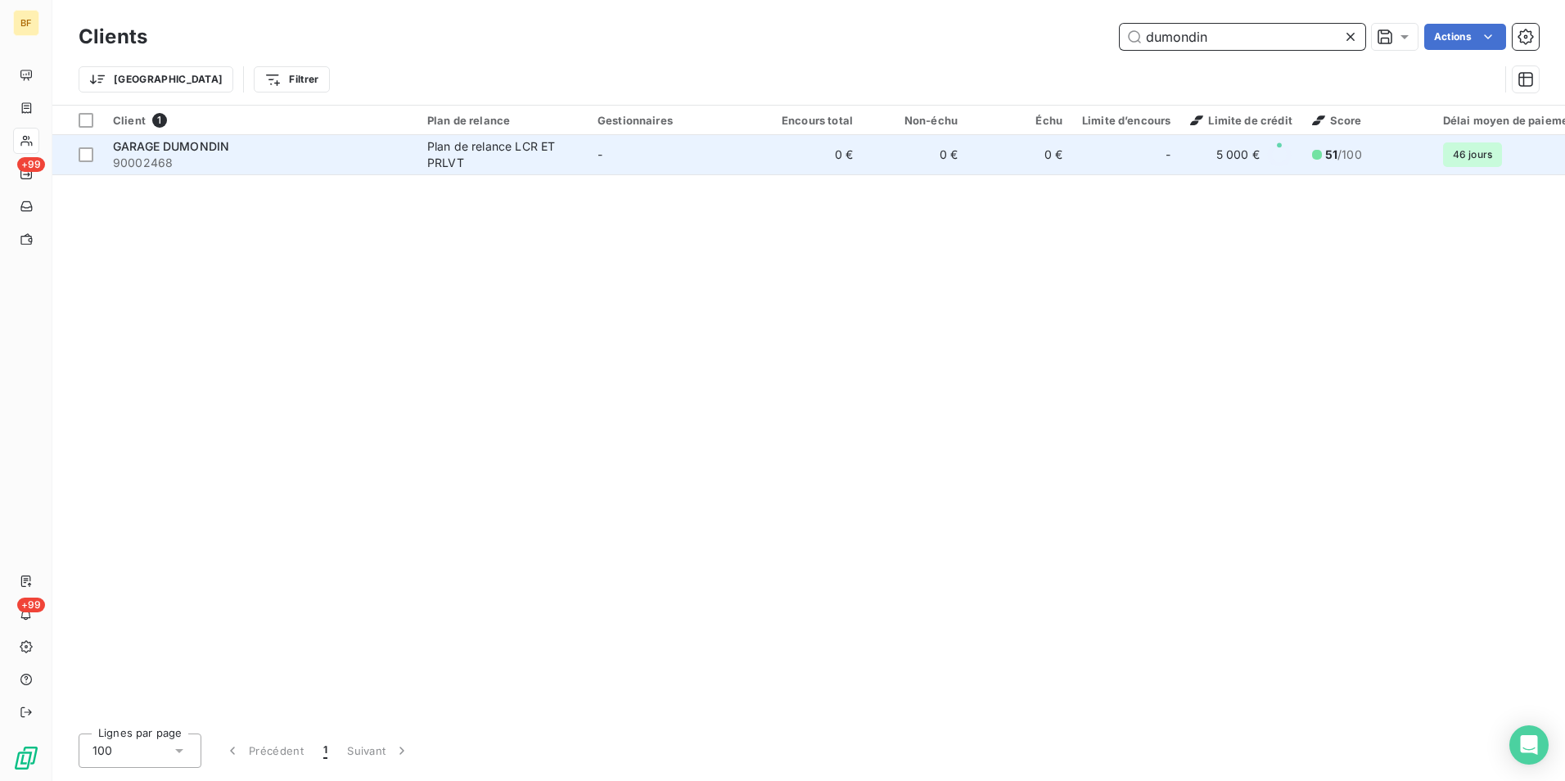
type input "dumondin"
drag, startPoint x: 595, startPoint y: 157, endPoint x: 586, endPoint y: 160, distance: 9.3
click at [595, 157] on td "-" at bounding box center [673, 154] width 170 height 39
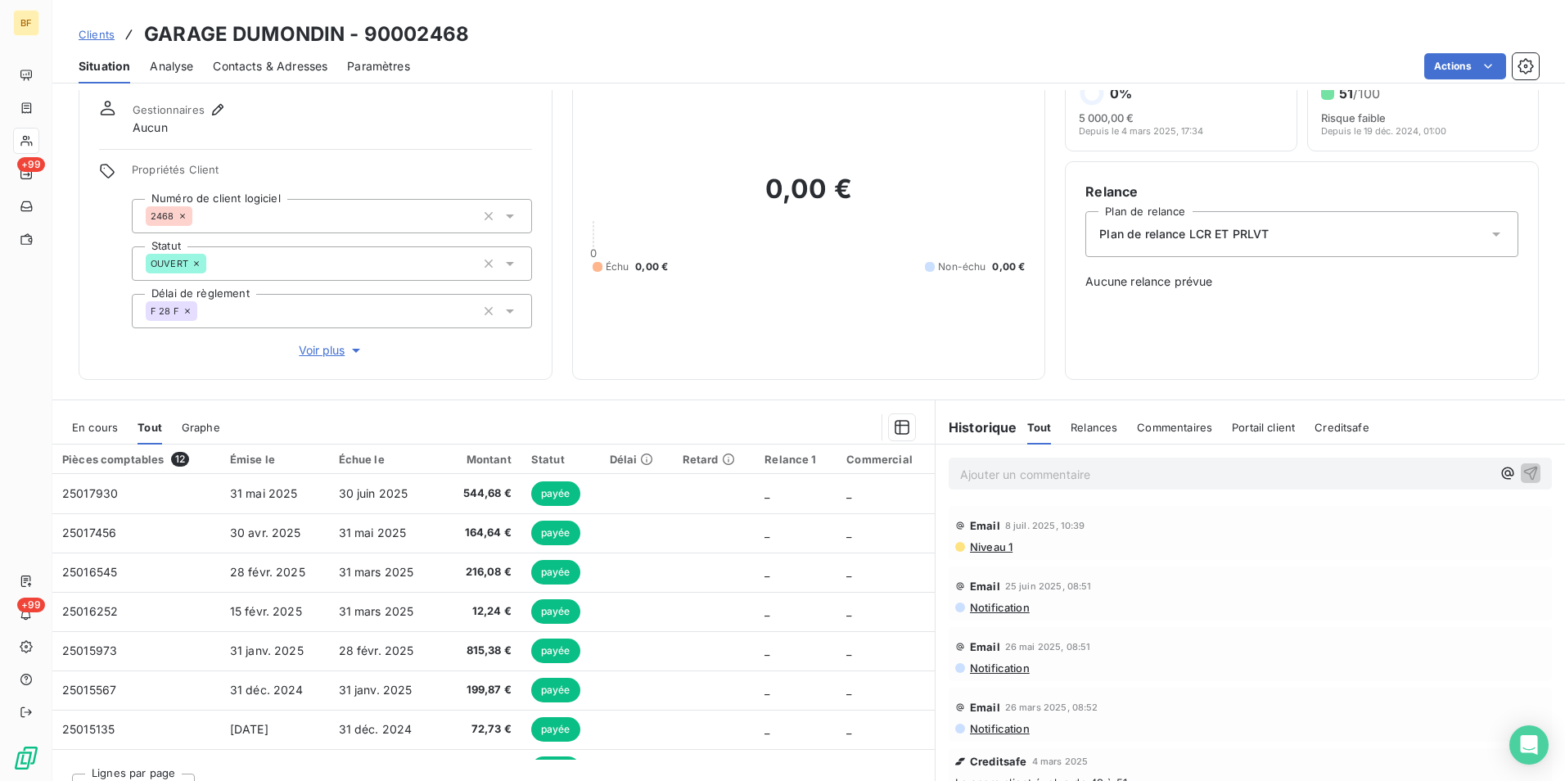
scroll to position [81, 0]
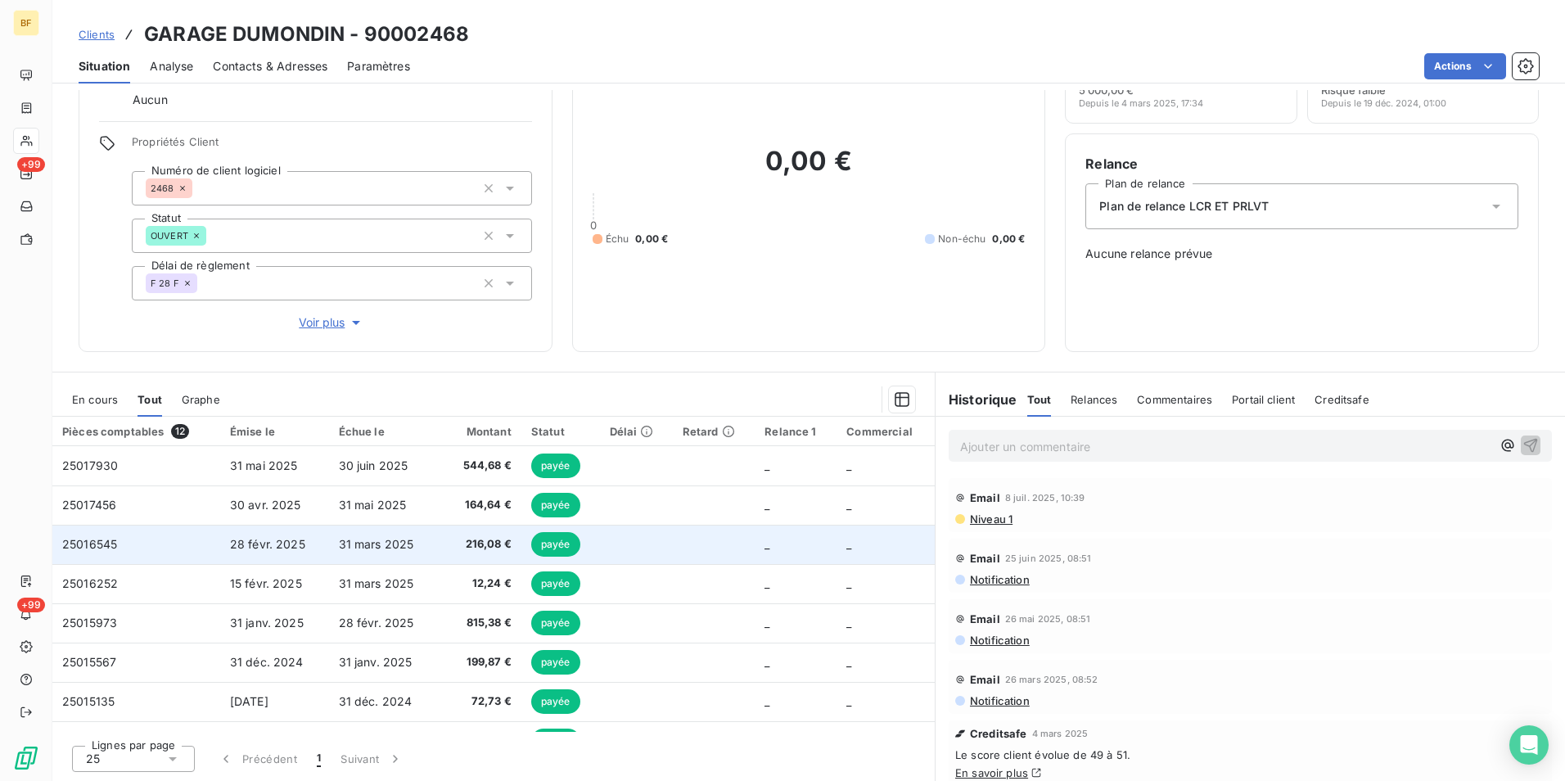
click at [432, 540] on td "31 mars 2025" at bounding box center [383, 544] width 109 height 39
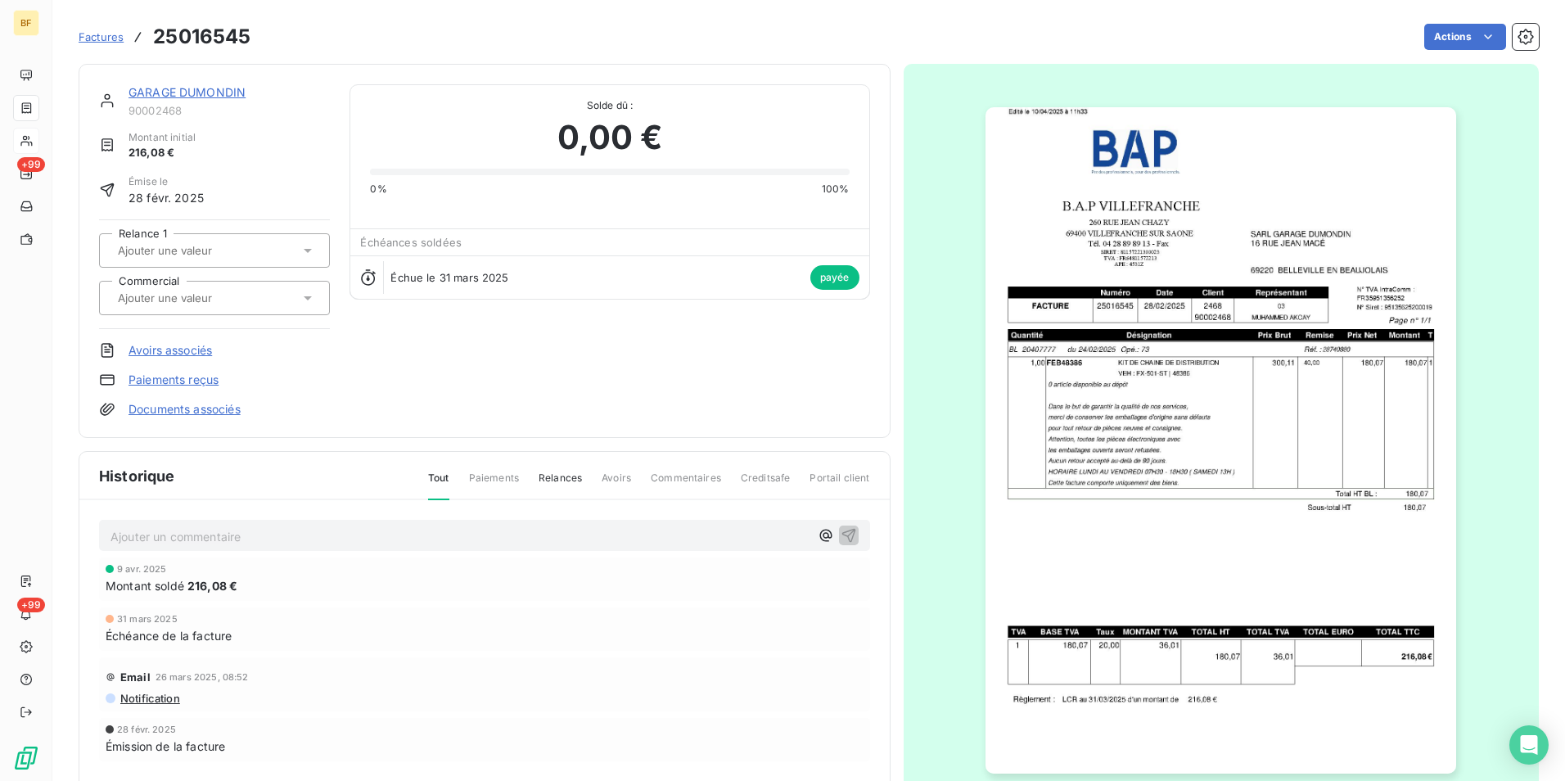
click at [1255, 395] on img "button" at bounding box center [1221, 440] width 471 height 666
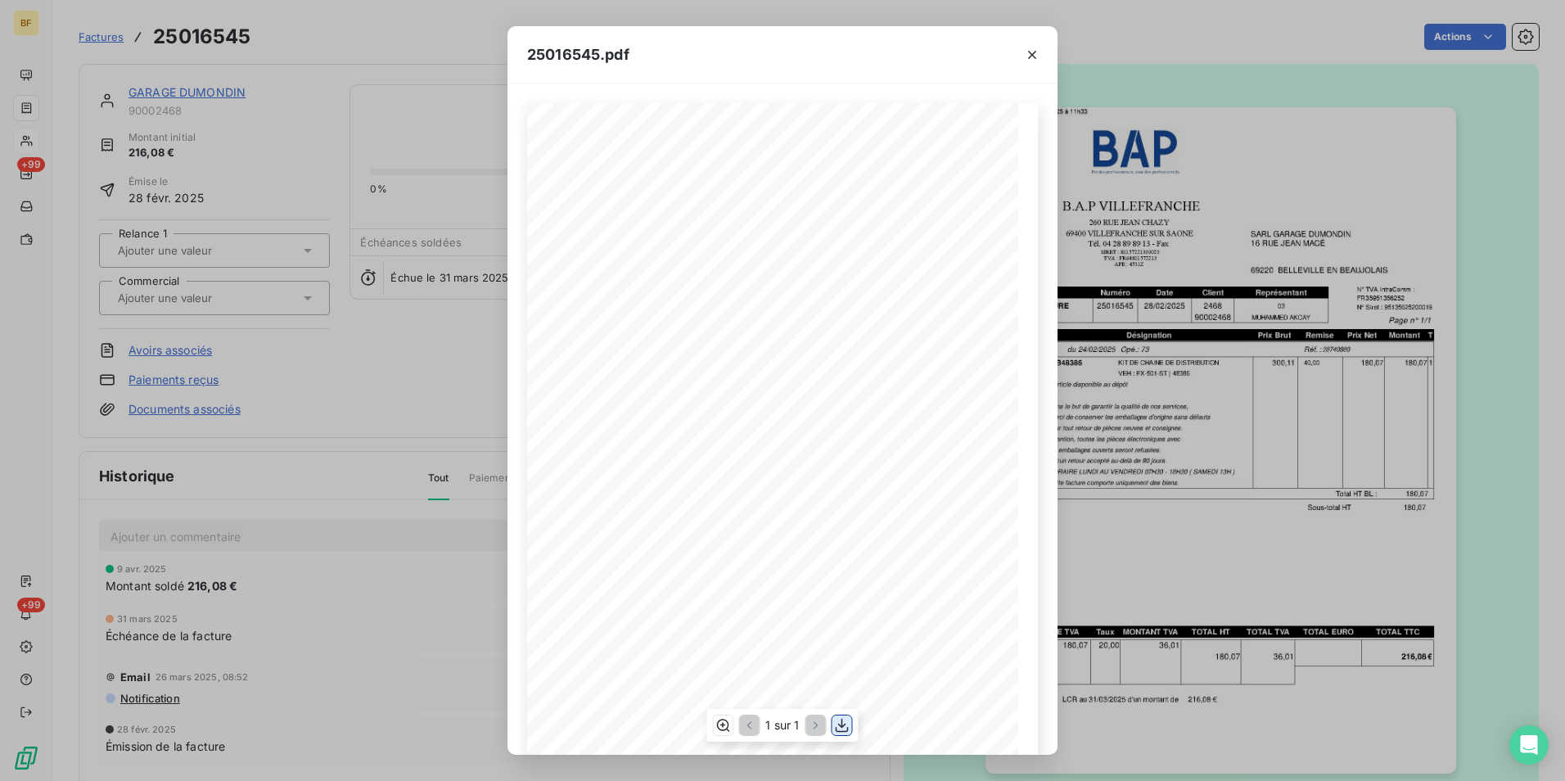
click at [846, 725] on icon "button" at bounding box center [842, 725] width 16 height 16
drag, startPoint x: 337, startPoint y: 55, endPoint x: 219, endPoint y: 54, distance: 117.9
click at [334, 54] on div "25016545.pdf B.A.P VILLEFRANCHE SARL GARAGE DUMONDIN [STREET_ADDRESS][GEOGRAPHI…" at bounding box center [782, 390] width 1565 height 781
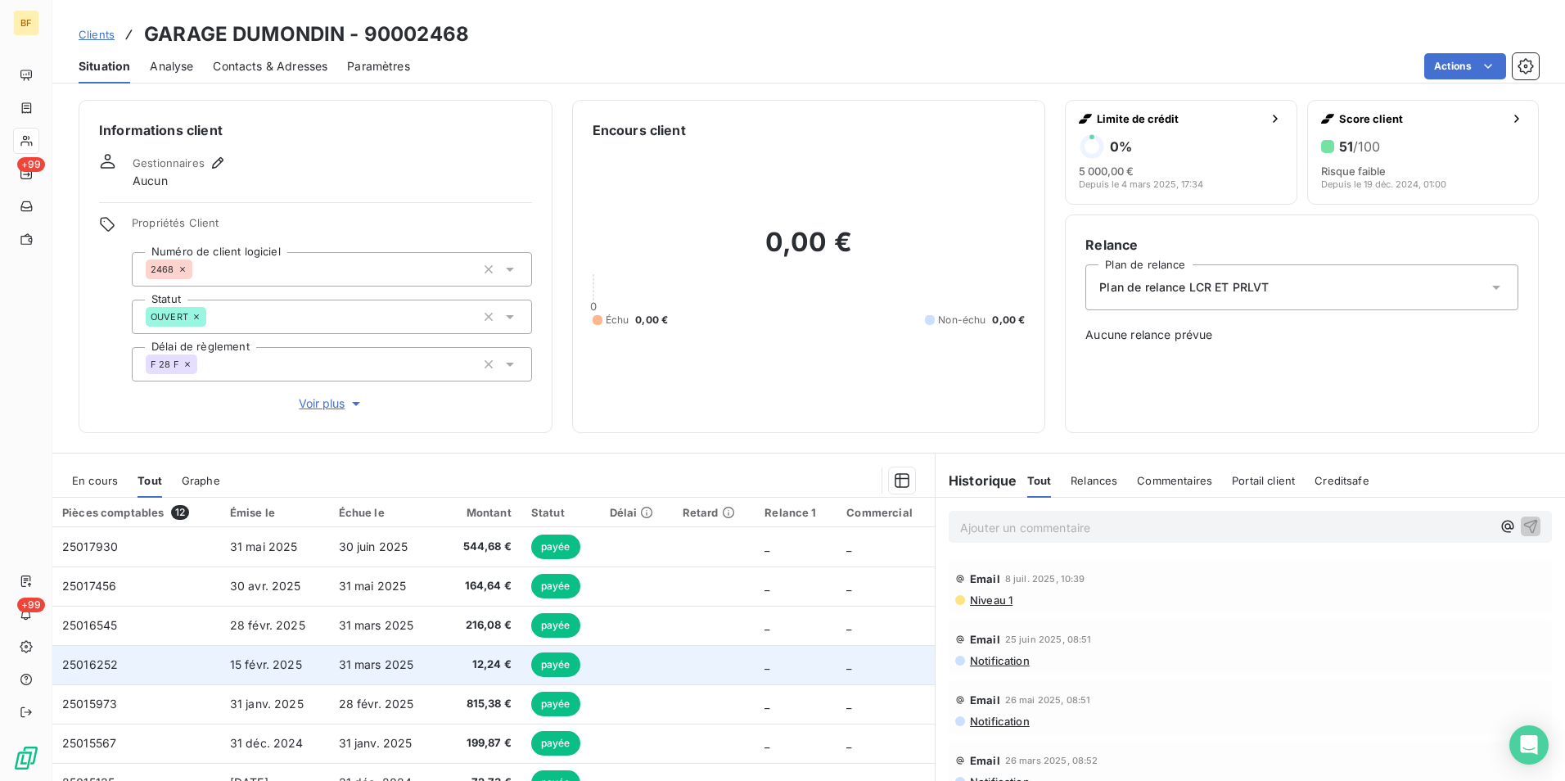
click at [447, 660] on span "12,24 €" at bounding box center [479, 665] width 64 height 16
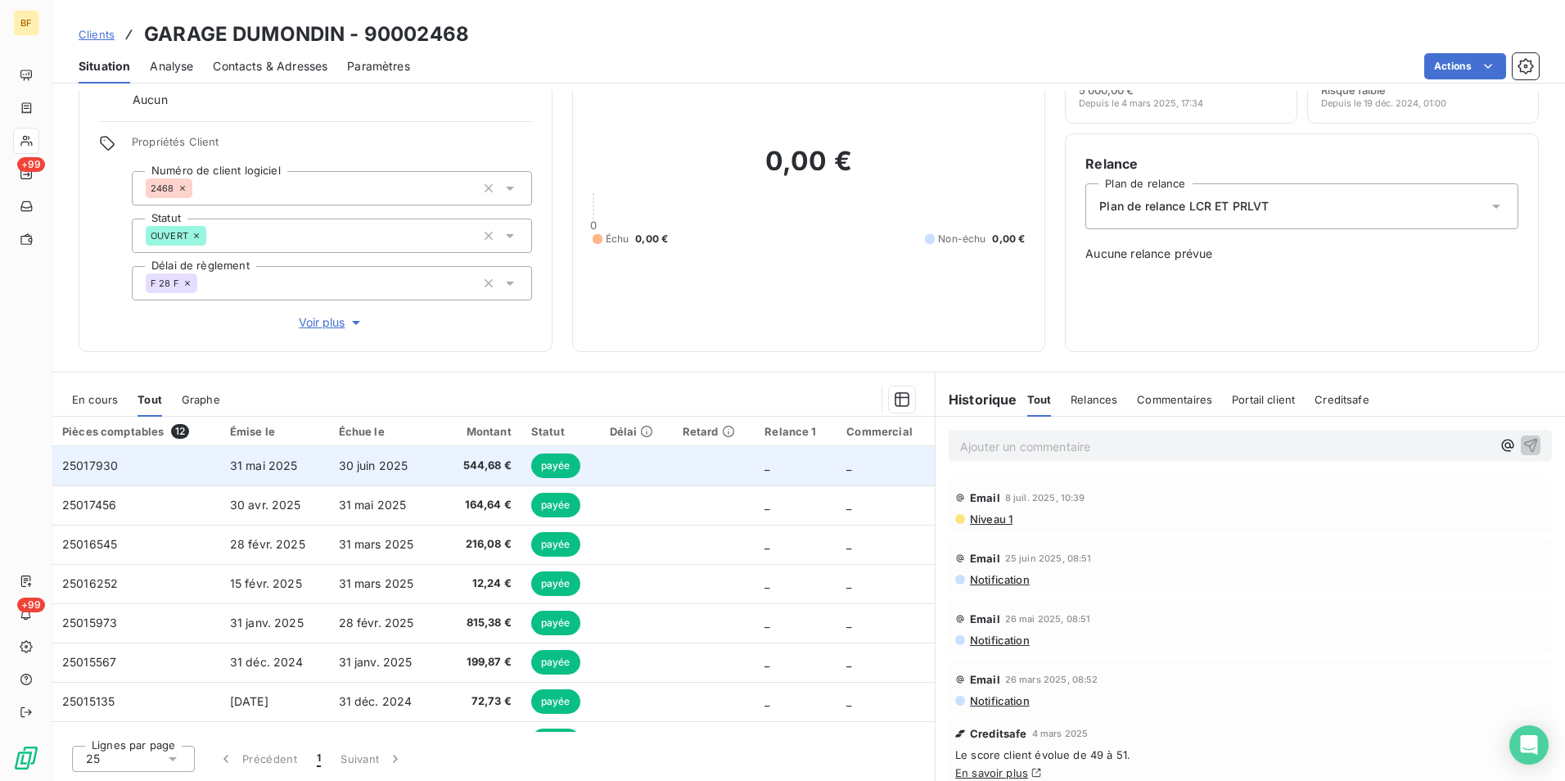
click at [463, 461] on span "544,68 €" at bounding box center [479, 466] width 64 height 16
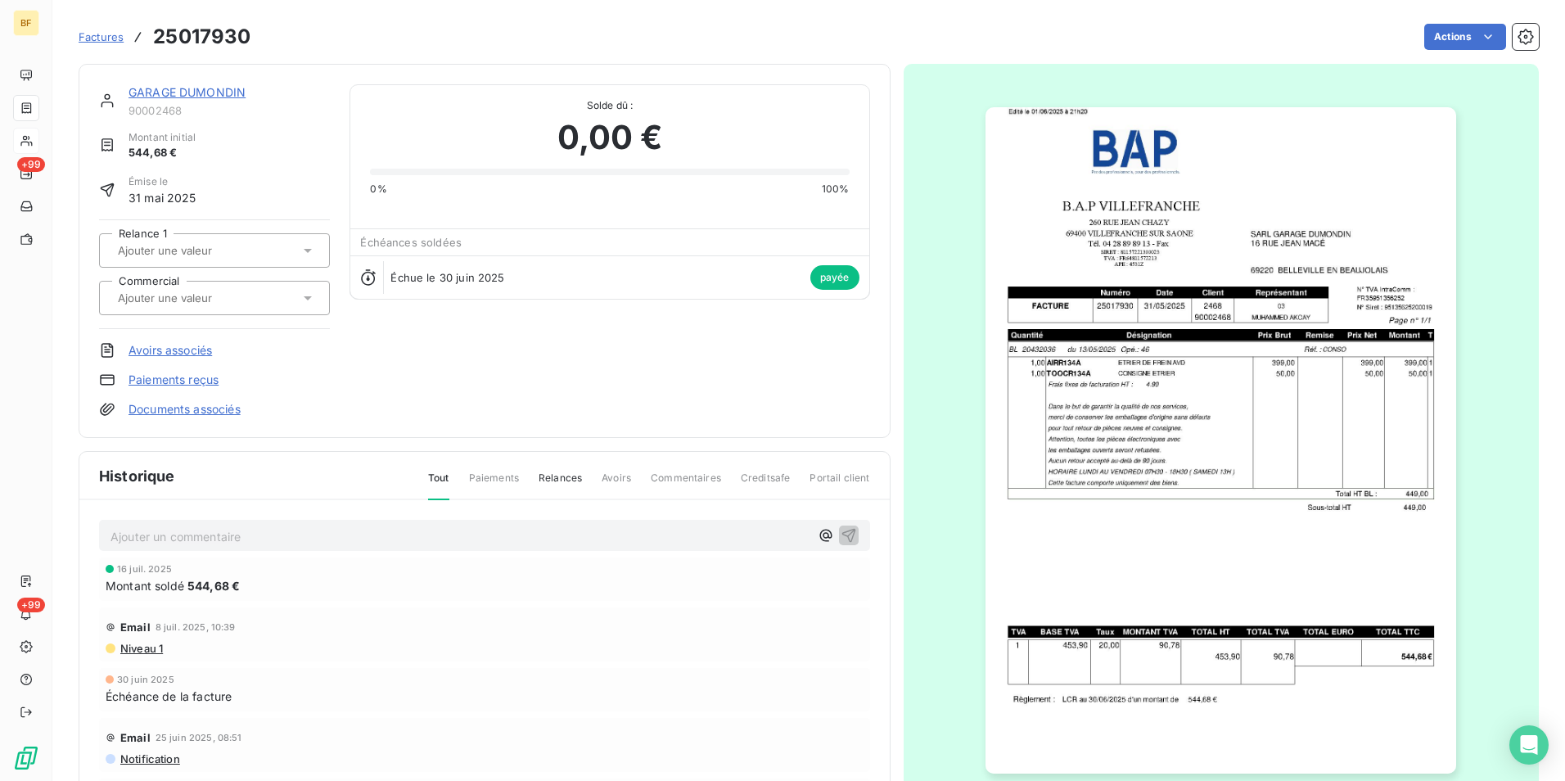
click at [1239, 367] on img "button" at bounding box center [1221, 440] width 471 height 666
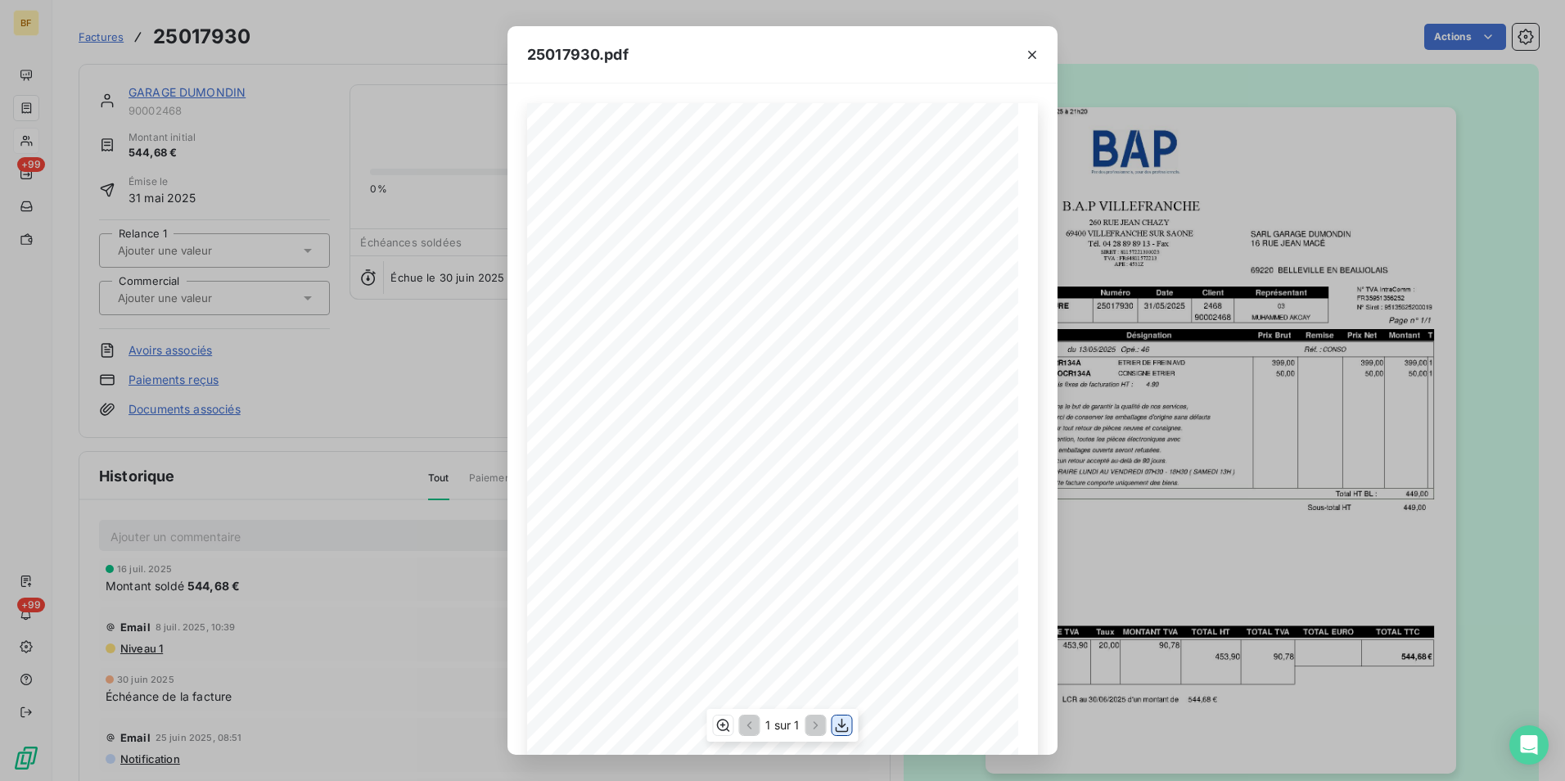
click at [851, 731] on button "button" at bounding box center [843, 726] width 20 height 20
drag, startPoint x: 349, startPoint y: 51, endPoint x: 255, endPoint y: 25, distance: 97.5
click at [349, 51] on div "25017930.pdf B.A.P VILLEFRANCHE SARL GARAGE DUMONDIN [STREET_ADDRESS][GEOGRAPHI…" at bounding box center [782, 390] width 1565 height 781
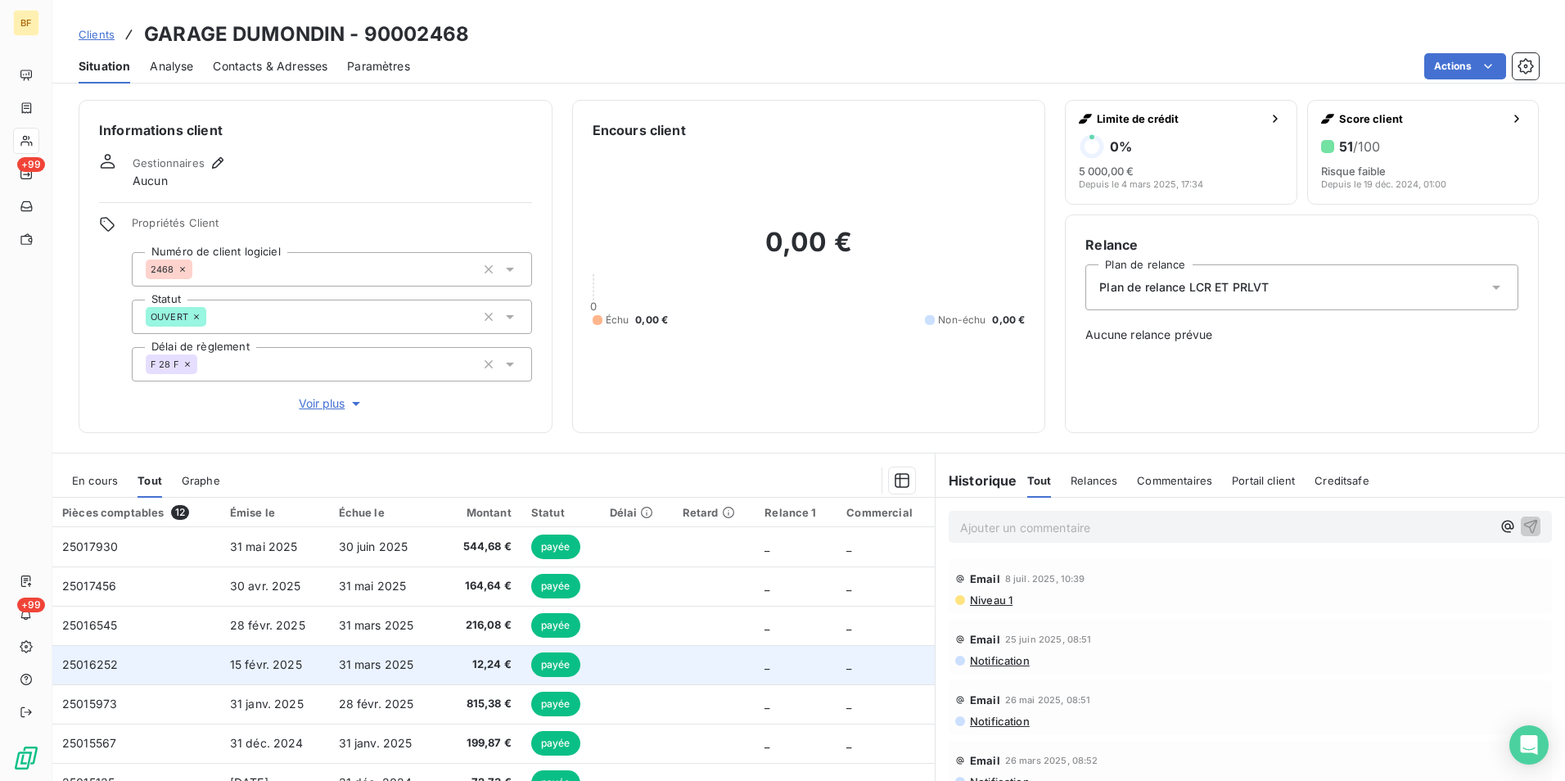
click at [449, 670] on span "12,24 €" at bounding box center [479, 665] width 64 height 16
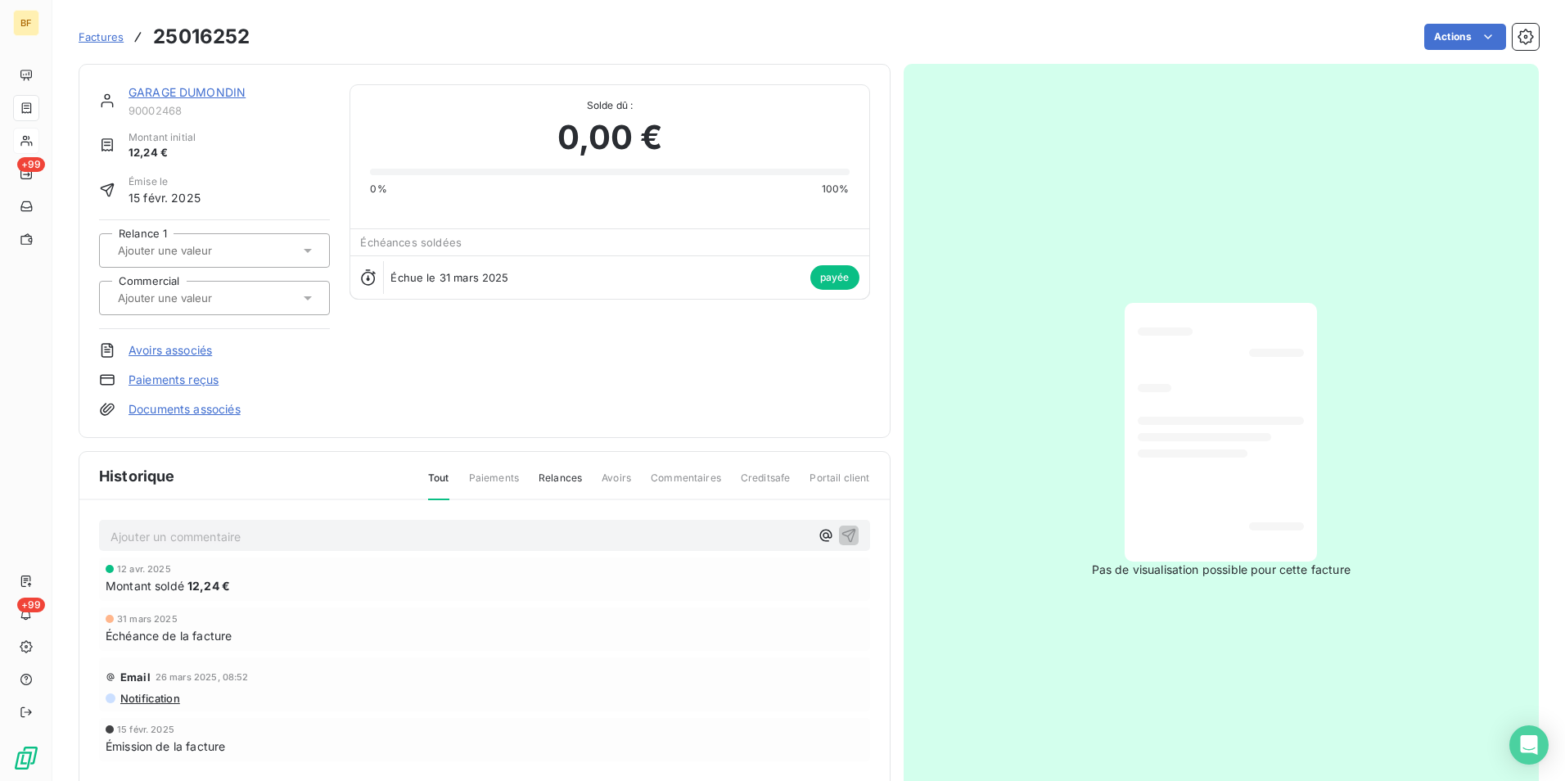
click at [166, 406] on link "Documents associés" at bounding box center [185, 409] width 112 height 16
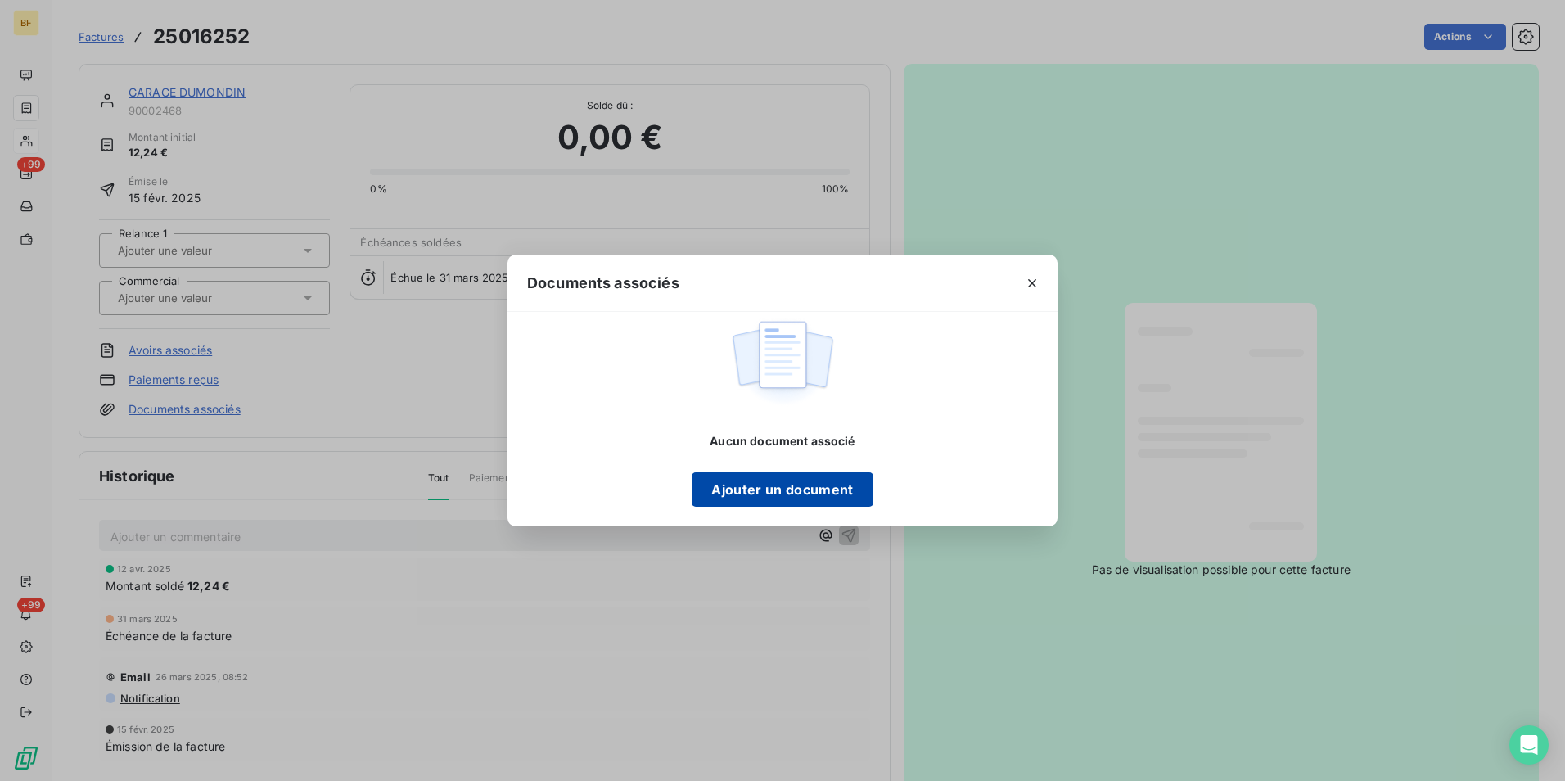
click at [800, 485] on button "Ajouter un document" at bounding box center [782, 489] width 181 height 34
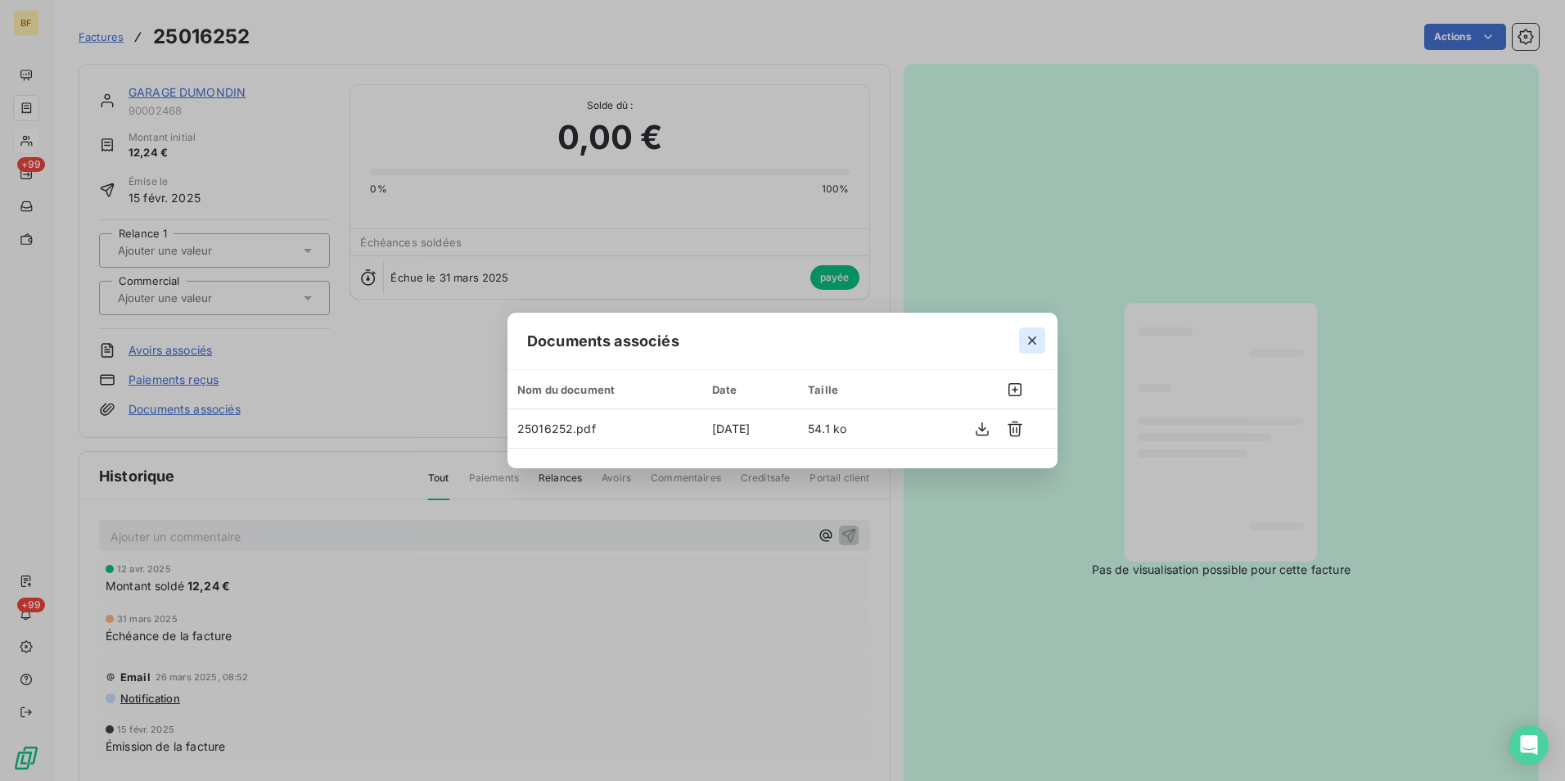
click at [1039, 332] on icon "button" at bounding box center [1032, 340] width 16 height 16
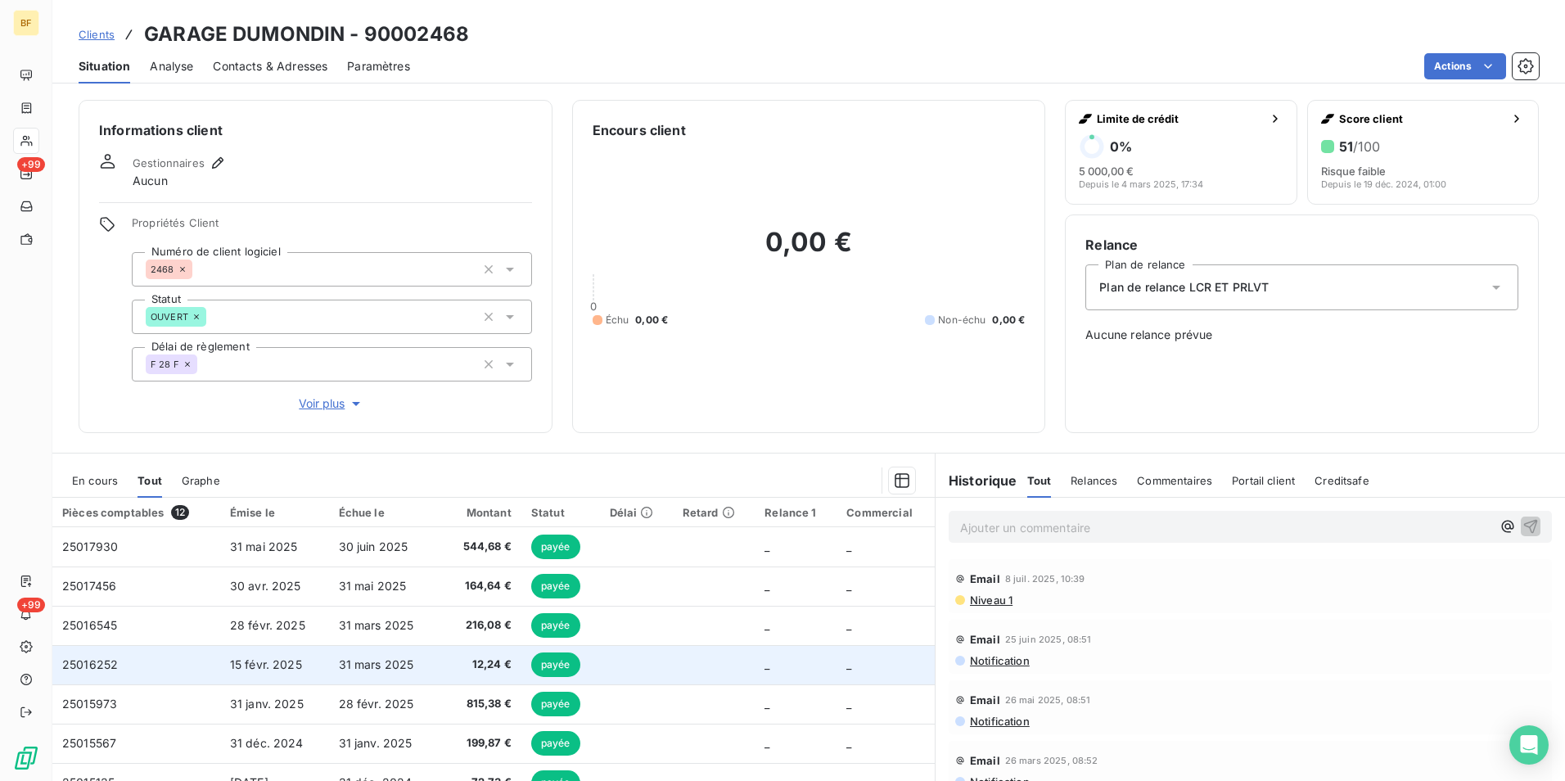
click at [467, 657] on span "12,24 €" at bounding box center [479, 665] width 64 height 16
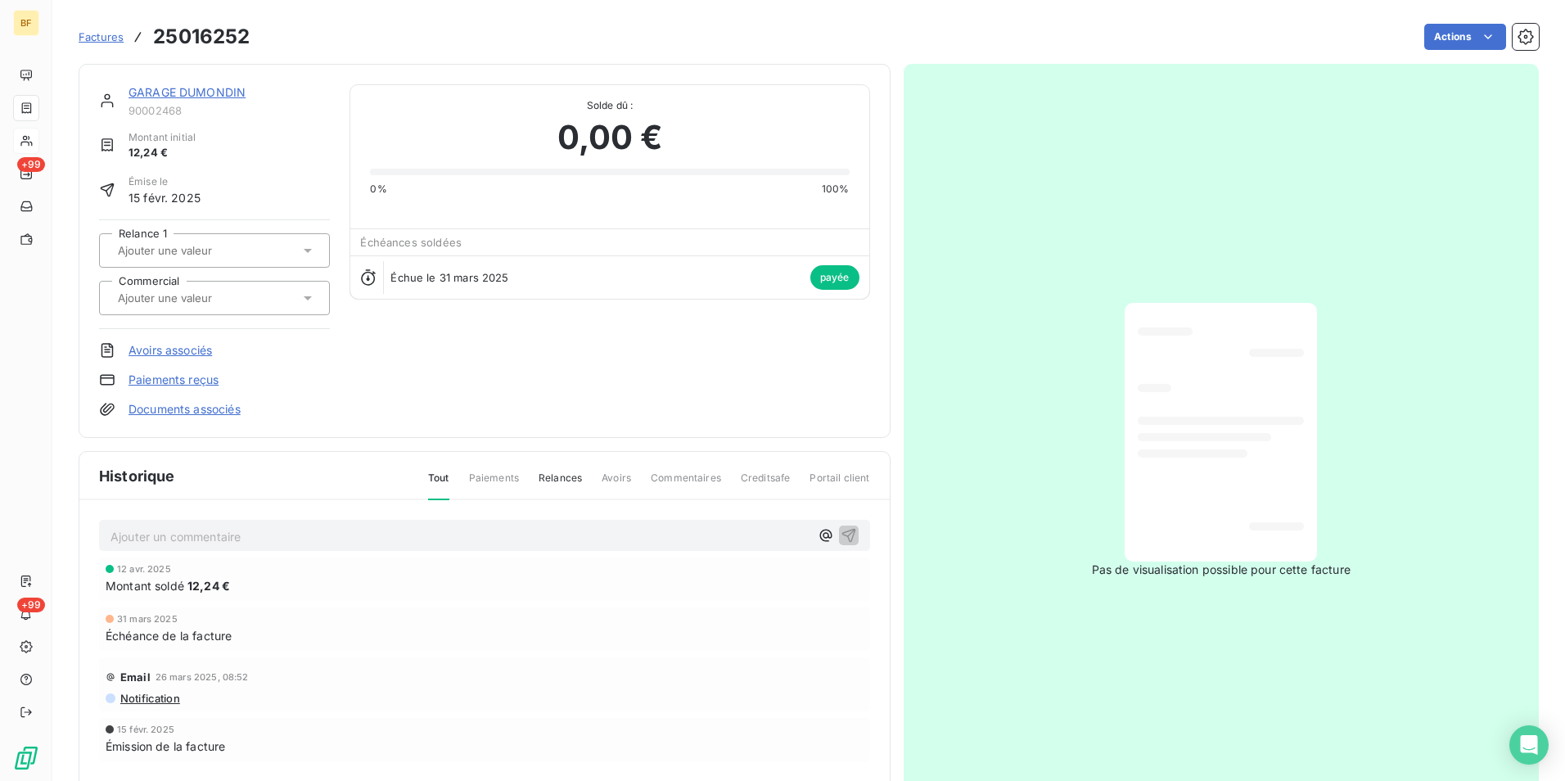
click at [187, 408] on link "Documents associés" at bounding box center [185, 409] width 112 height 16
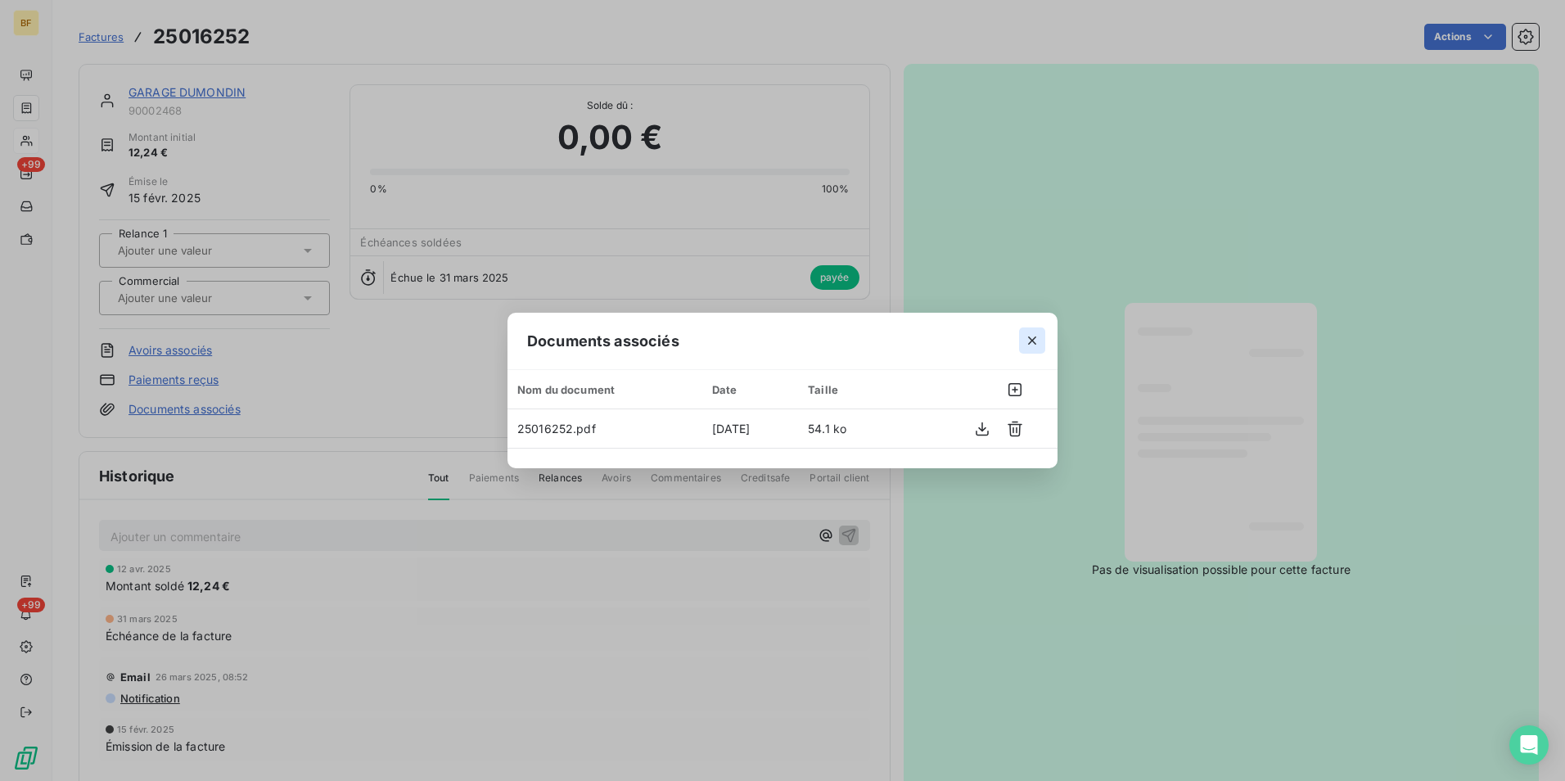
click at [1038, 345] on icon "button" at bounding box center [1032, 340] width 16 height 16
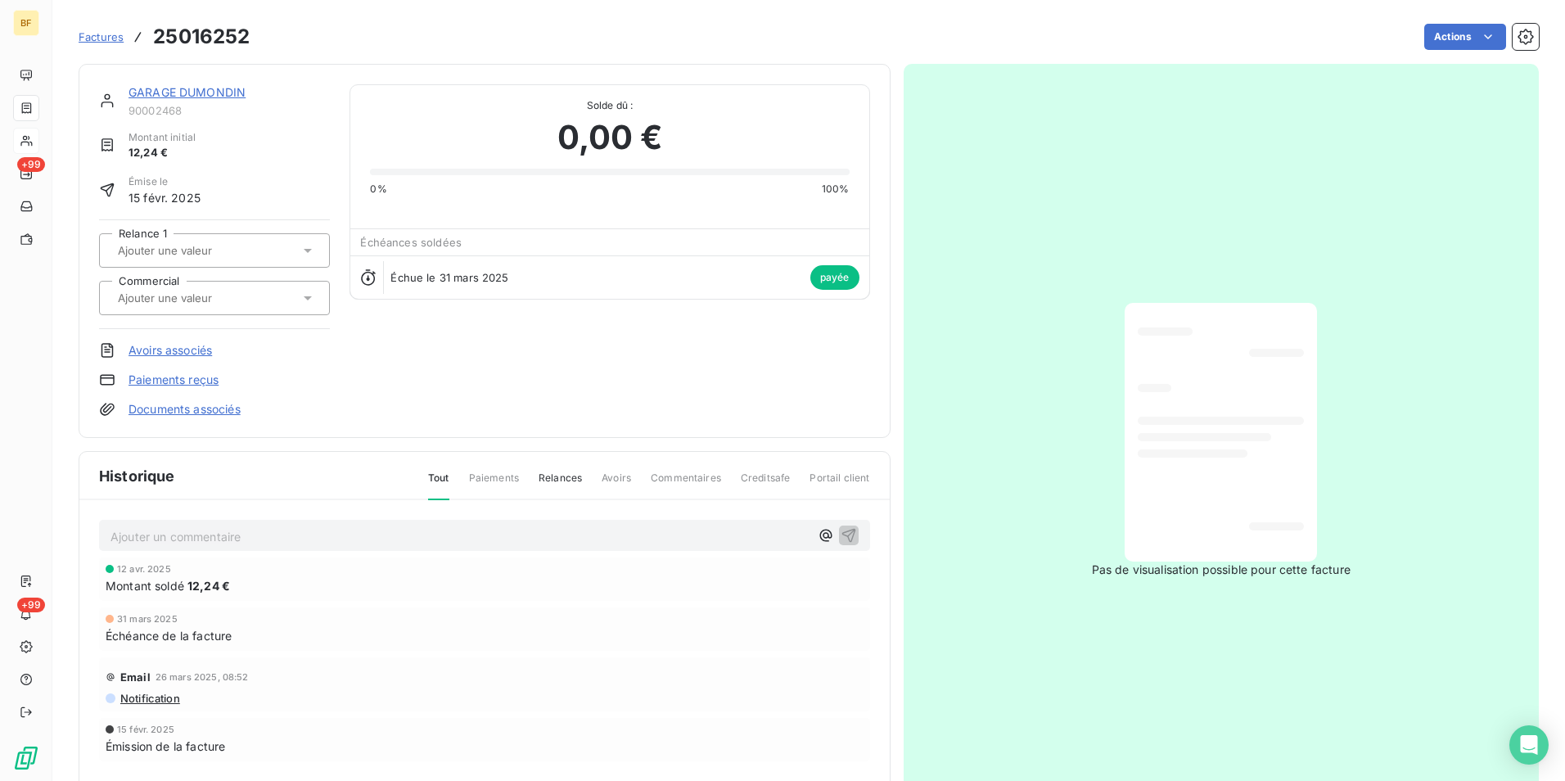
click at [1318, 377] on div "Pas de visualisation possible pour cette facture" at bounding box center [1222, 440] width 636 height 753
click at [560, 543] on p "Ajouter un commentaire ﻿" at bounding box center [460, 536] width 699 height 20
drag, startPoint x: 573, startPoint y: 383, endPoint x: 503, endPoint y: 472, distance: 112.5
click at [573, 385] on div "GARAGE DUMONDIN 90002468 Montant initial 12,24 € Émise le 15 févr. 2025 Relance…" at bounding box center [484, 250] width 771 height 333
click at [1185, 231] on div "Pas de visualisation possible pour cette facture" at bounding box center [1222, 440] width 636 height 753
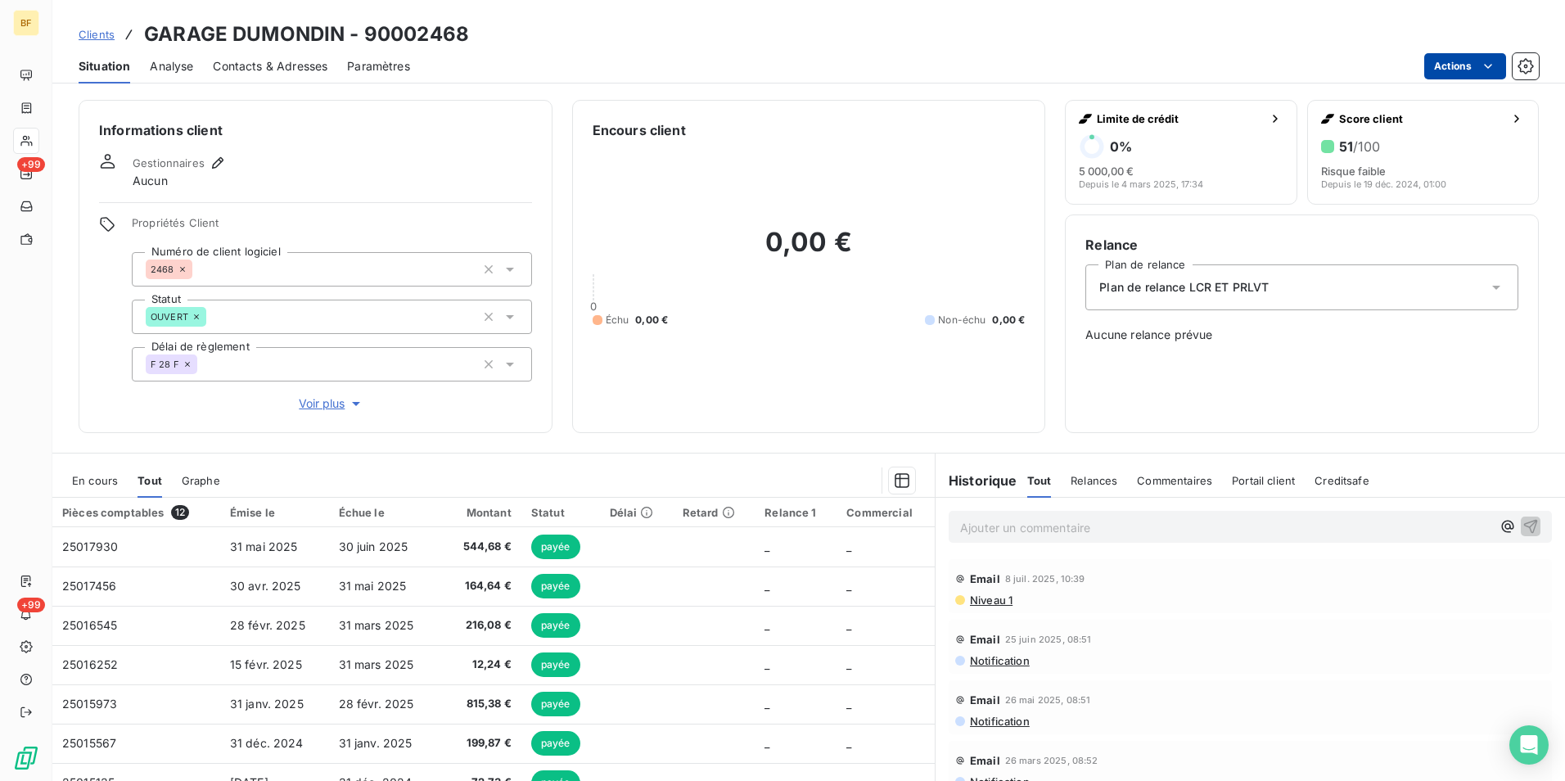
click at [1444, 71] on html "BF +99 +99 Clients GARAGE DUMONDIN - 90002468 Situation Analyse Contacts & Adre…" at bounding box center [782, 390] width 1565 height 781
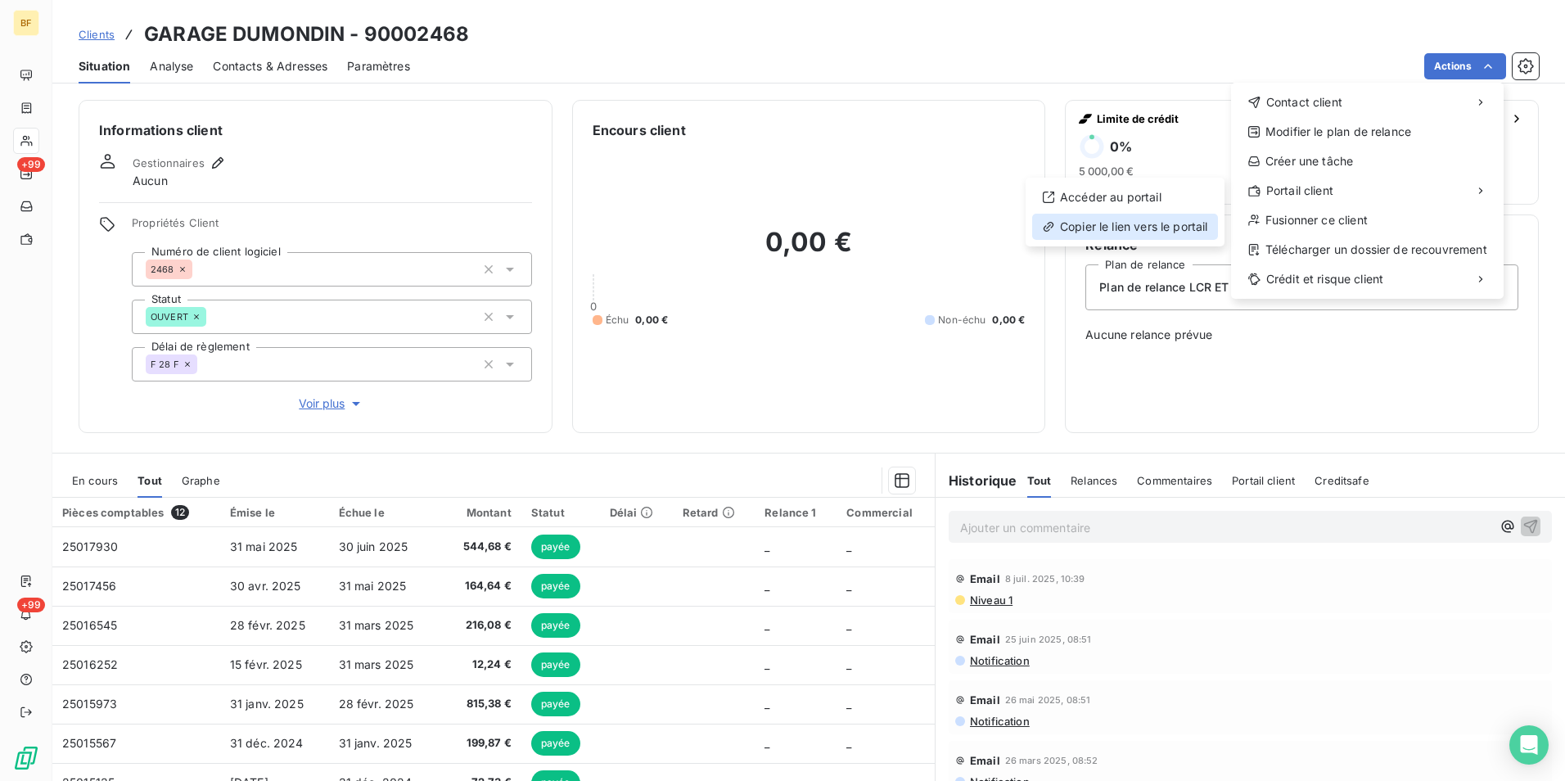
click at [1174, 226] on div "Copier le lien vers le portail" at bounding box center [1125, 227] width 186 height 26
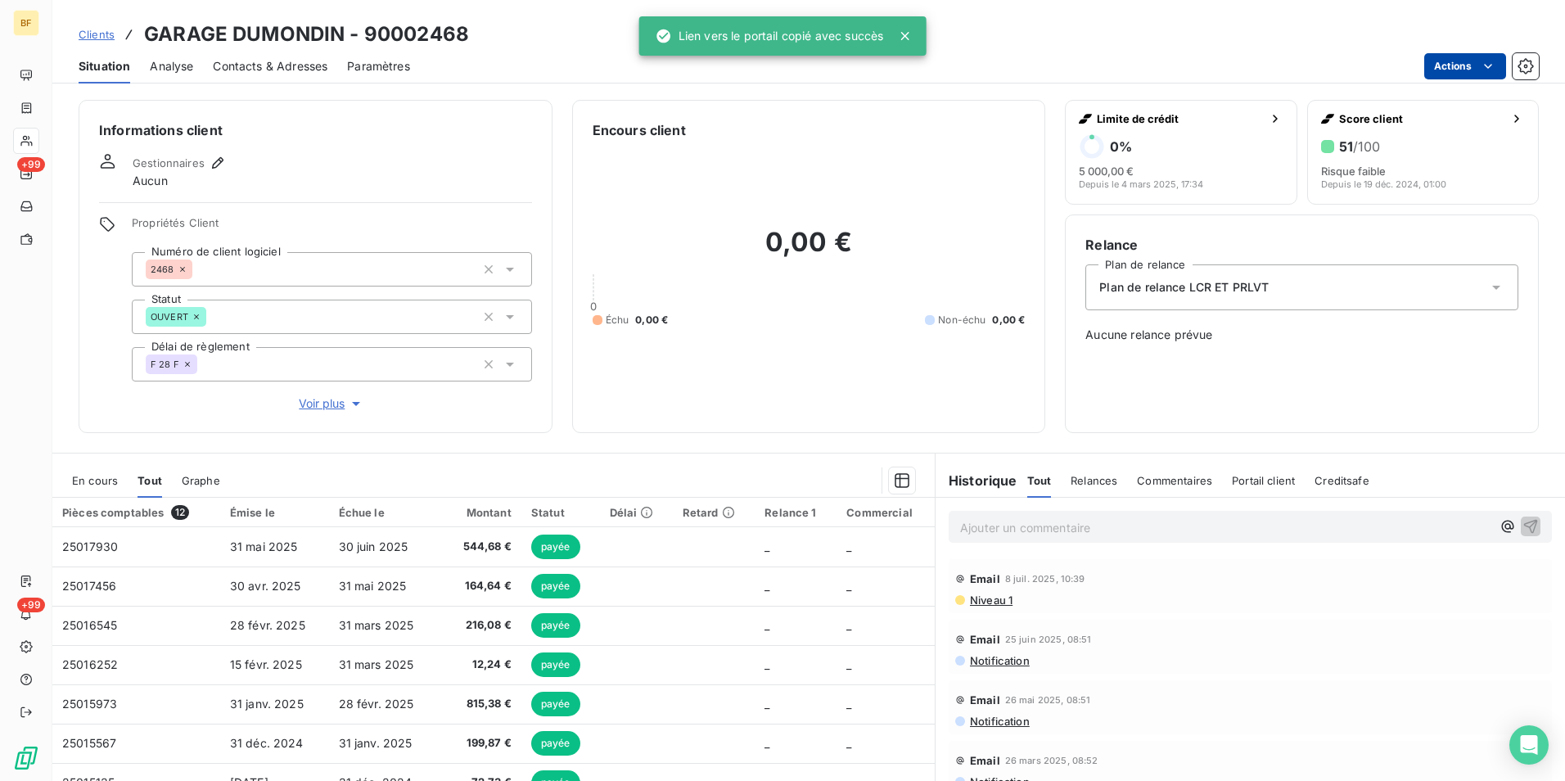
click at [1447, 58] on html "BF +99 +99 Clients GARAGE DUMONDIN - 90002468 Situation Analyse Contacts & Adre…" at bounding box center [782, 390] width 1565 height 781
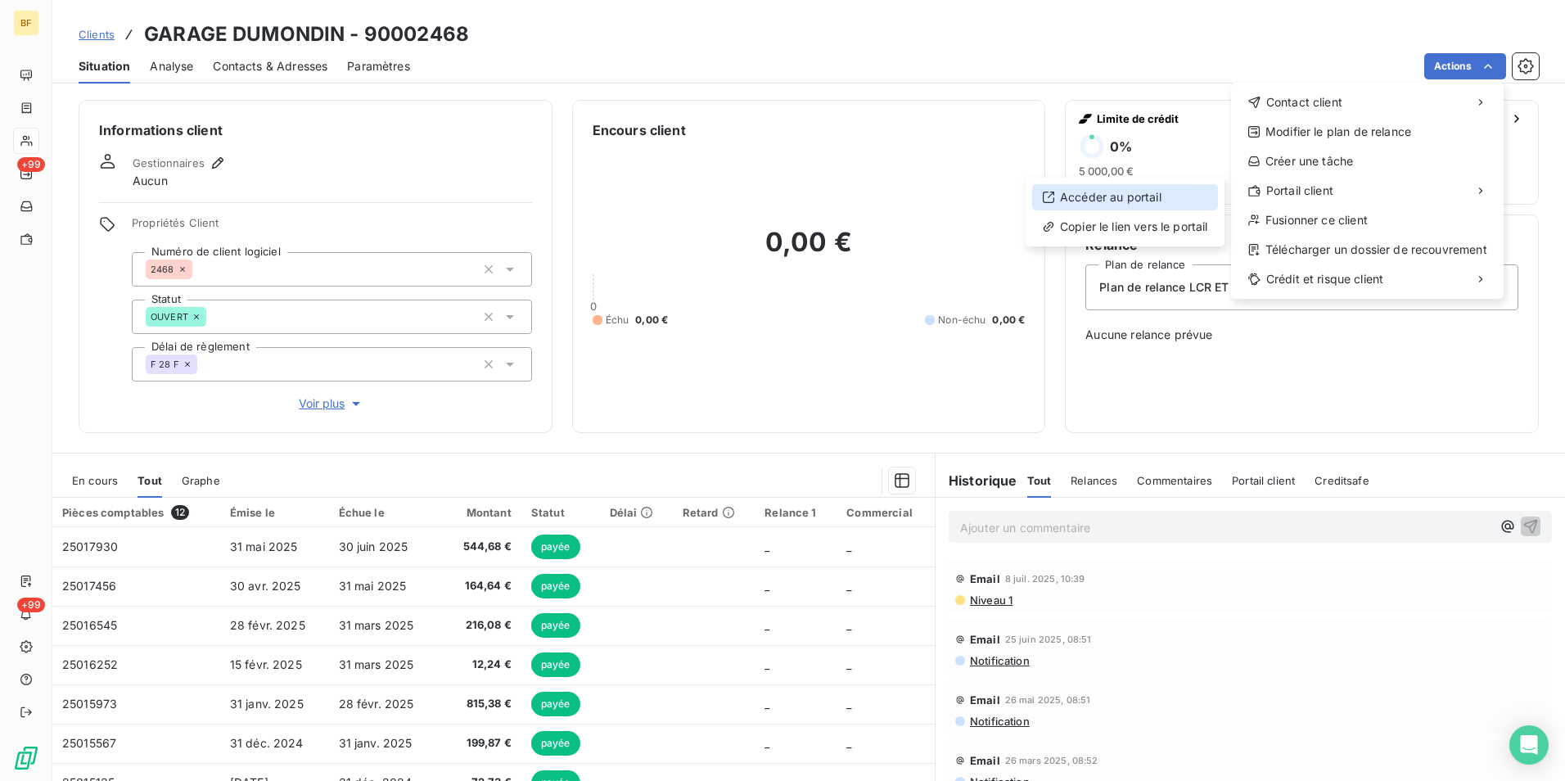
click at [1167, 194] on div "Accéder au portail" at bounding box center [1125, 197] width 186 height 26
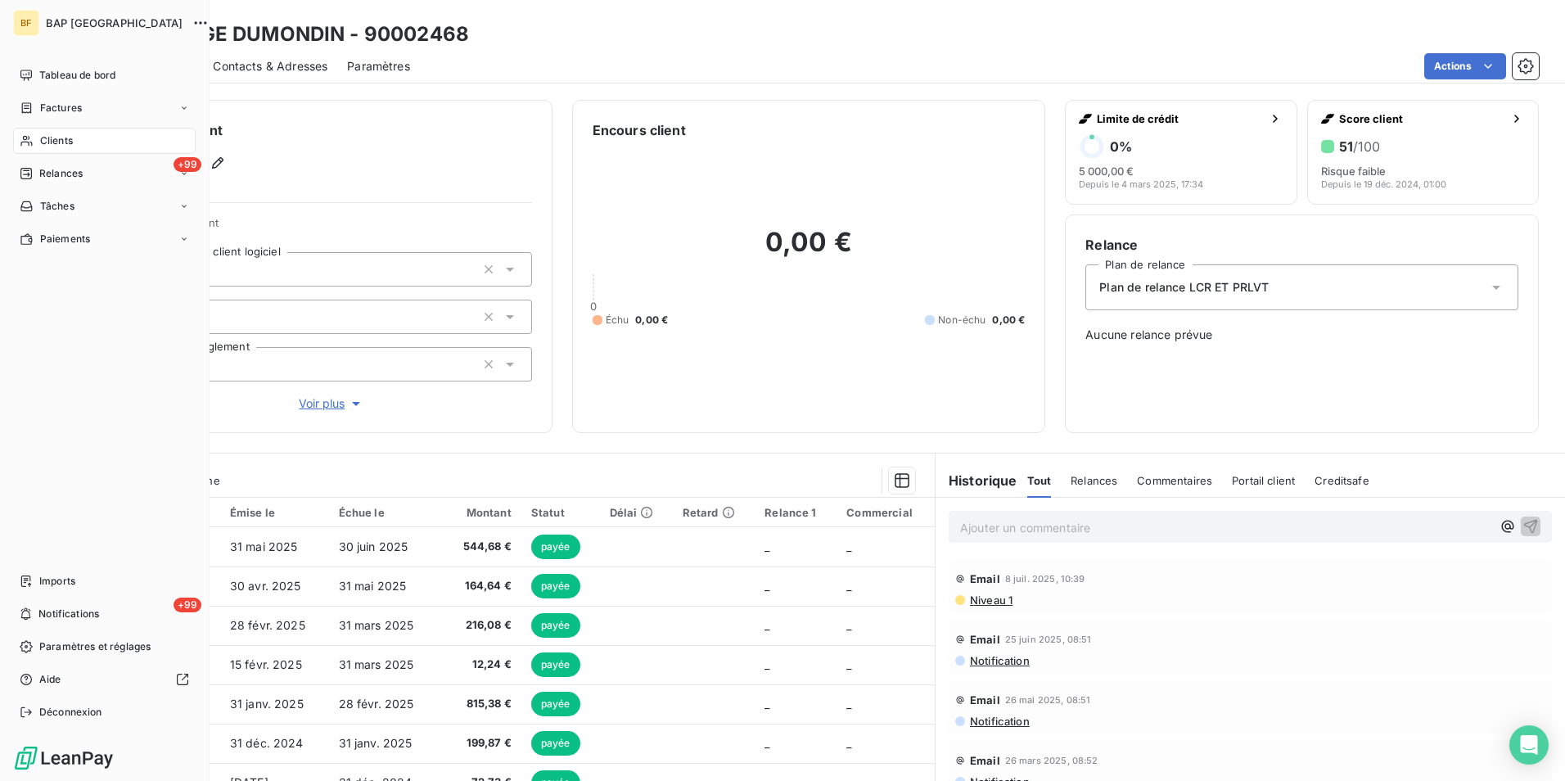
click at [44, 146] on span "Clients" at bounding box center [56, 140] width 33 height 15
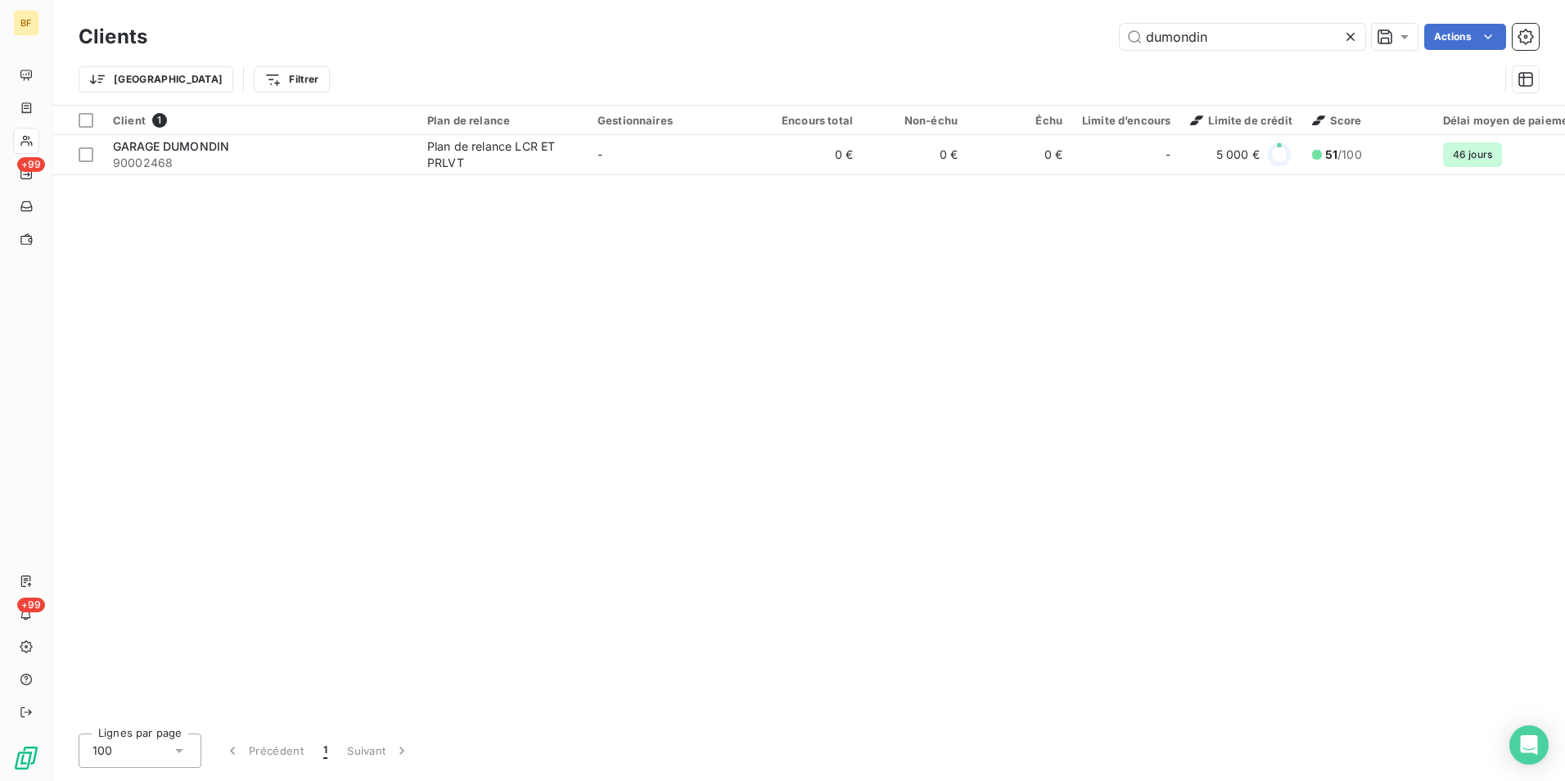
drag, startPoint x: 1229, startPoint y: 42, endPoint x: 1041, endPoint y: 39, distance: 188.3
click at [1041, 39] on div "dumondin Actions" at bounding box center [853, 37] width 1372 height 26
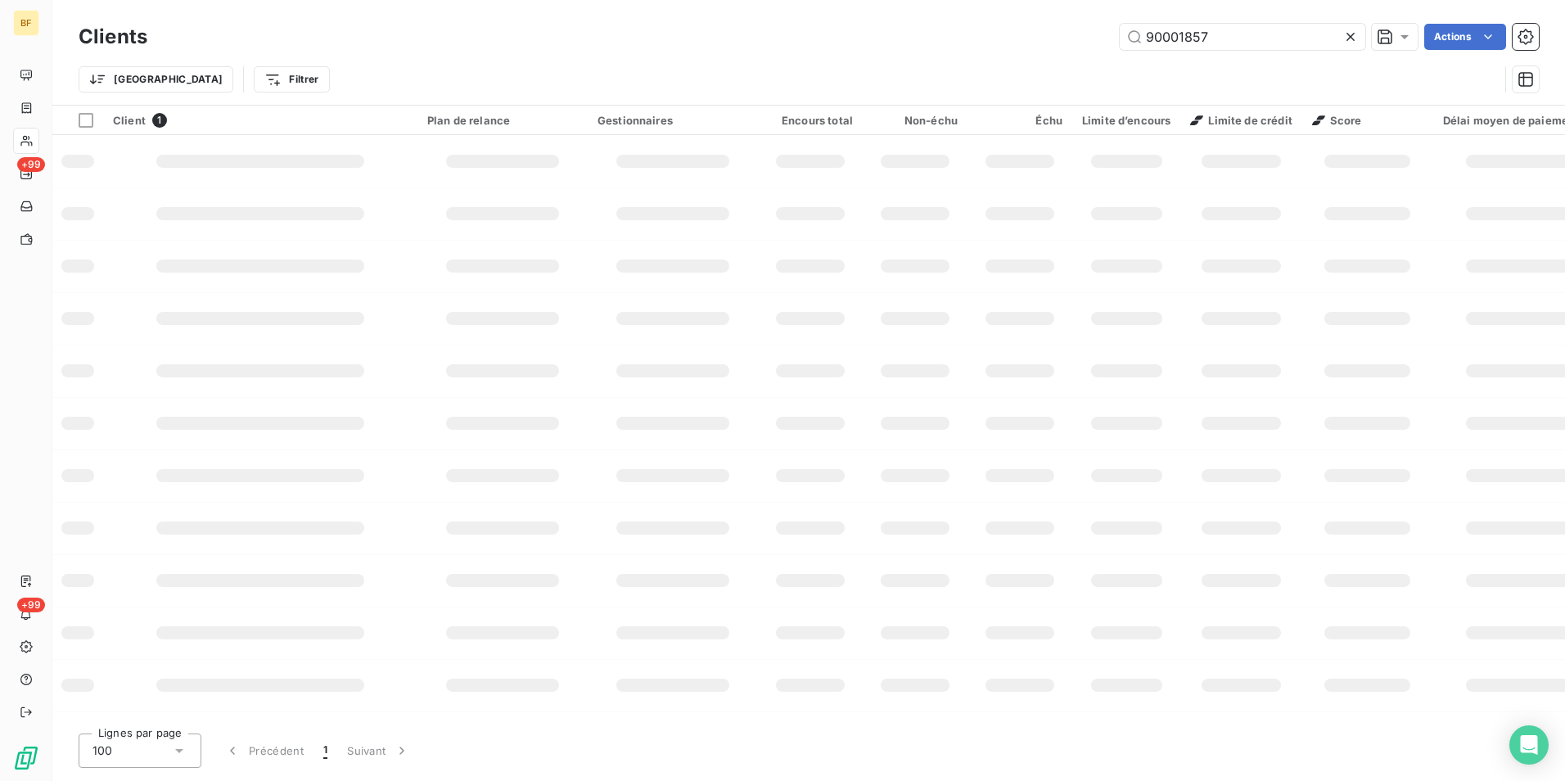
type input "90001857"
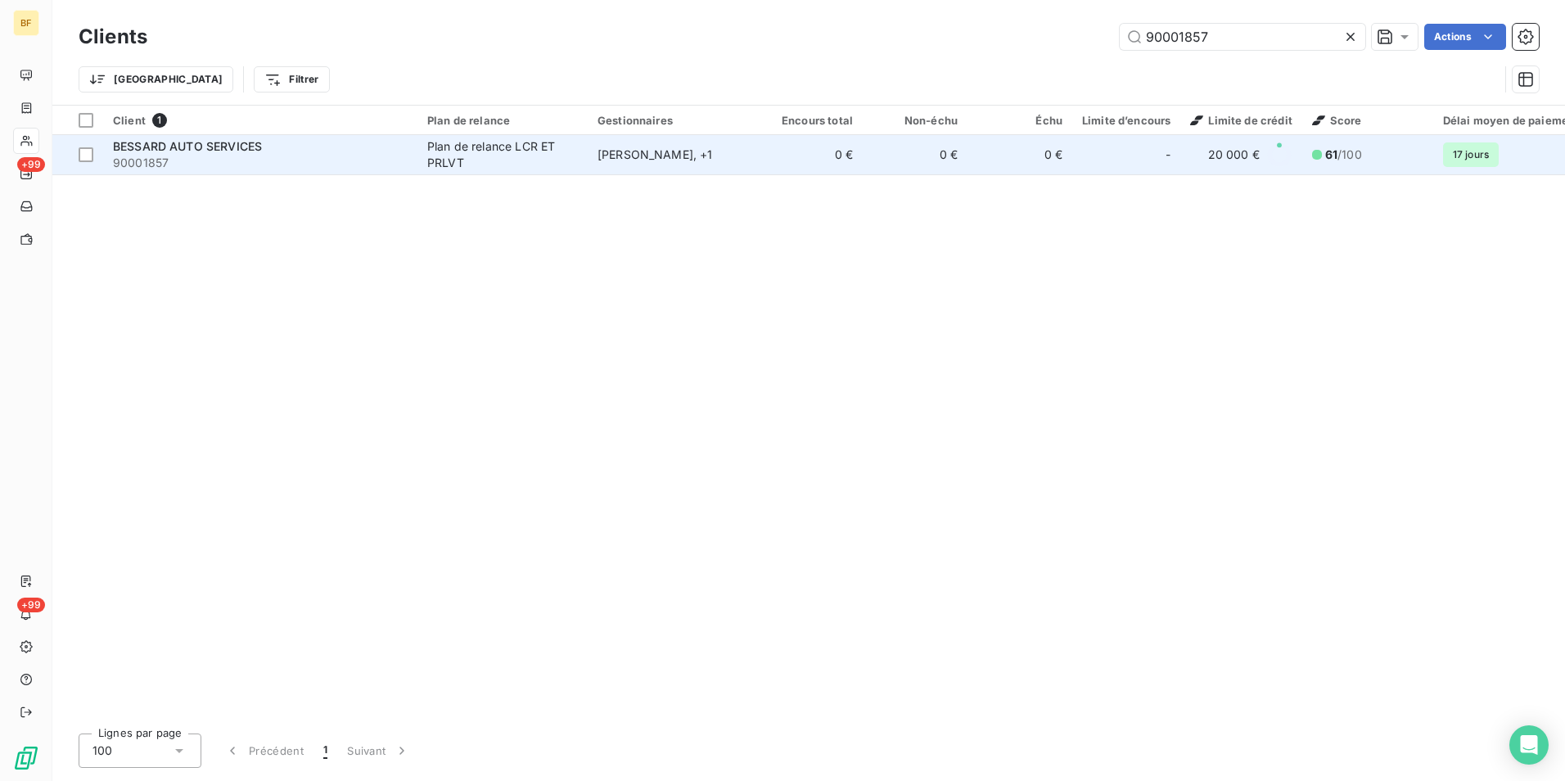
click at [464, 142] on div "Plan de relance LCR ET PRLVT" at bounding box center [502, 154] width 151 height 33
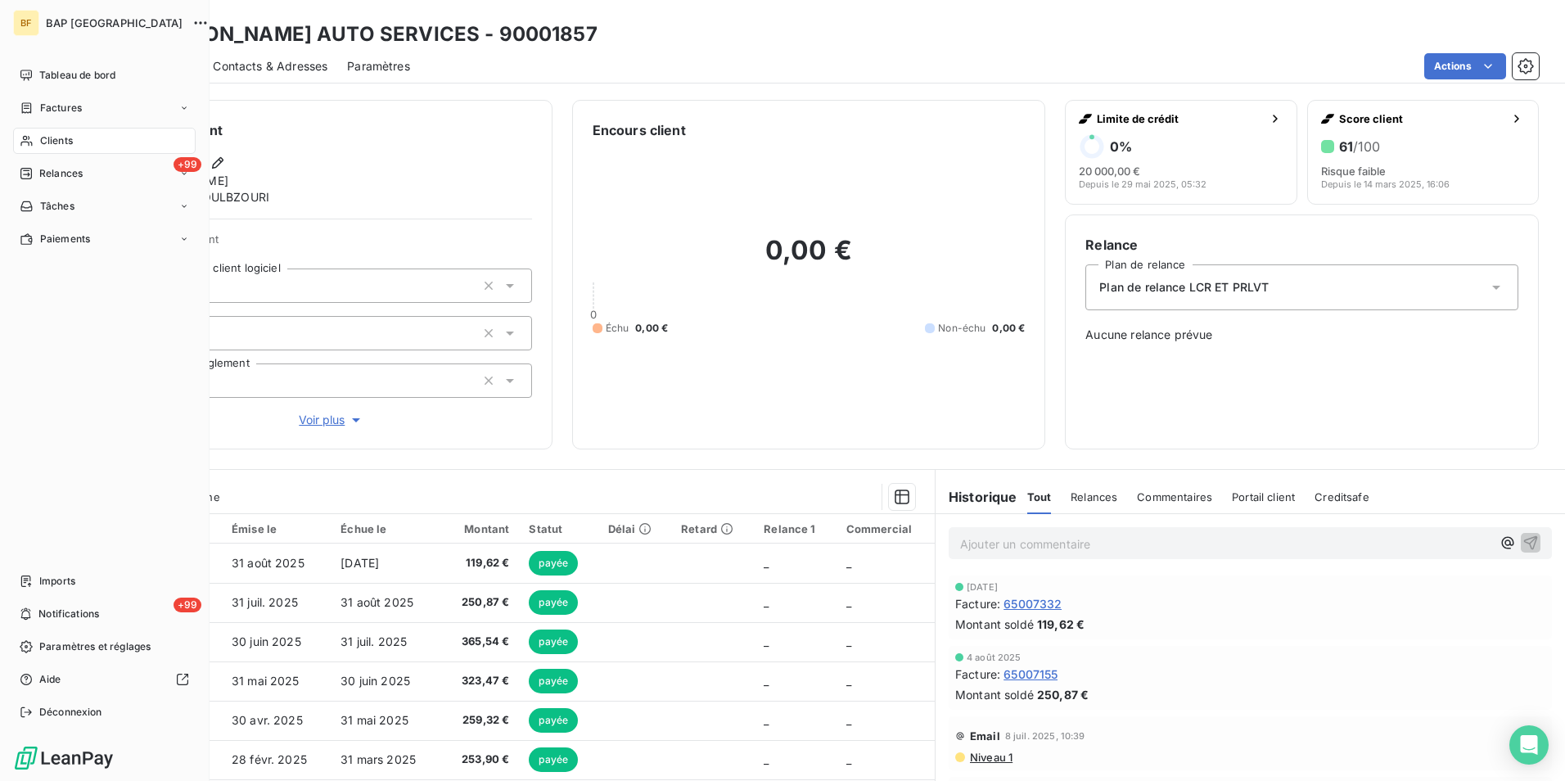
click at [37, 146] on div "Clients" at bounding box center [104, 141] width 183 height 26
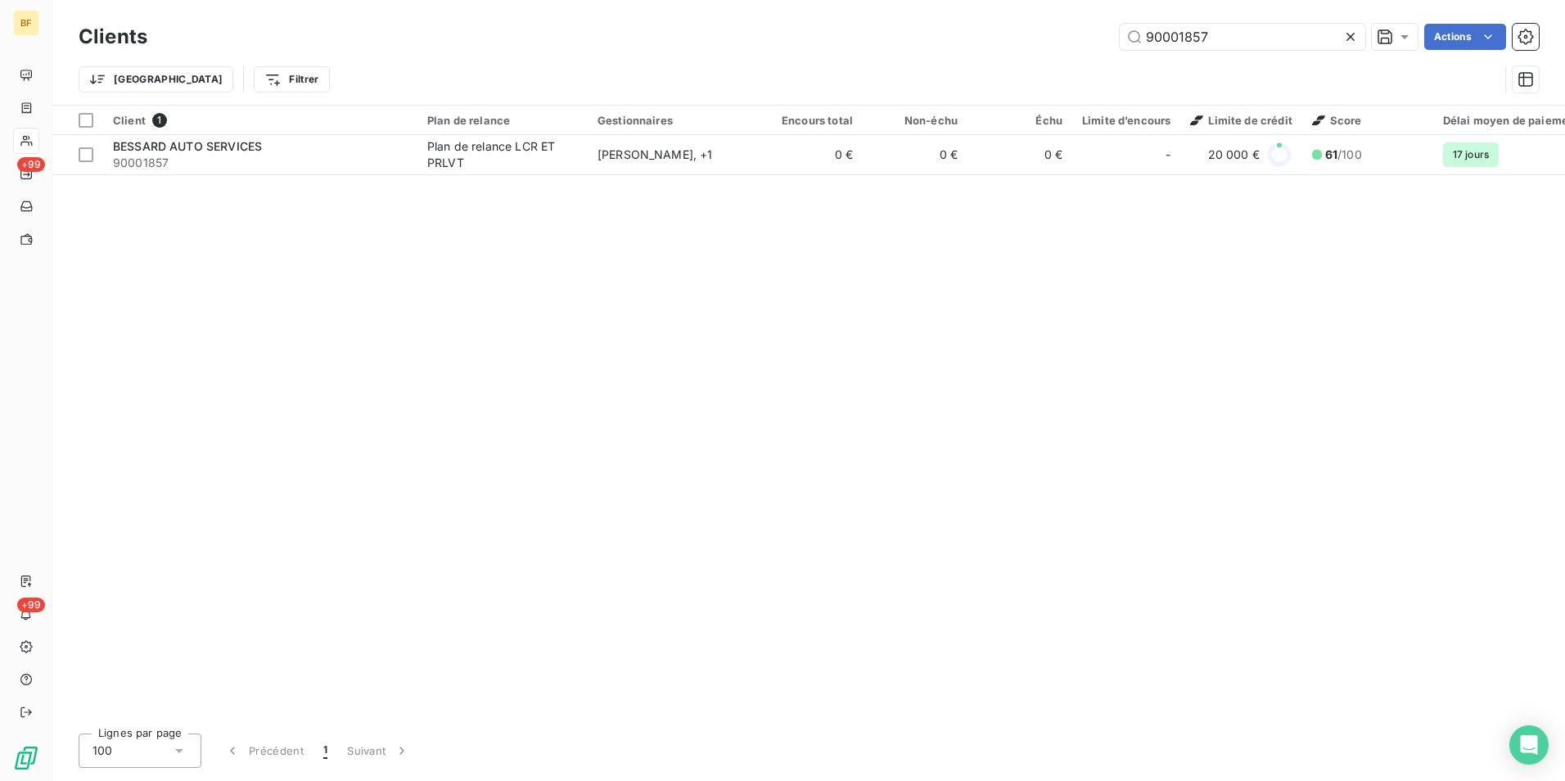
drag, startPoint x: 1217, startPoint y: 39, endPoint x: 1104, endPoint y: 32, distance: 113.2
click at [1104, 32] on div "90001857 Actions" at bounding box center [853, 37] width 1372 height 26
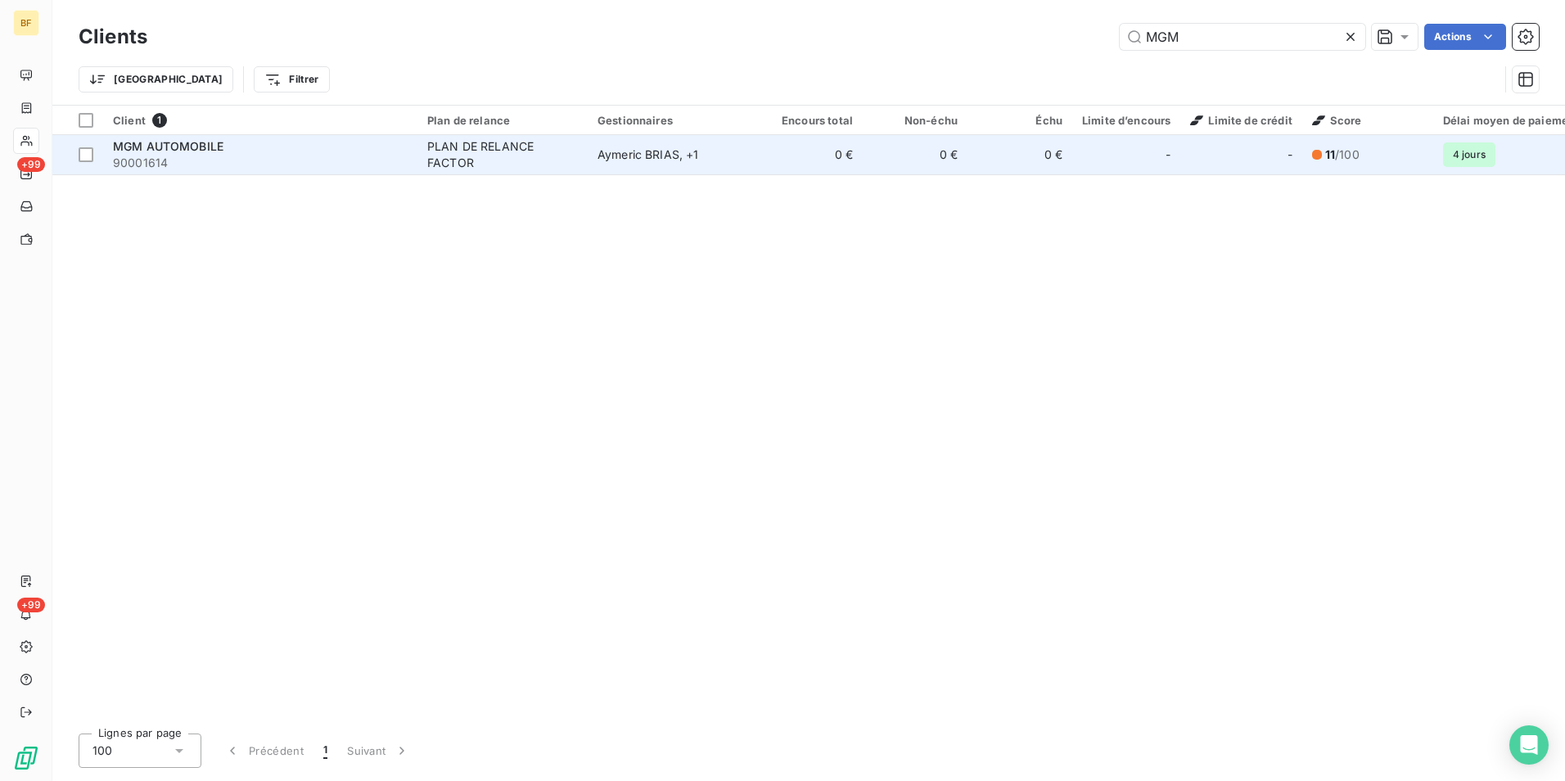
type input "MGM"
click at [661, 148] on div "Aymeric BRIAS , + 1" at bounding box center [673, 155] width 151 height 16
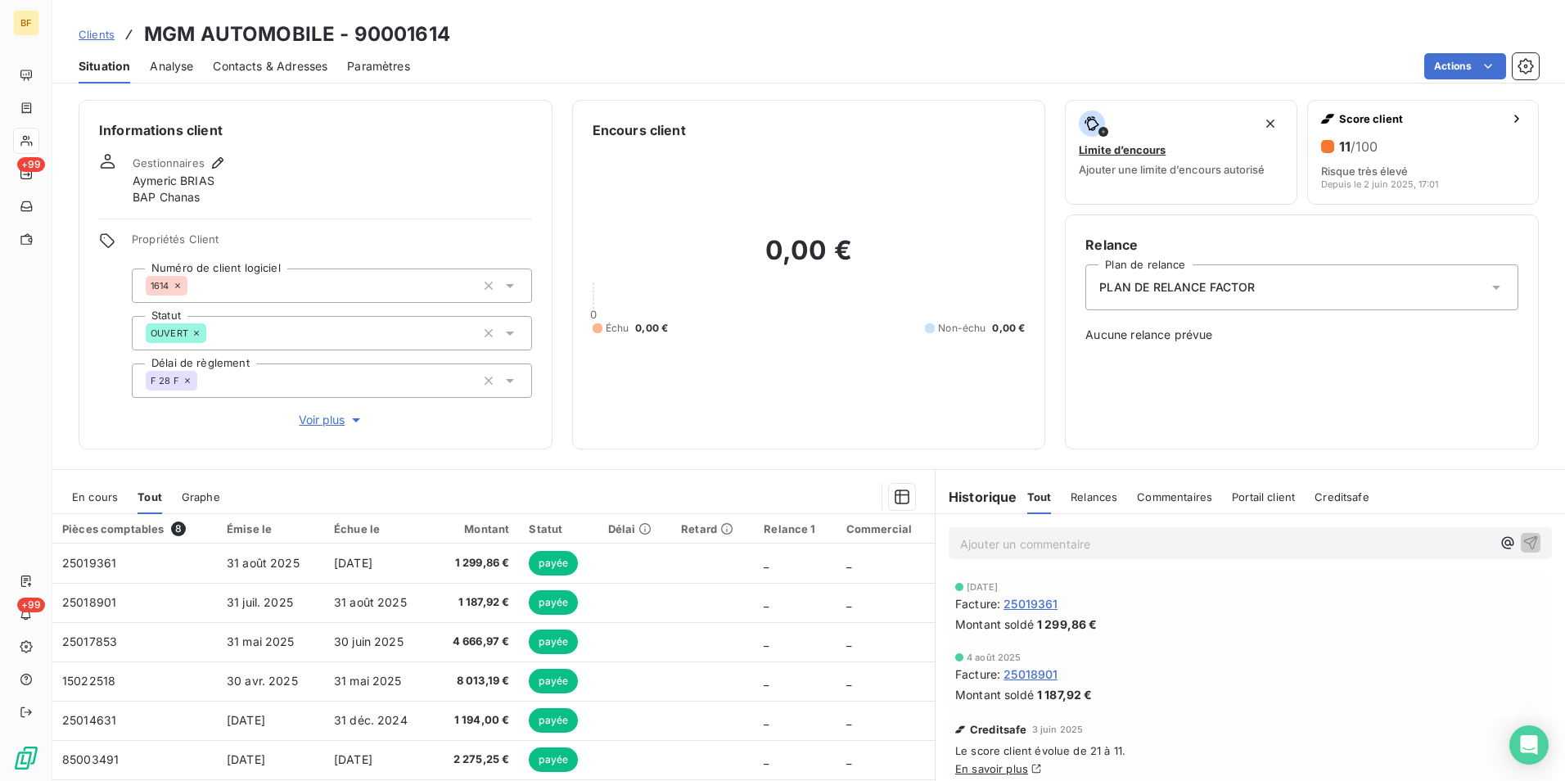
drag, startPoint x: 309, startPoint y: 65, endPoint x: 319, endPoint y: 77, distance: 15.6
click at [309, 65] on span "Contacts & Adresses" at bounding box center [270, 66] width 115 height 16
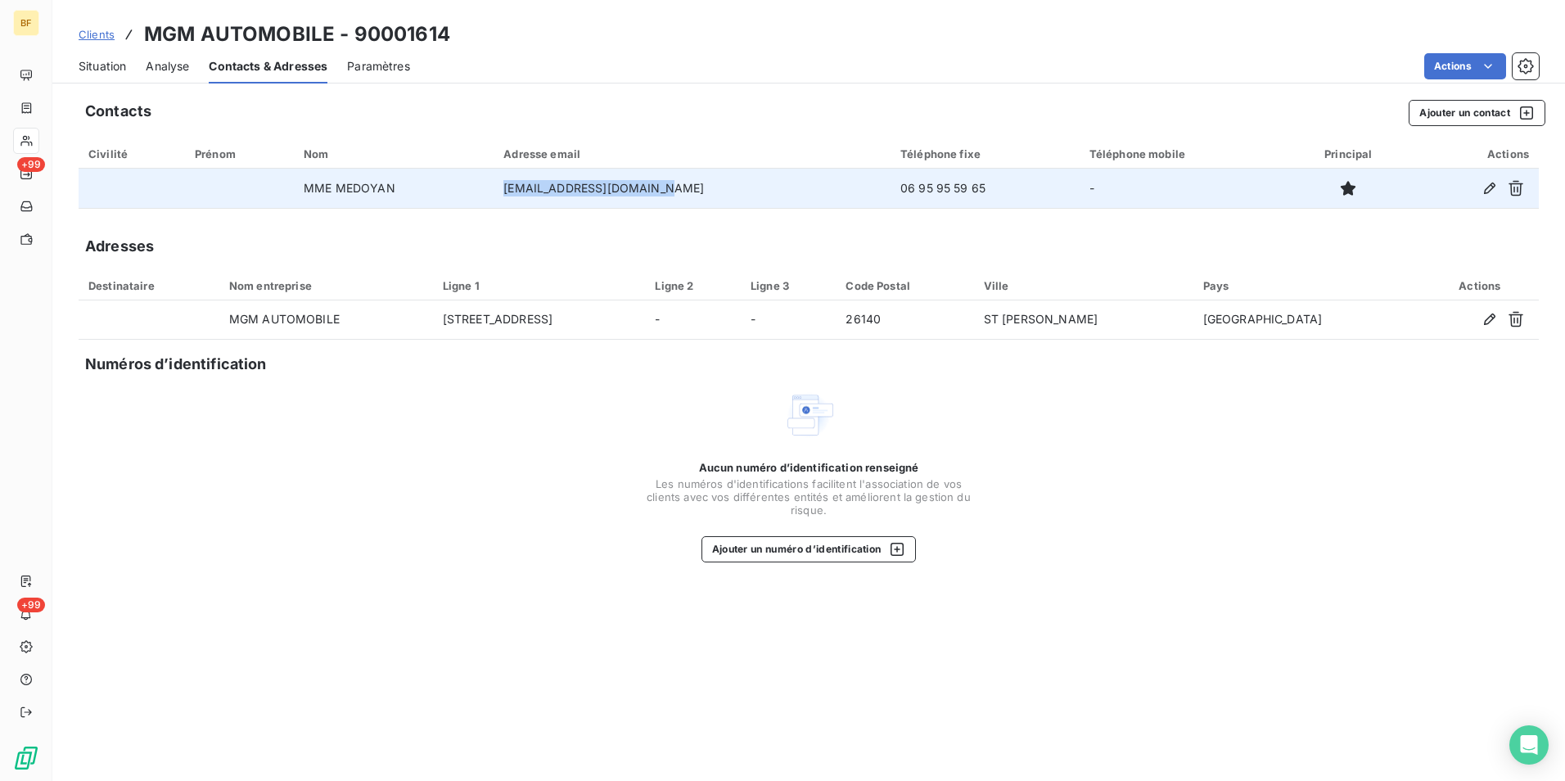
drag, startPoint x: 614, startPoint y: 186, endPoint x: 519, endPoint y: 186, distance: 95.0
click at [519, 186] on td "[EMAIL_ADDRESS][DOMAIN_NAME]" at bounding box center [692, 188] width 397 height 39
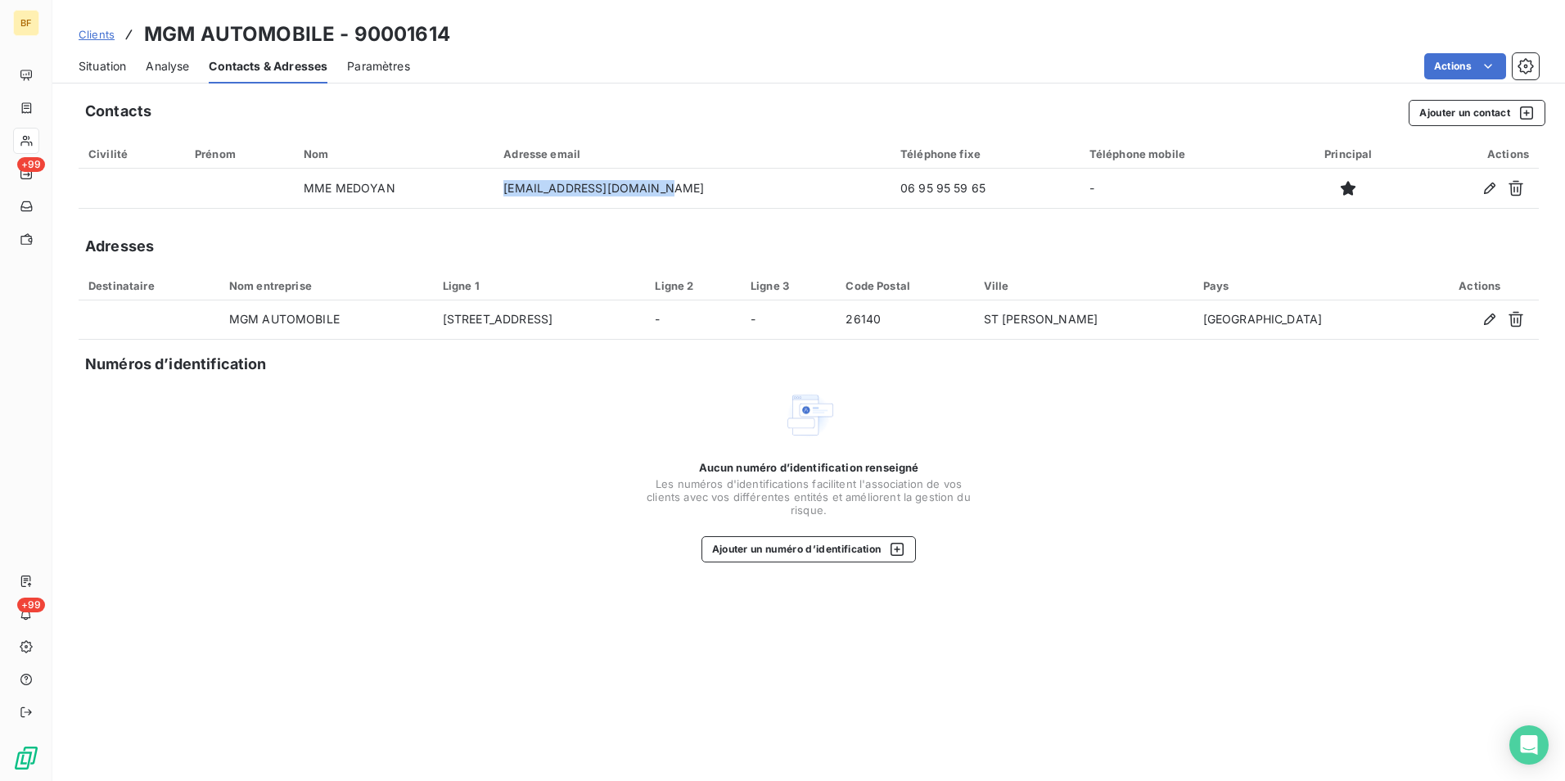
copy td "[EMAIL_ADDRESS][DOMAIN_NAME]"
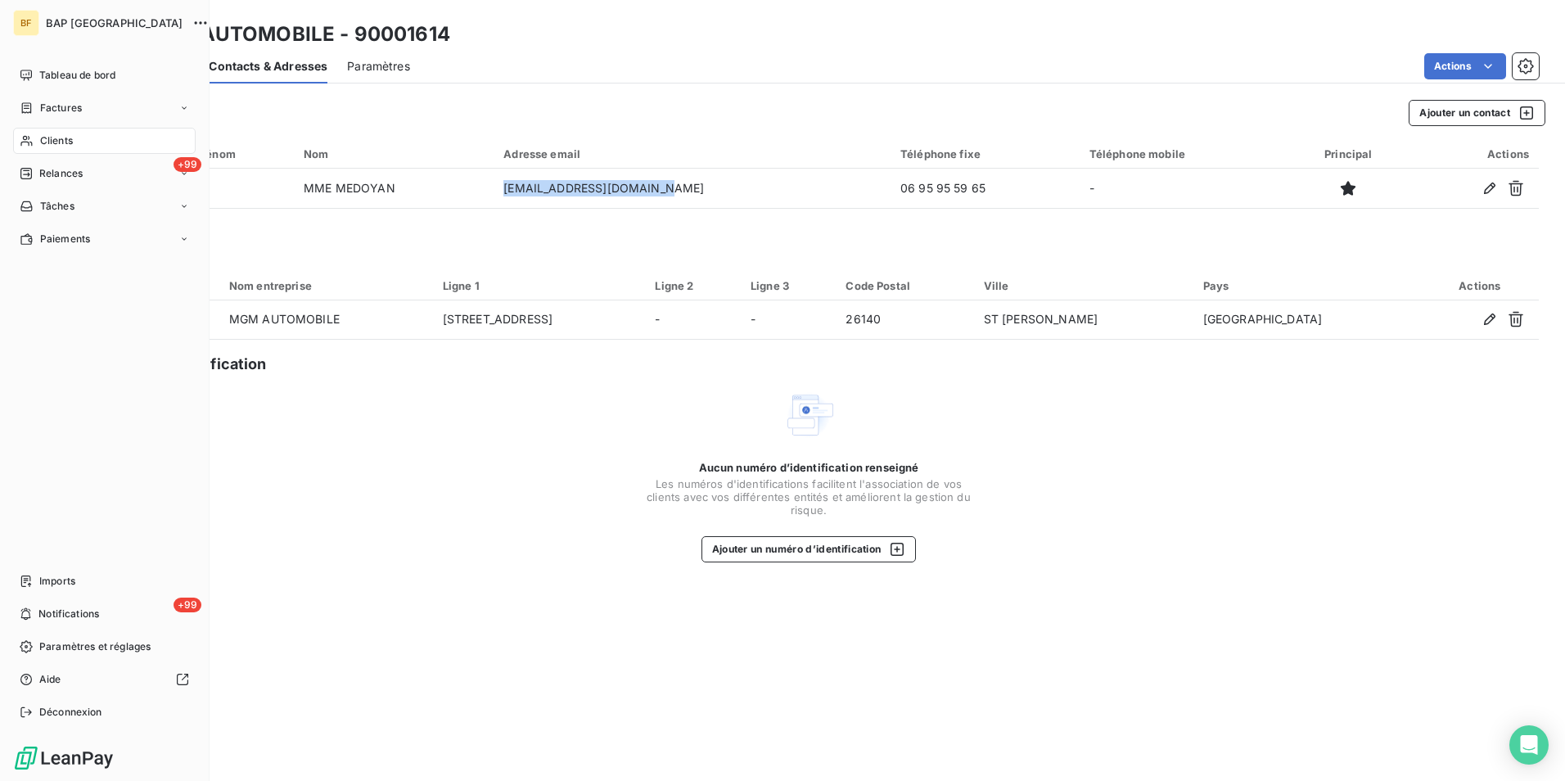
drag, startPoint x: 45, startPoint y: 148, endPoint x: 419, endPoint y: 67, distance: 382.8
click at [52, 148] on div "Clients" at bounding box center [104, 141] width 183 height 26
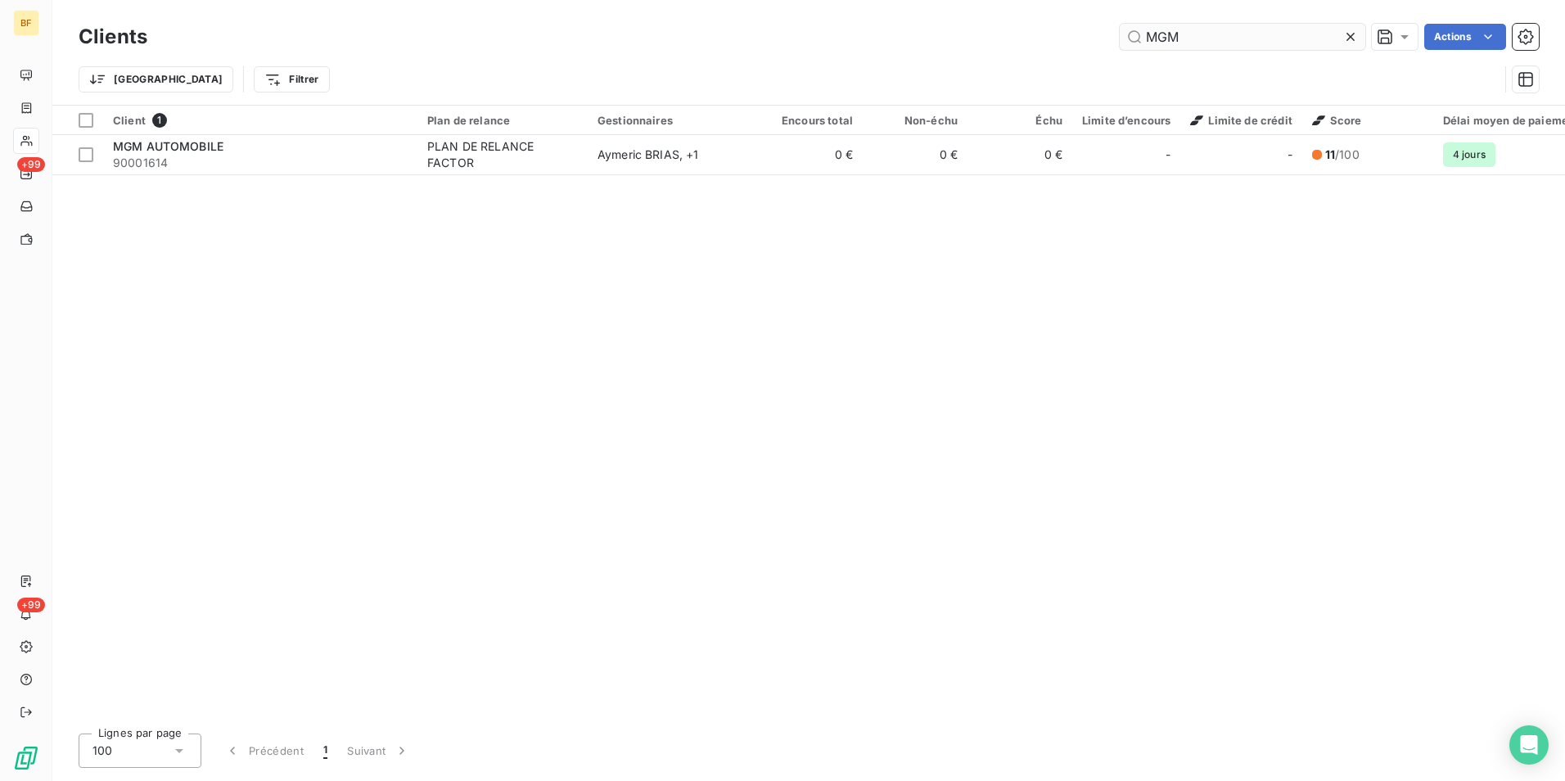
drag, startPoint x: 1246, startPoint y: 44, endPoint x: 1126, endPoint y: 44, distance: 119.5
click at [1126, 44] on input "MGM" at bounding box center [1243, 37] width 246 height 26
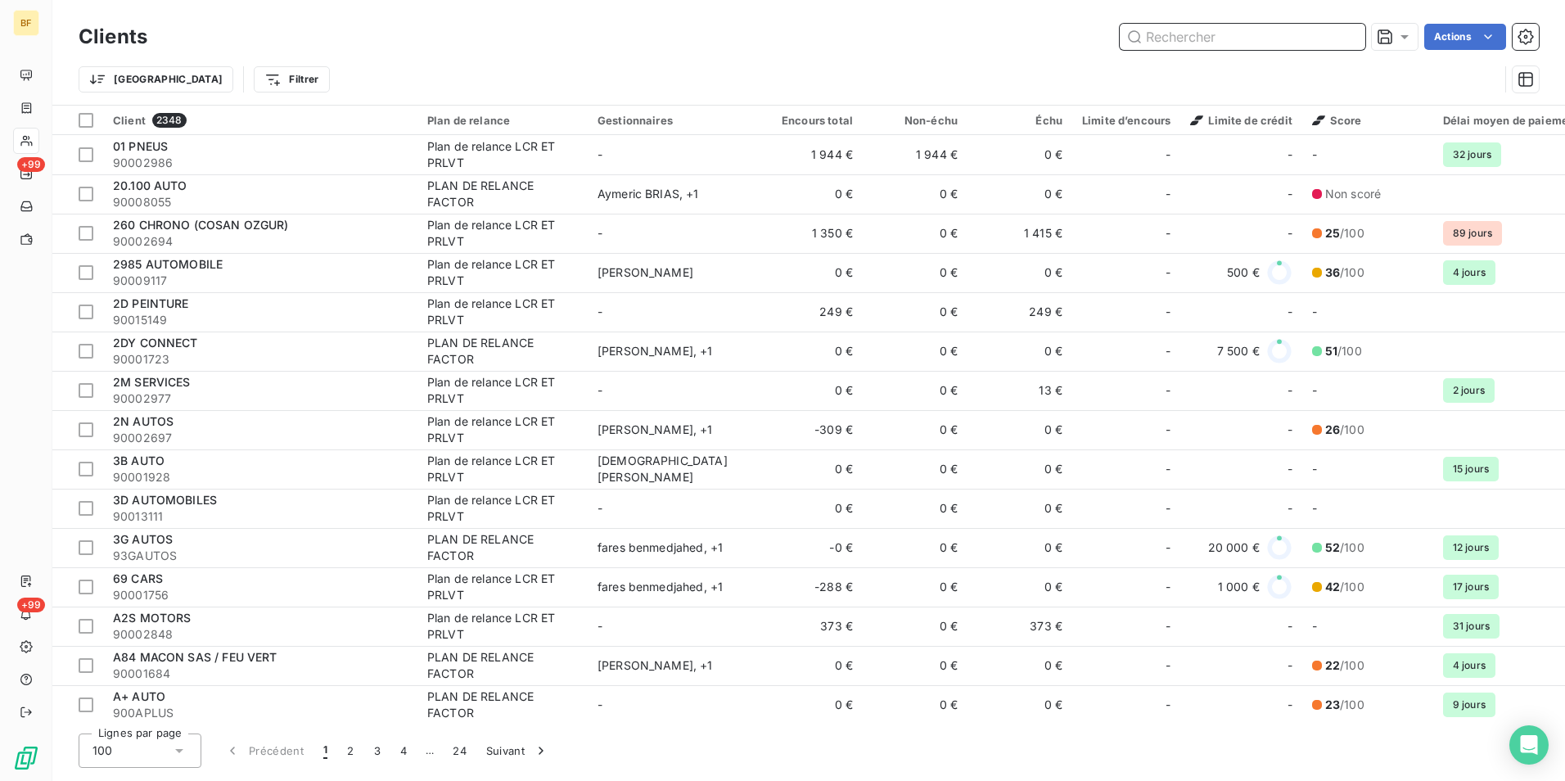
click at [1205, 25] on input "text" at bounding box center [1243, 37] width 246 height 26
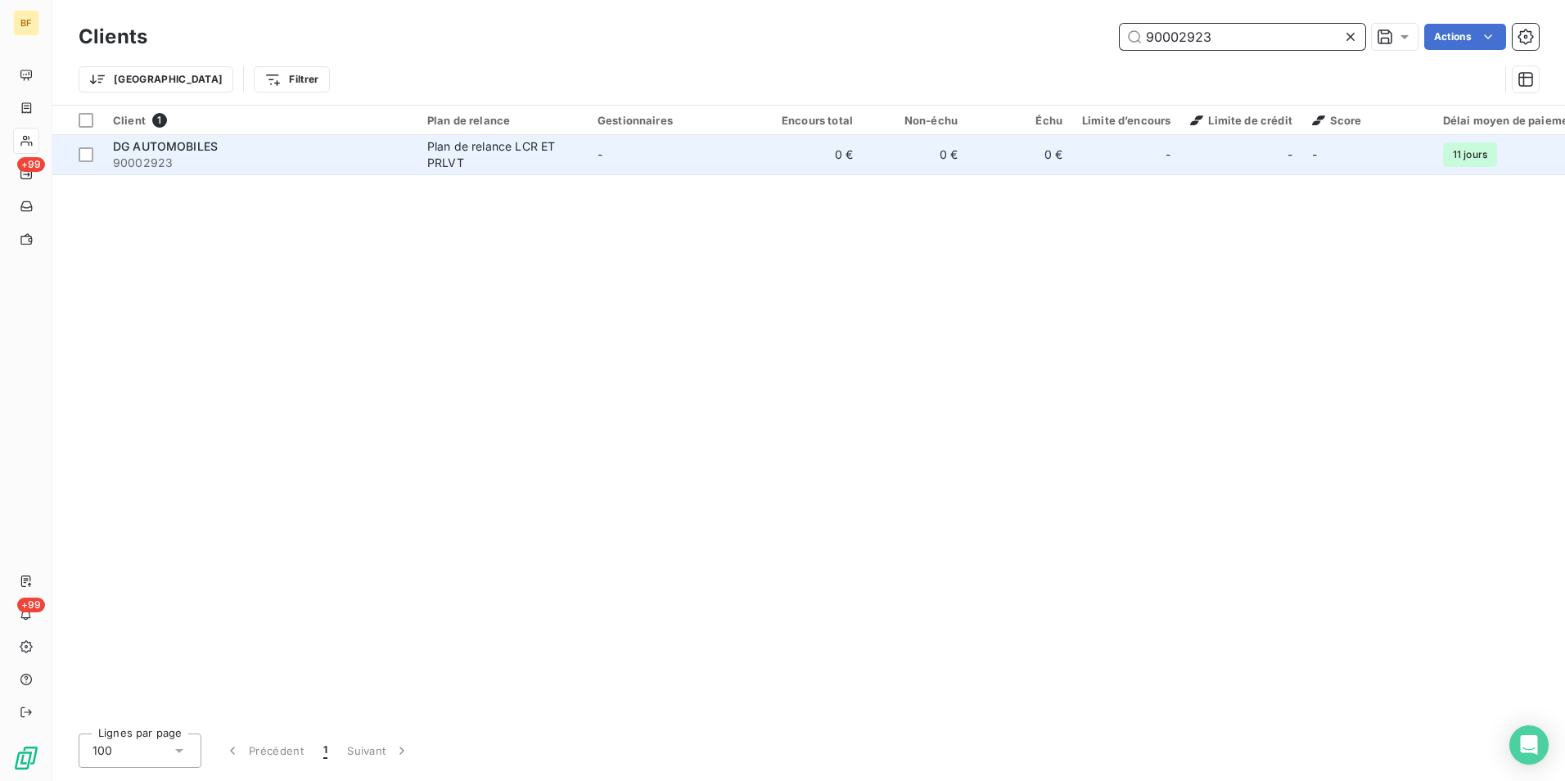
type input "90002923"
click at [248, 151] on div "DG AUTOMOBILES" at bounding box center [260, 146] width 295 height 16
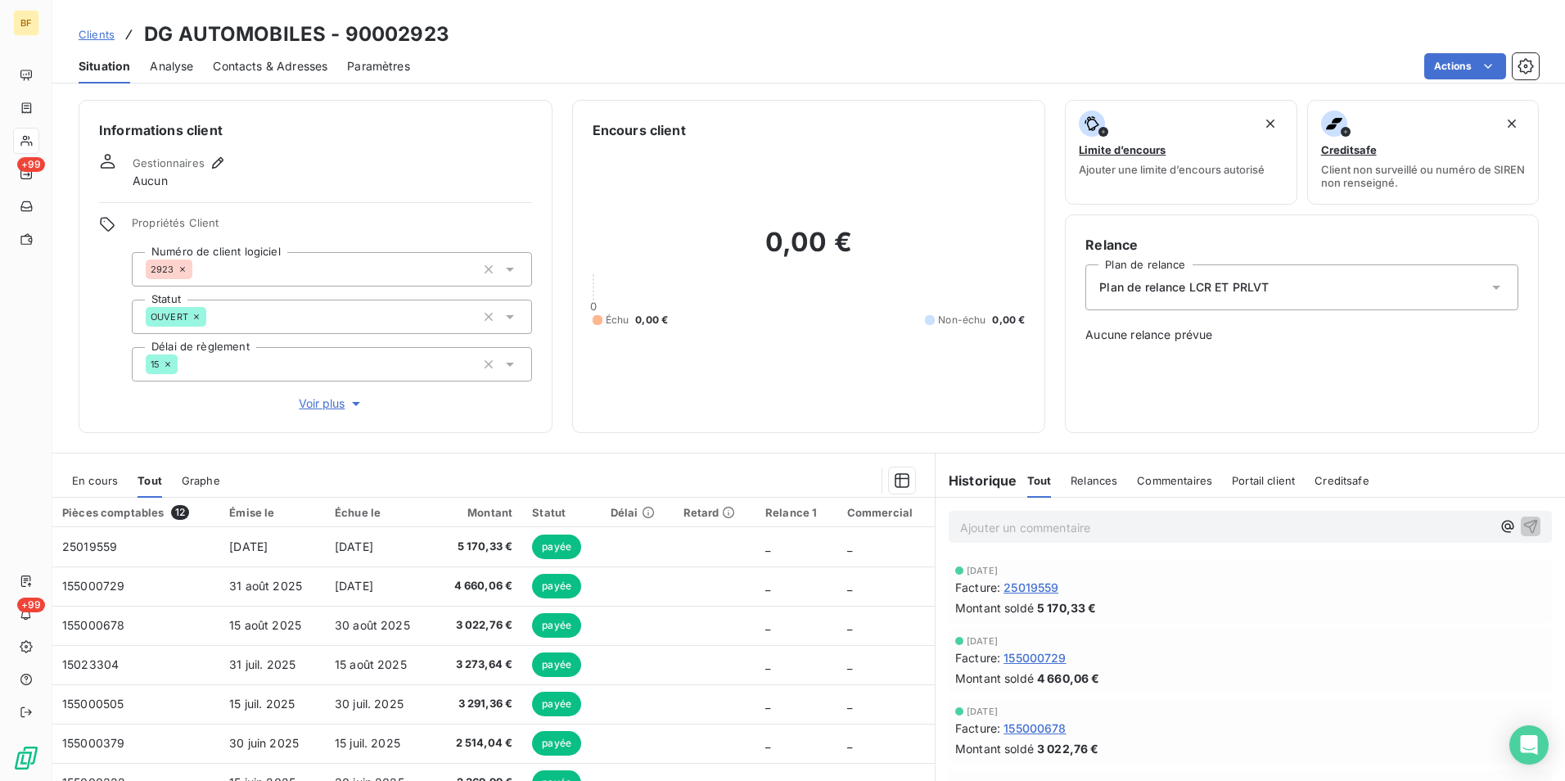
click at [277, 60] on span "Contacts & Adresses" at bounding box center [270, 66] width 115 height 16
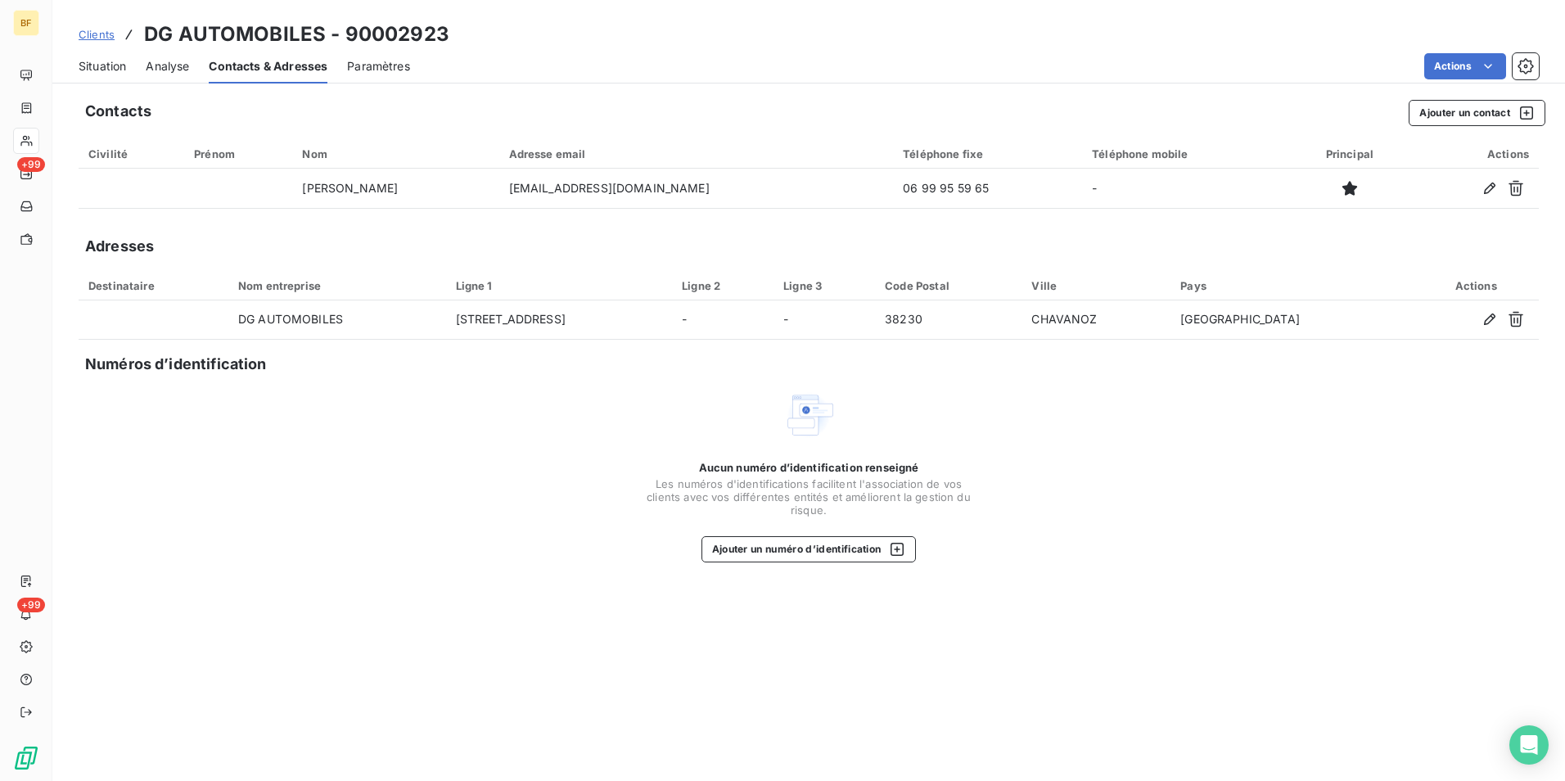
click at [564, 516] on div "Aucun numéro d’identification renseigné Les numéros d'identifications faciliten…" at bounding box center [809, 476] width 1460 height 174
click at [113, 65] on span "Situation" at bounding box center [102, 66] width 47 height 16
